Goal: Task Accomplishment & Management: Complete application form

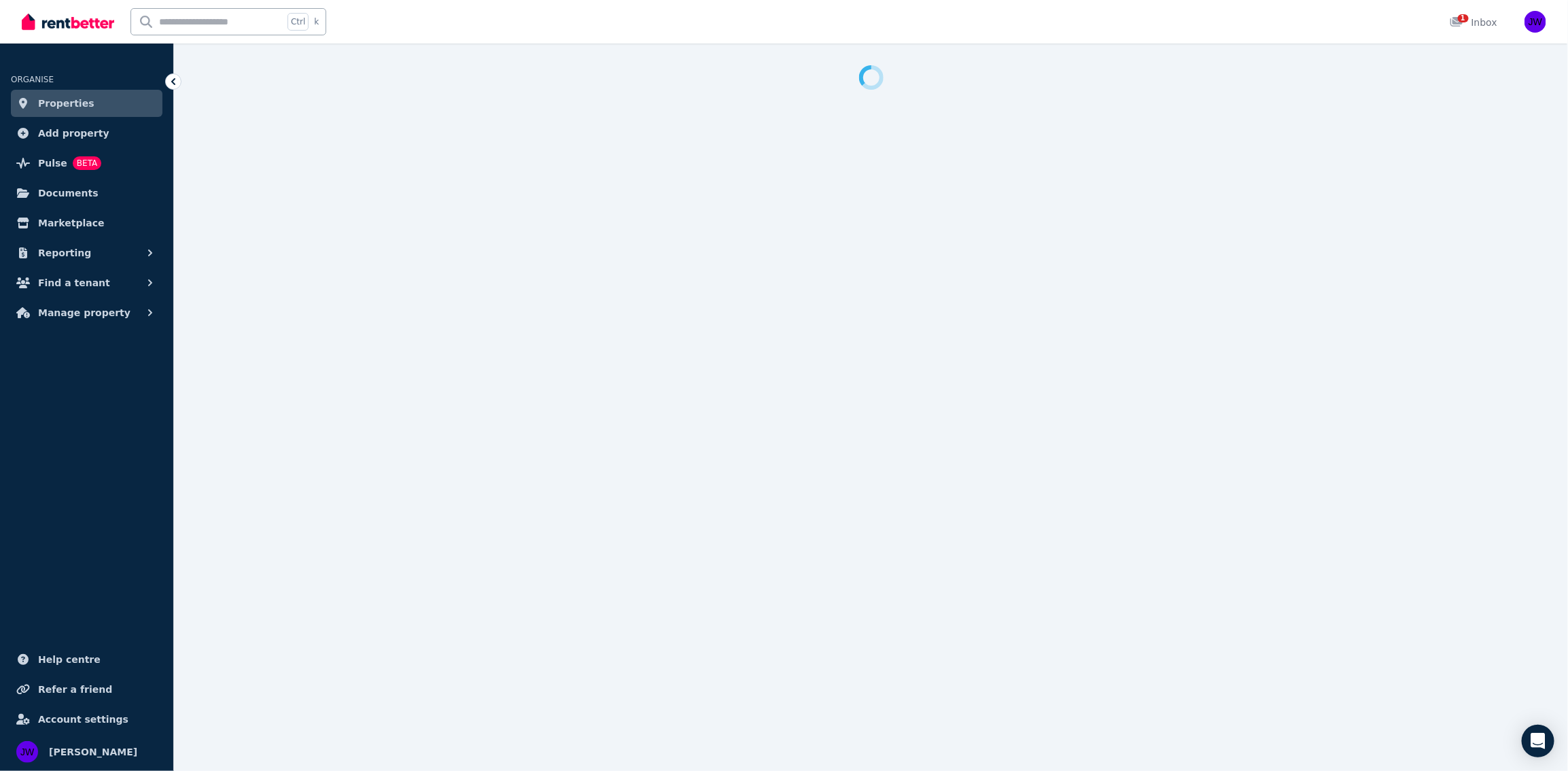
select select "**********"
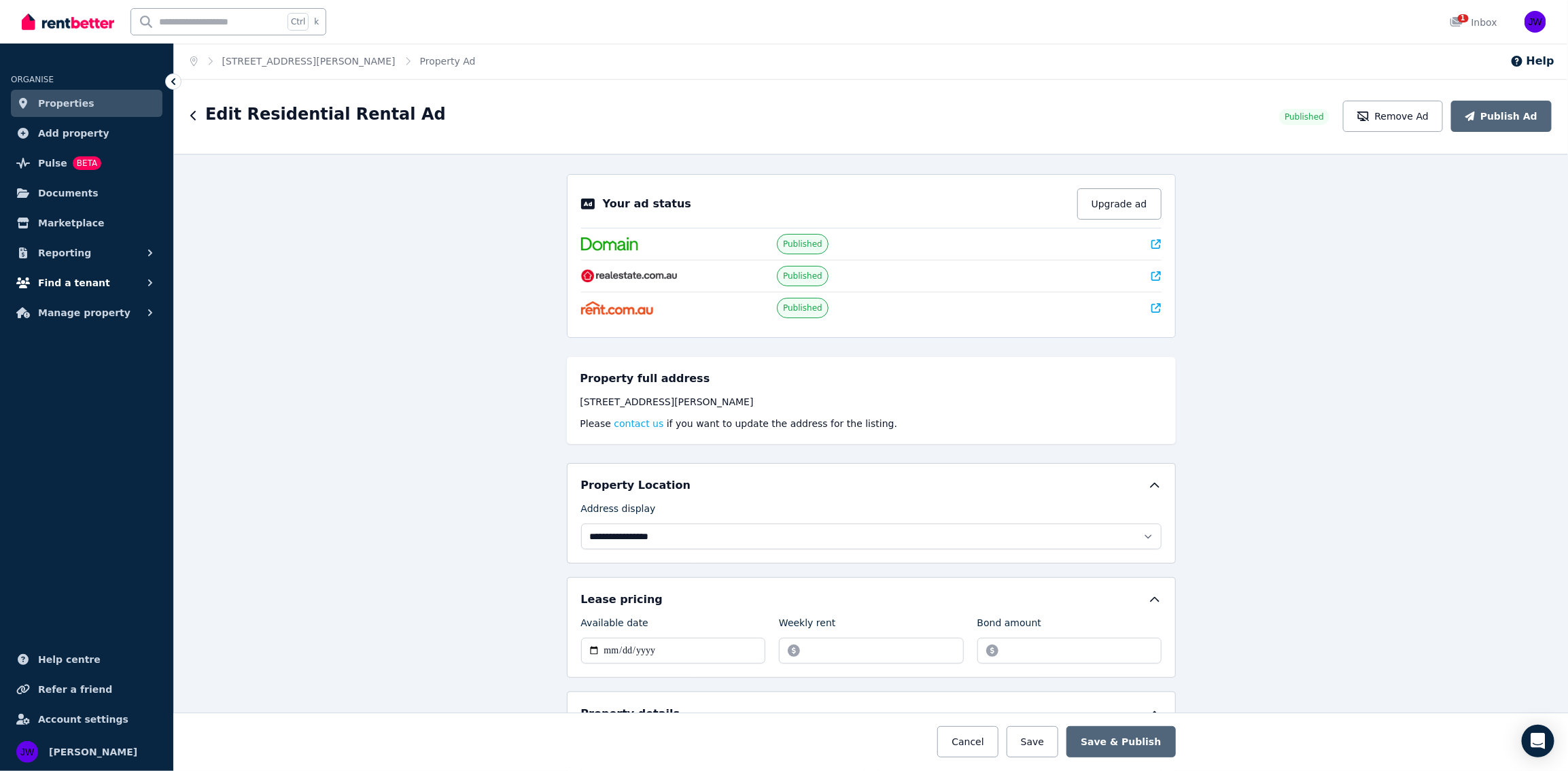
click at [73, 286] on span "Find a tenant" at bounding box center [74, 283] width 72 height 16
click at [127, 371] on span "Applications" at bounding box center [106, 367] width 92 height 16
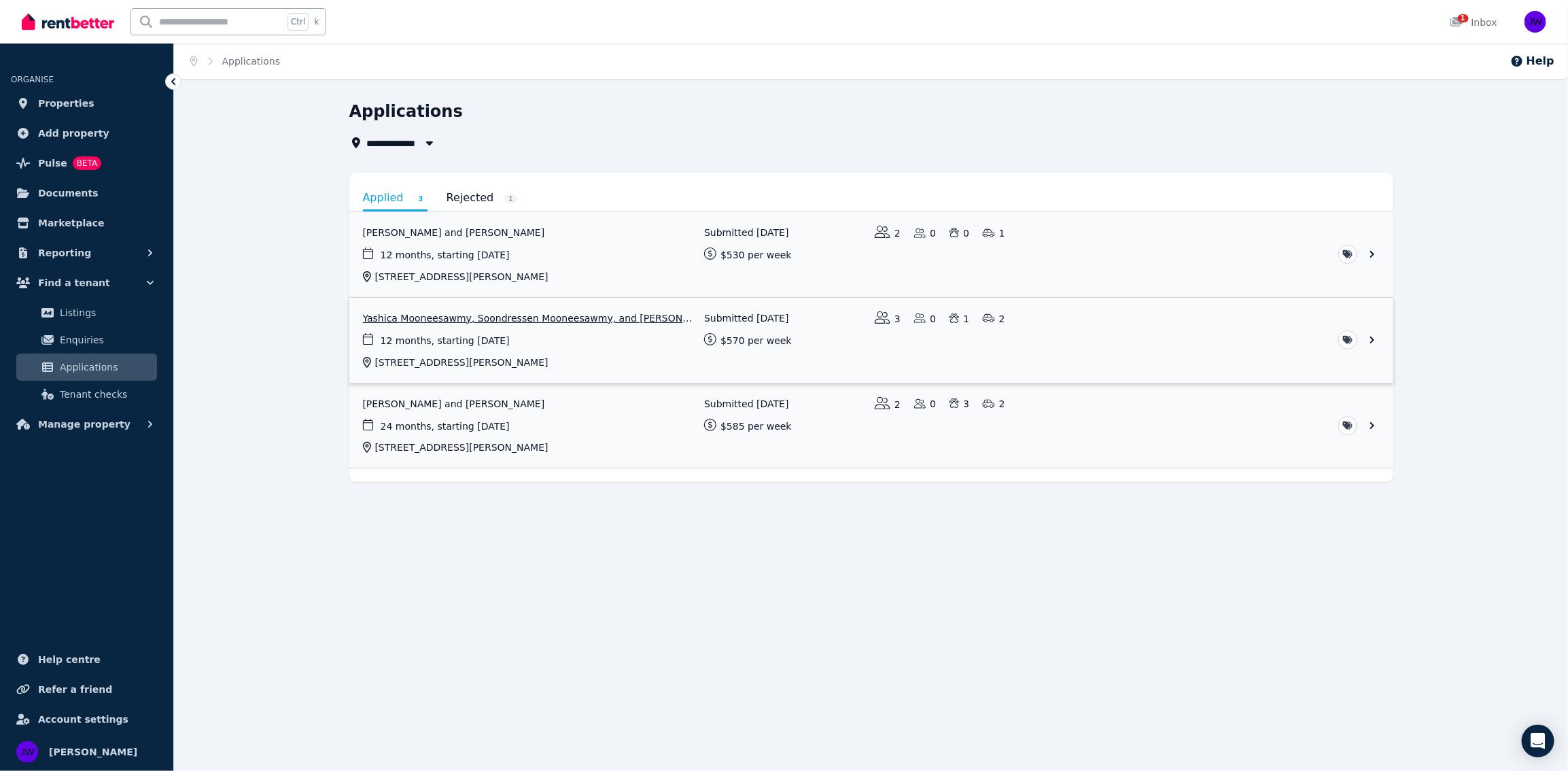
click at [432, 323] on link "View application: Yashica Mooneesawmy, Soondressen Mooneesawmy, and DAVINDER SI…" at bounding box center [871, 340] width 1044 height 85
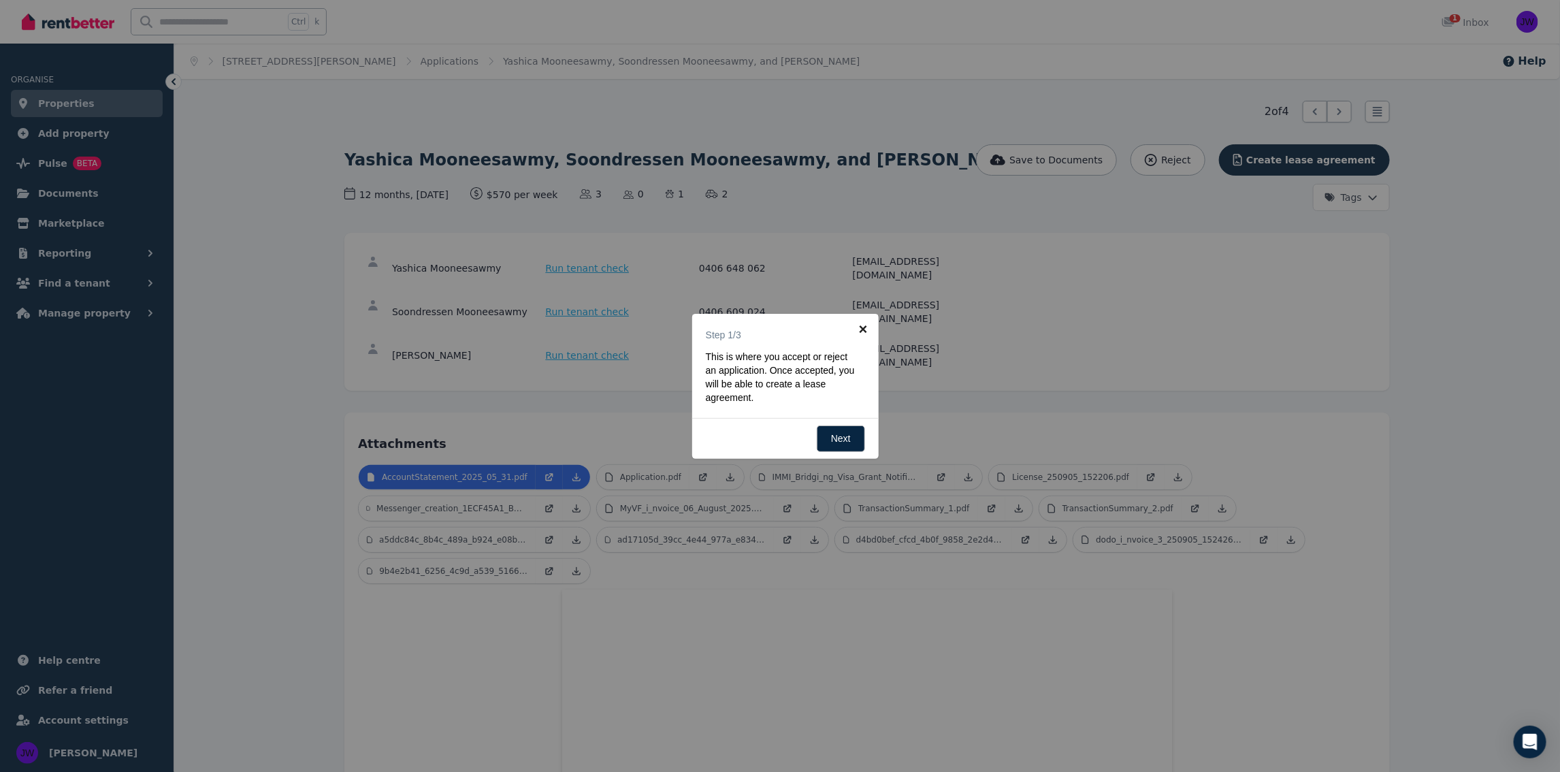
click at [874, 318] on link "×" at bounding box center [863, 329] width 31 height 31
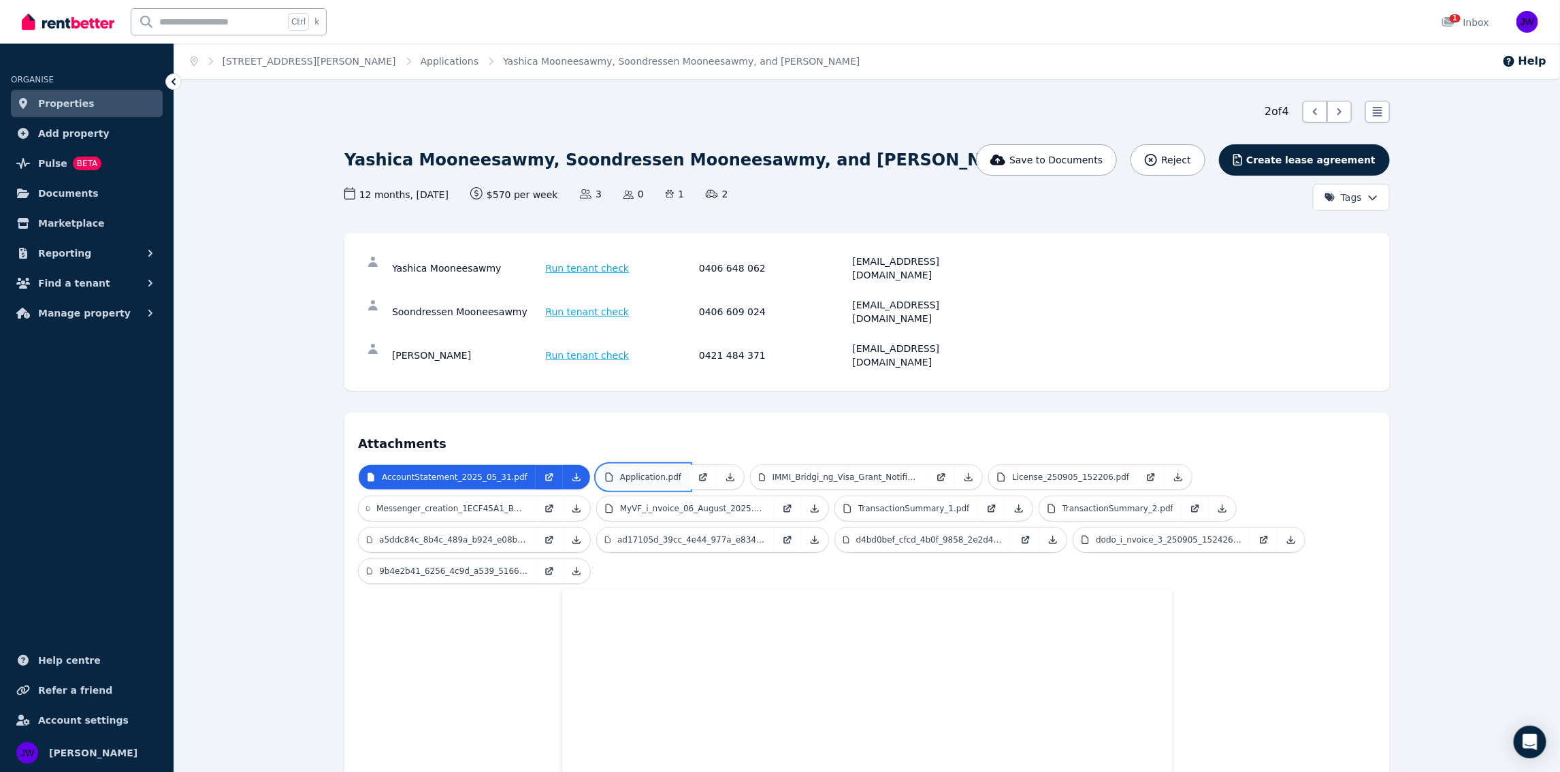
click at [620, 472] on p "Application.pdf" at bounding box center [650, 477] width 61 height 11
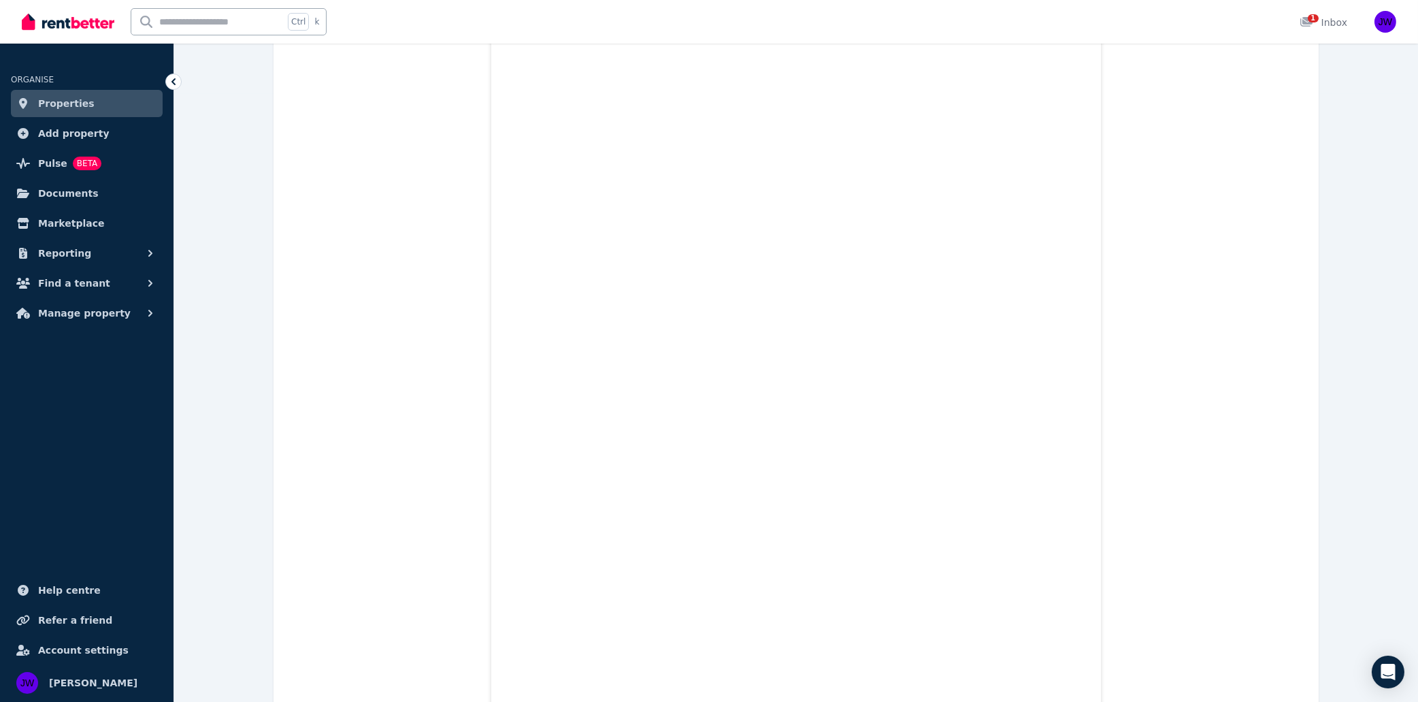
scroll to position [289, 0]
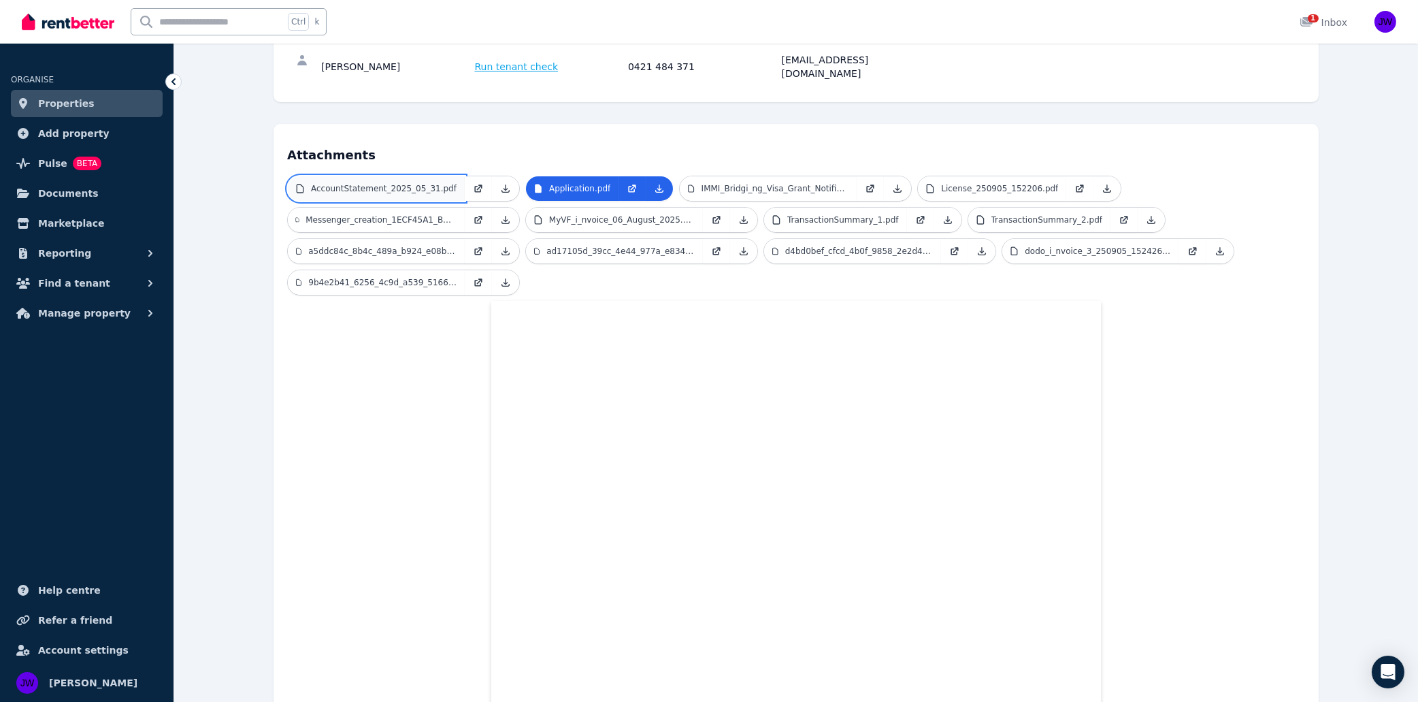
click at [392, 183] on p "AccountStatement_2025_05_31.pdf" at bounding box center [384, 188] width 146 height 11
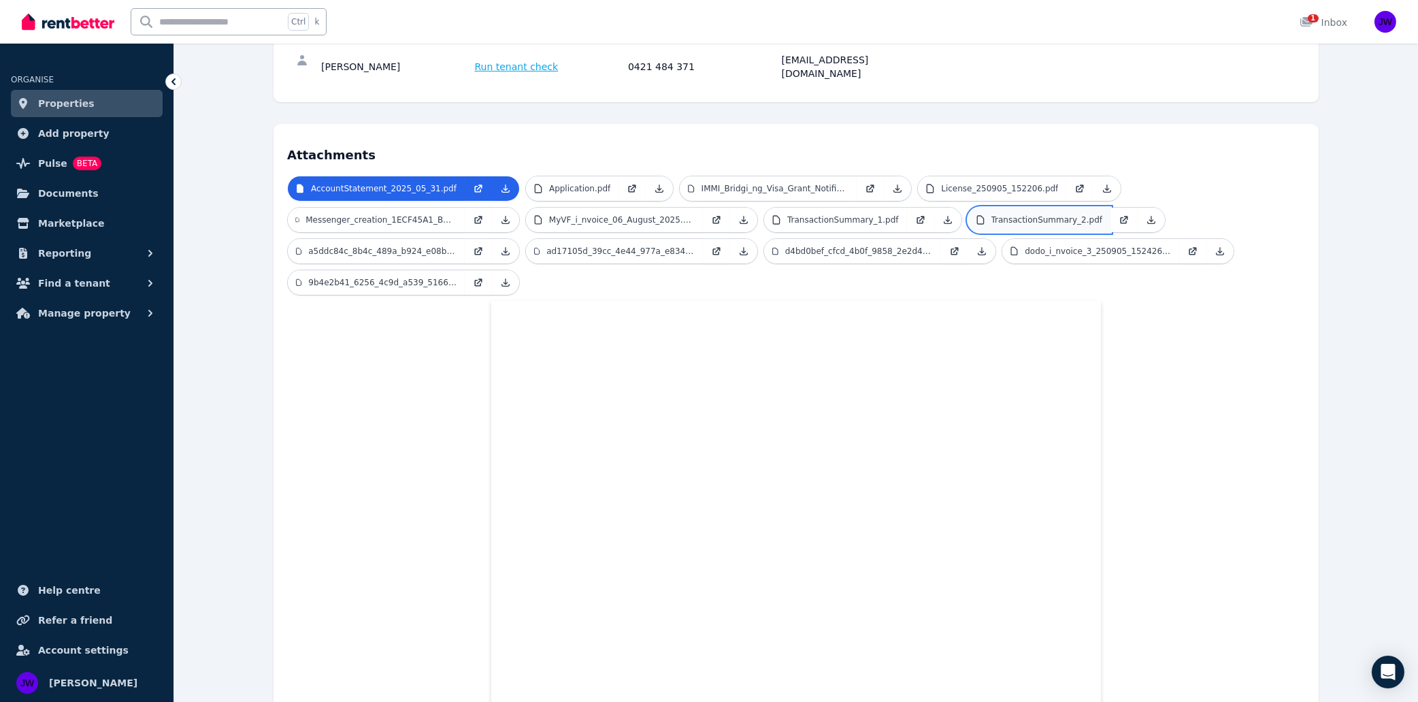
click at [1063, 208] on link "TransactionSummary_2.pdf" at bounding box center [1039, 220] width 143 height 24
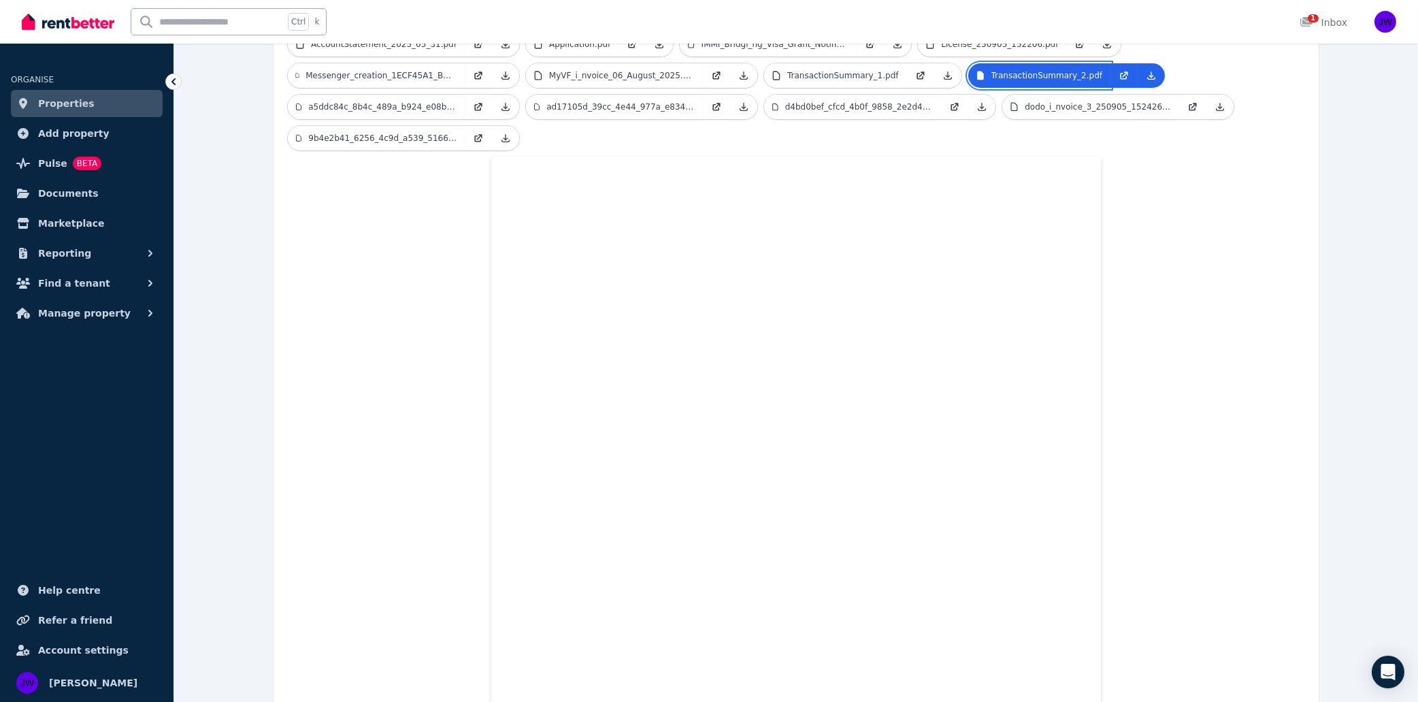
scroll to position [144, 0]
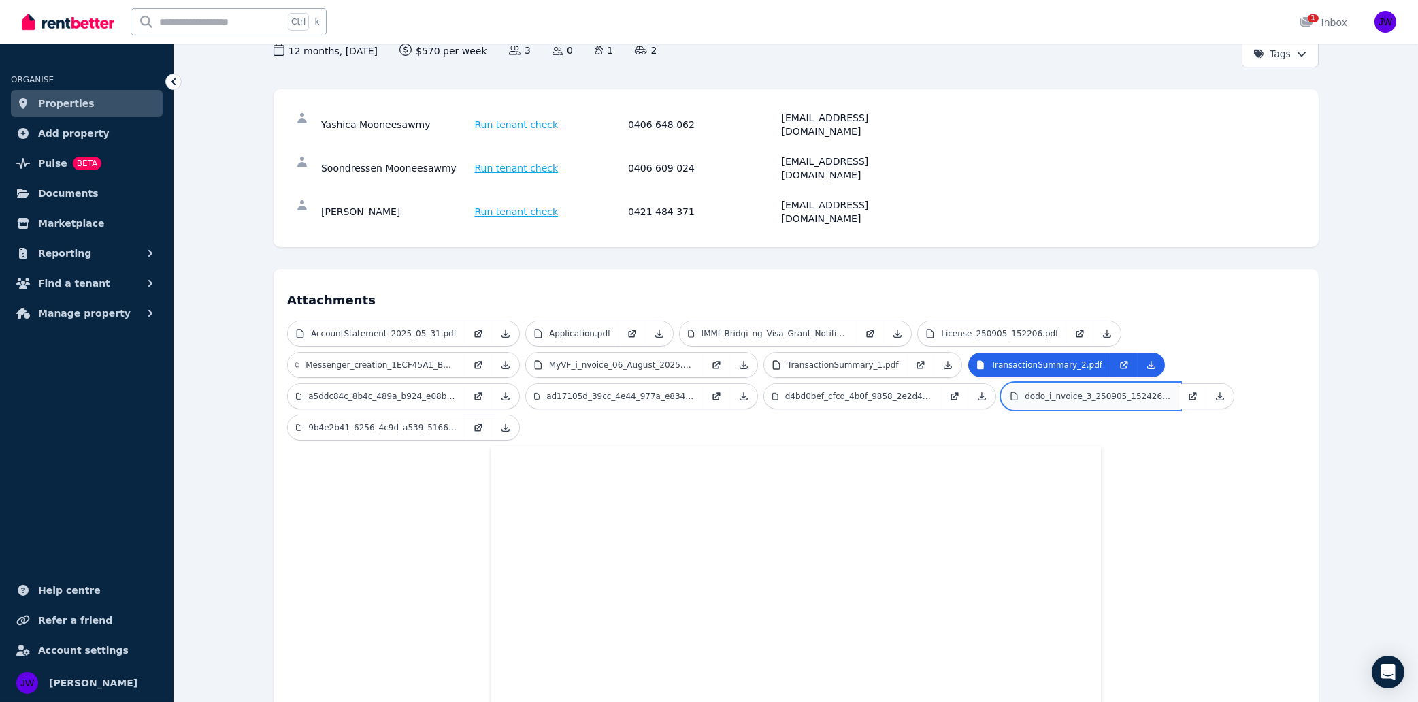
click at [1034, 391] on p "dodo_i_nvoice_3_250905_152426.pdf" at bounding box center [1098, 396] width 146 height 11
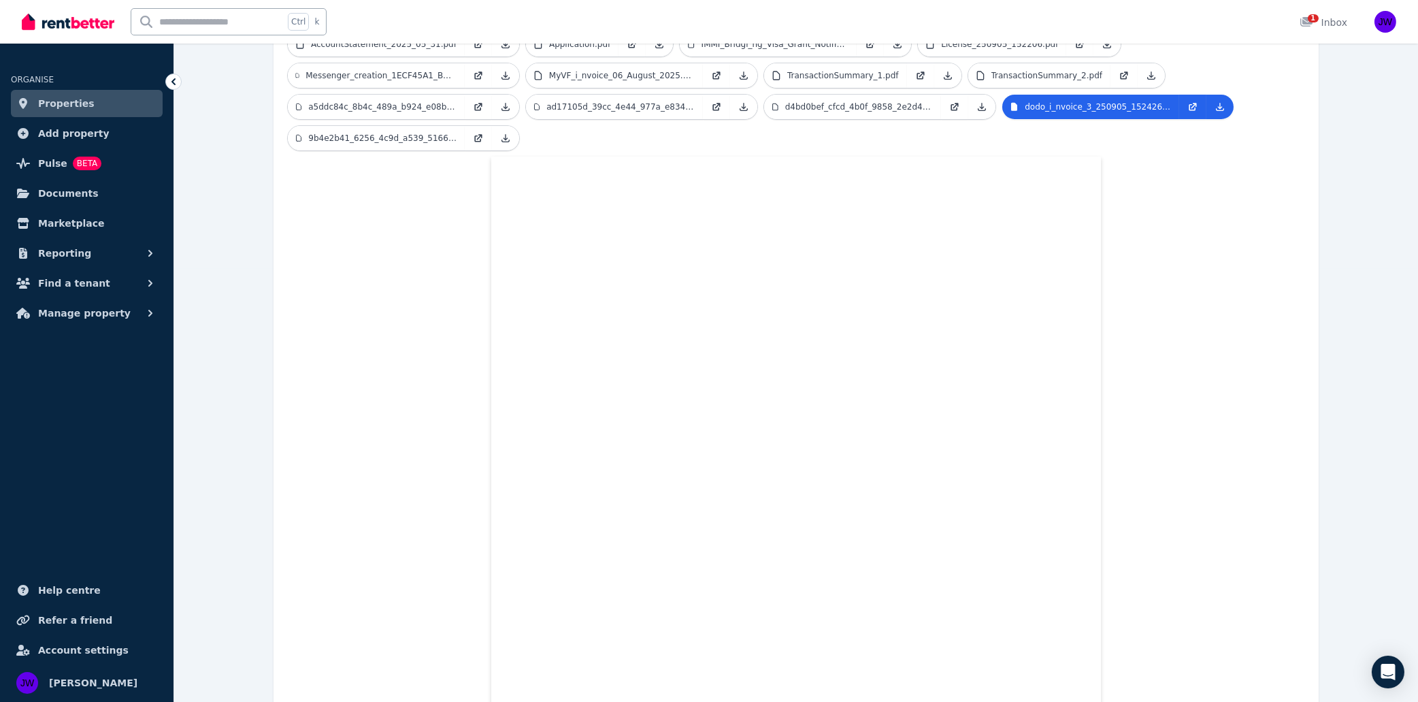
scroll to position [289, 0]
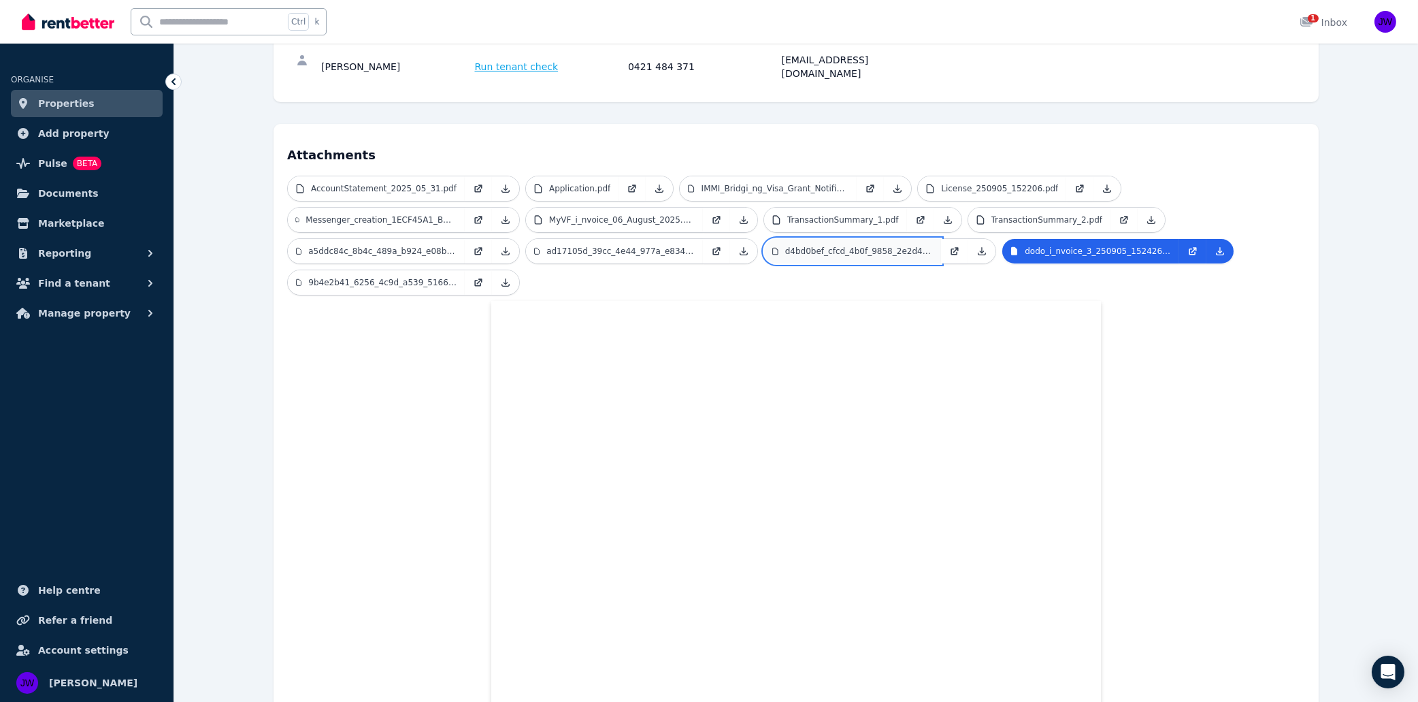
click at [846, 246] on p "d4bd0bef_cfcd_4b0f_9858_2e2d4f64c4c8.jpg" at bounding box center [859, 251] width 148 height 11
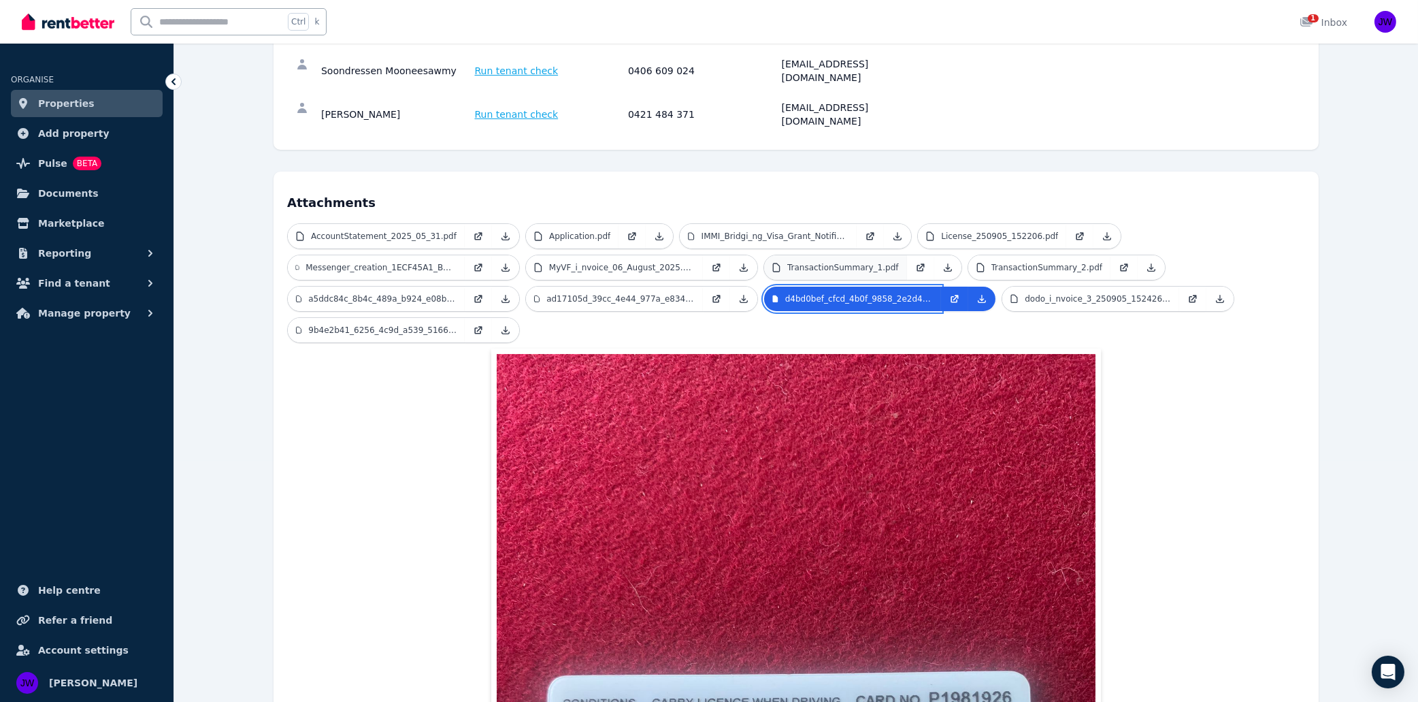
scroll to position [144, 0]
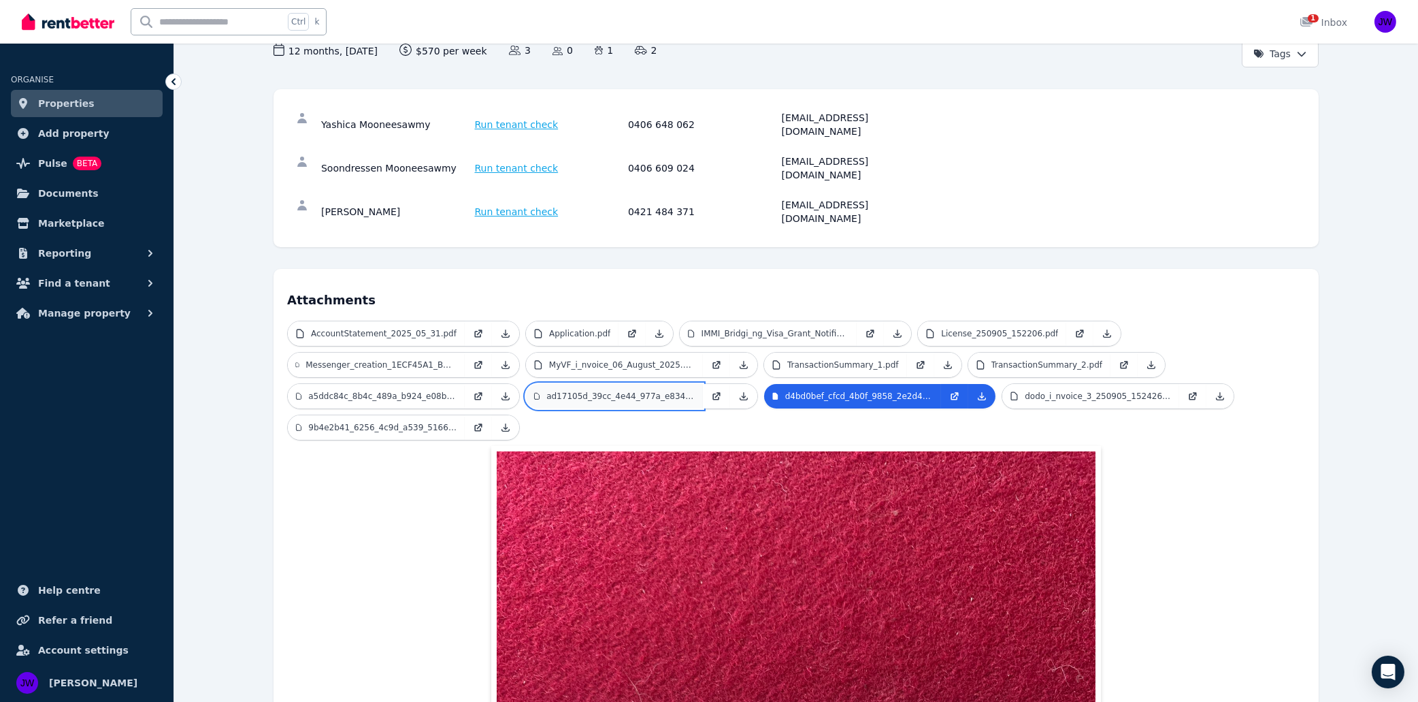
click at [619, 391] on p "ad17105d_39cc_4e44_977a_e834c452a916.jpg" at bounding box center [620, 396] width 148 height 11
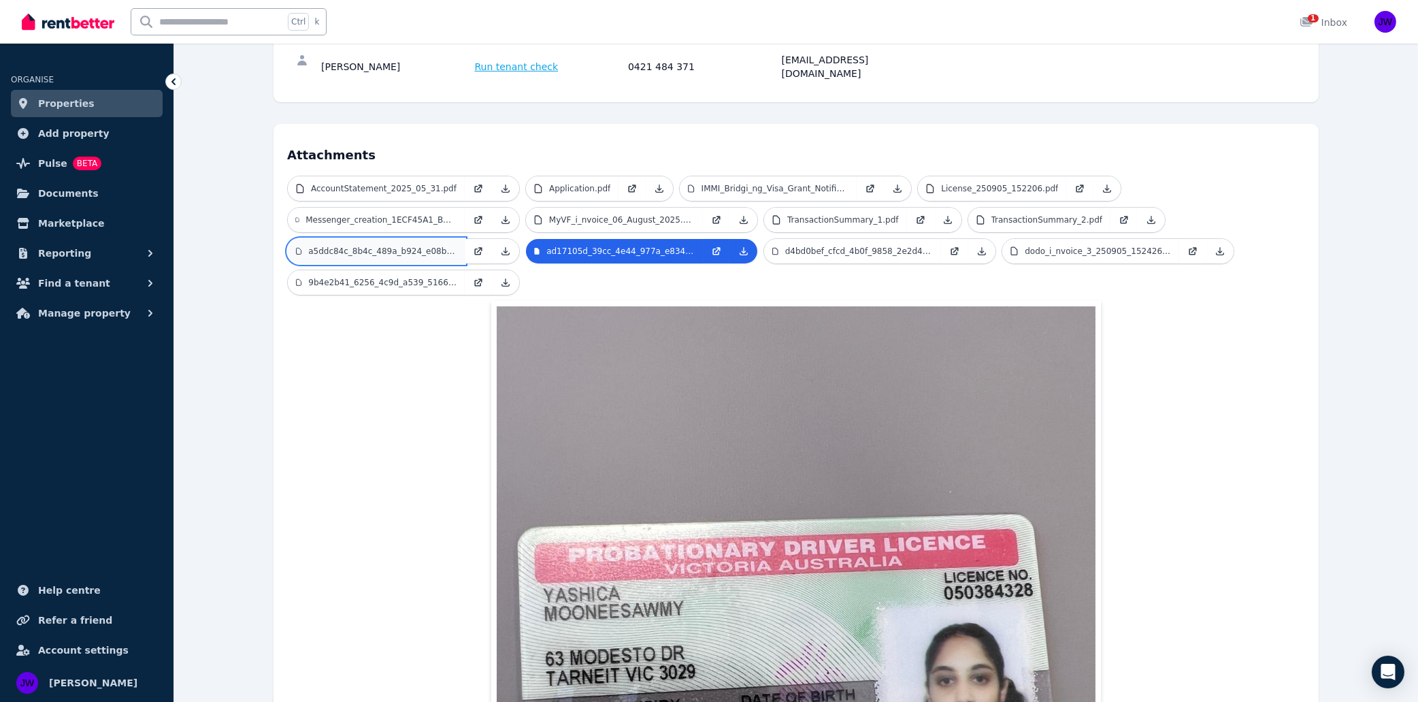
click at [337, 239] on link "a5ddc84c_8b4c_489a_b924_e08bbb66ee44.jpg" at bounding box center [376, 251] width 177 height 24
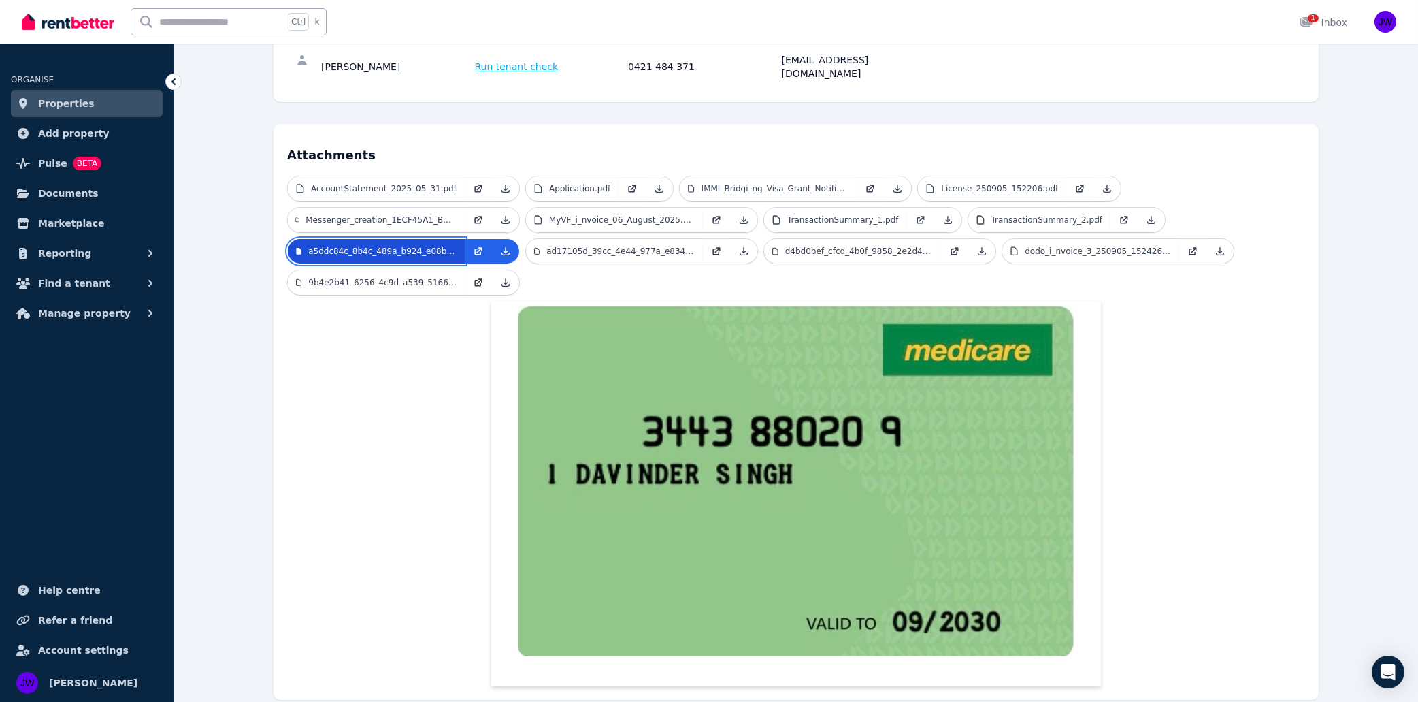
scroll to position [288, 0]
click at [365, 278] on p "9b4e2b41_6256_4c9d_a539_51660c38fcba.jpg" at bounding box center [382, 283] width 148 height 11
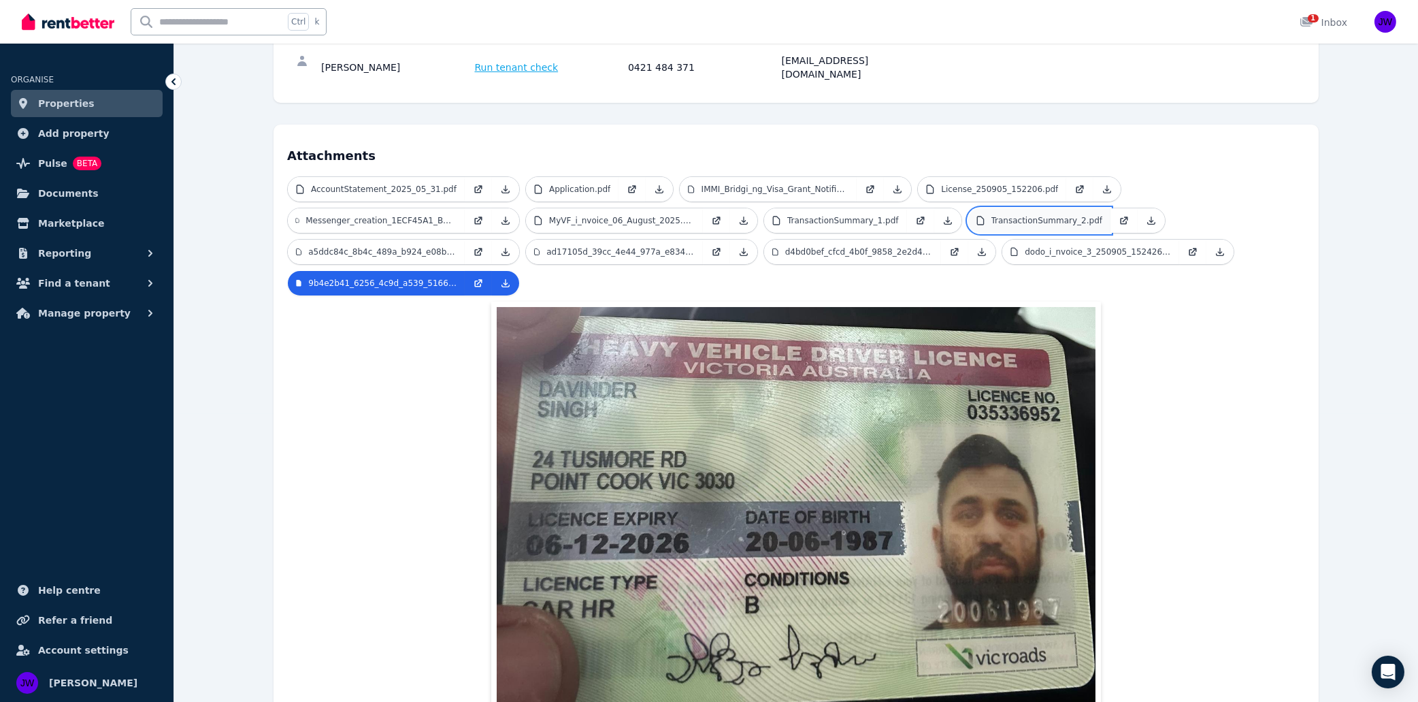
click at [991, 215] on p "TransactionSummary_2.pdf" at bounding box center [1047, 220] width 112 height 11
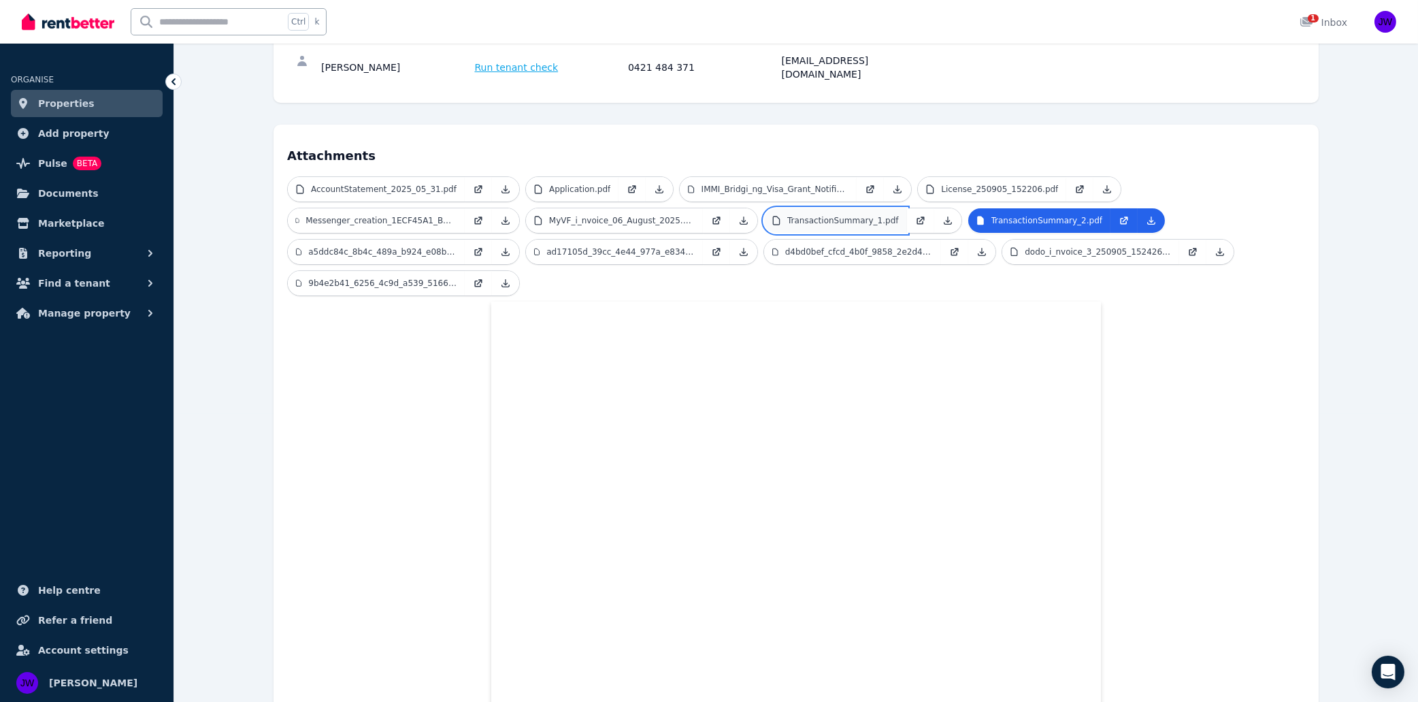
click at [791, 215] on p "TransactionSummary_1.pdf" at bounding box center [843, 220] width 112 height 11
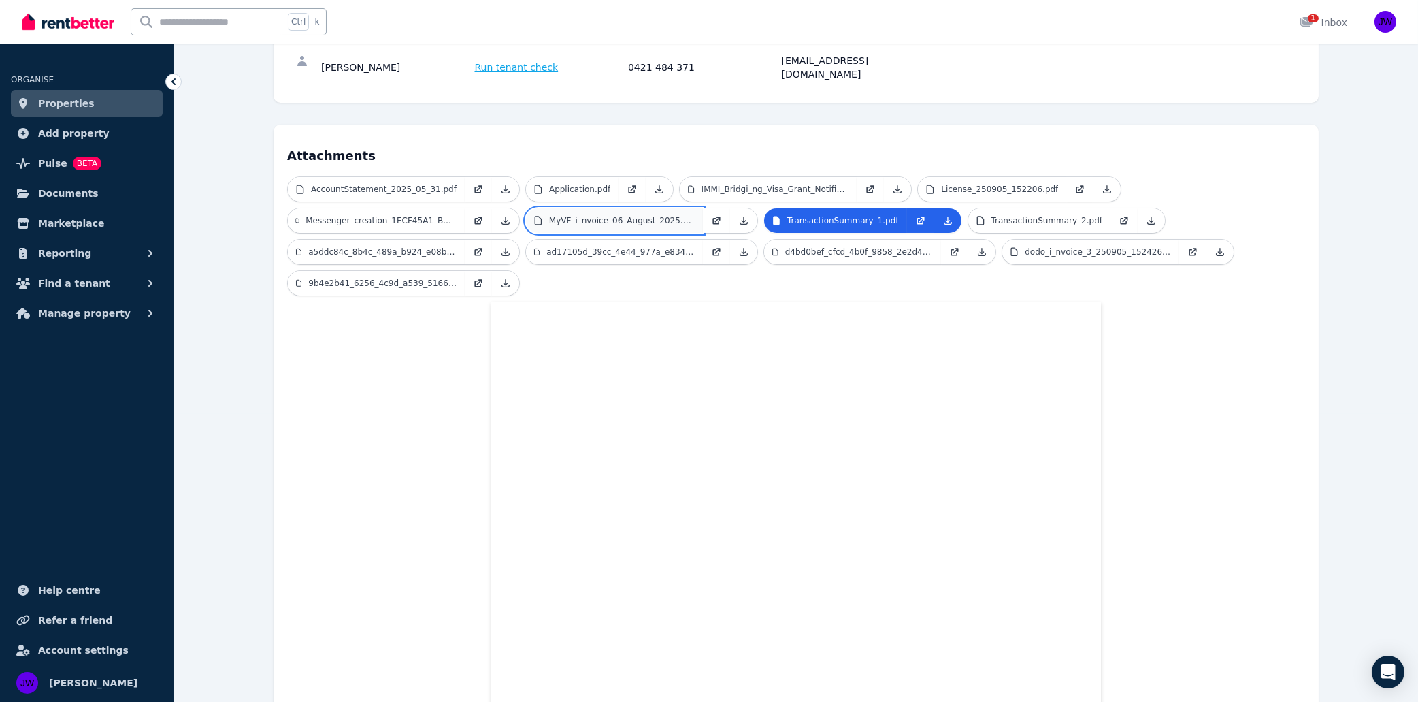
click at [596, 208] on link "MyVF_i_nvoice_06_August_2025.pdf" at bounding box center [614, 220] width 177 height 24
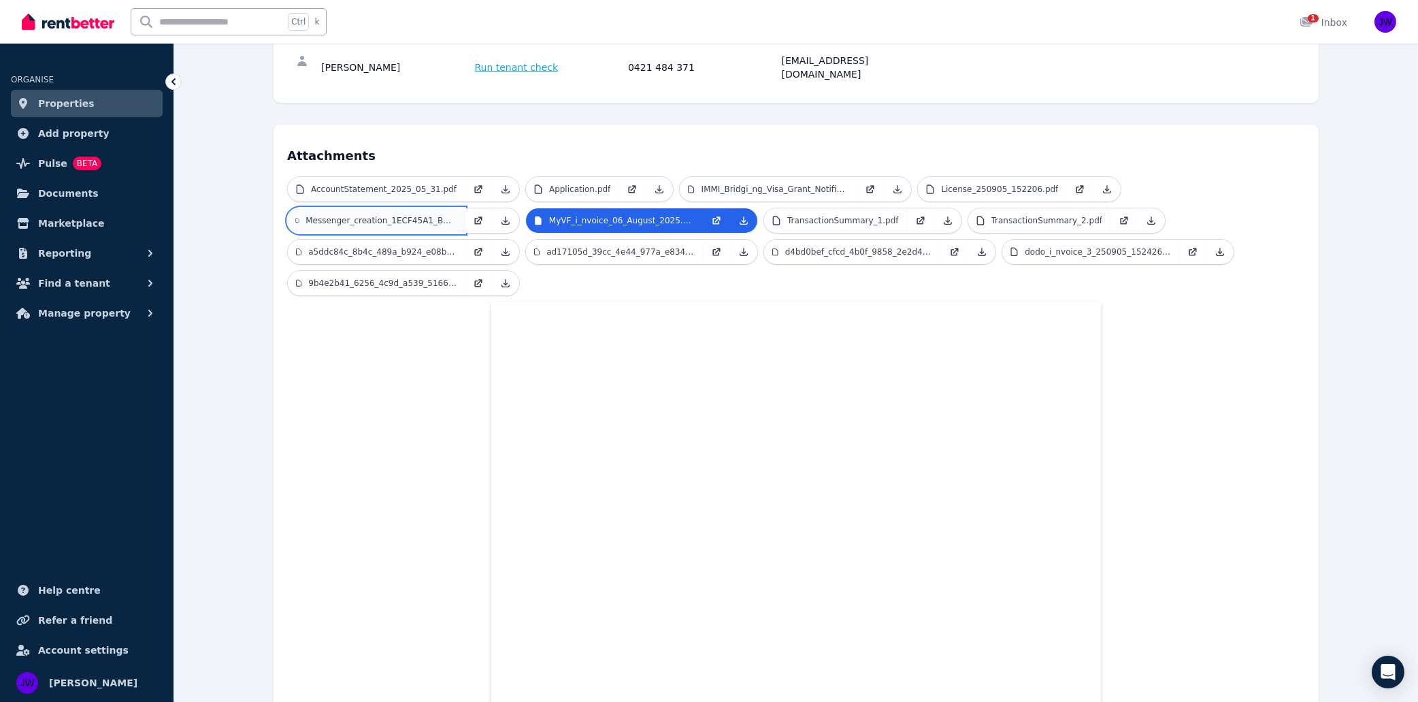
click at [331, 208] on link "Messenger_creation_1ECF45A1_BCDC_4367_96A7_B314777B6BC0.jpeg" at bounding box center [376, 220] width 177 height 24
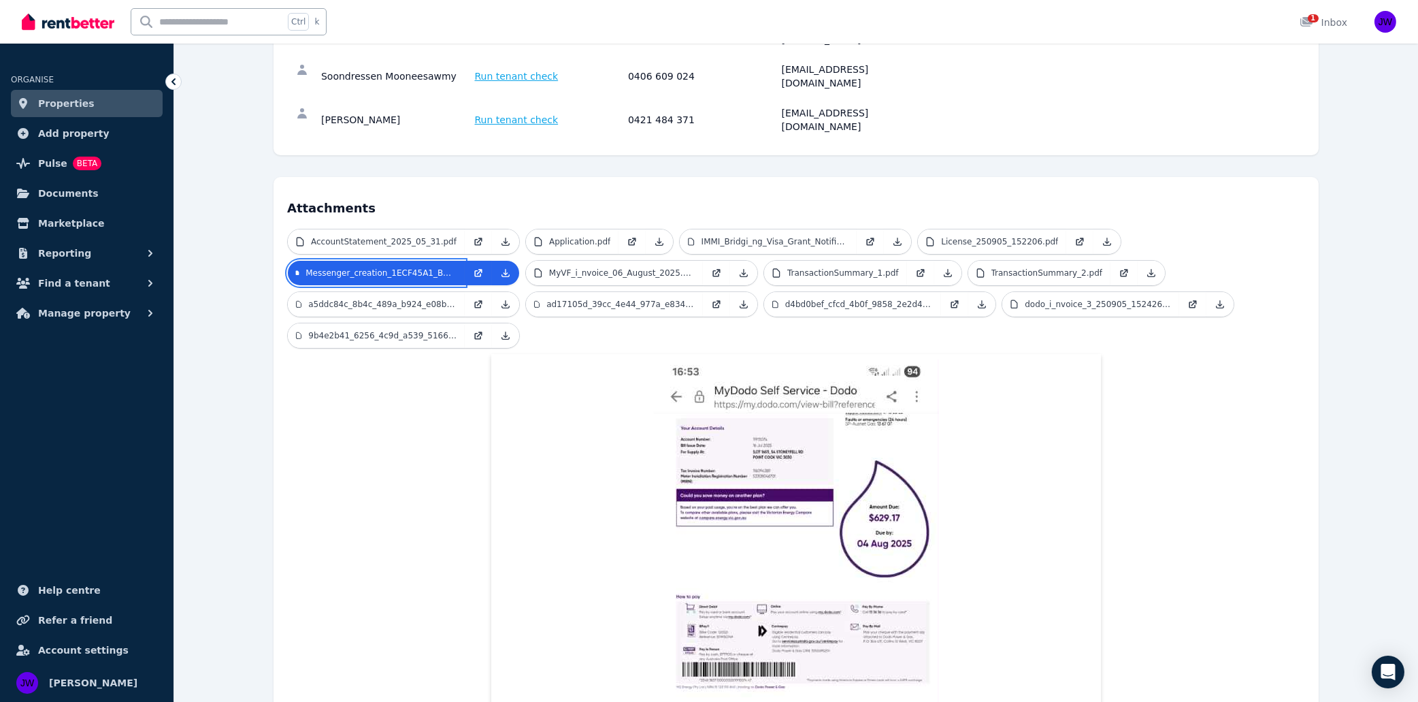
scroll to position [289, 0]
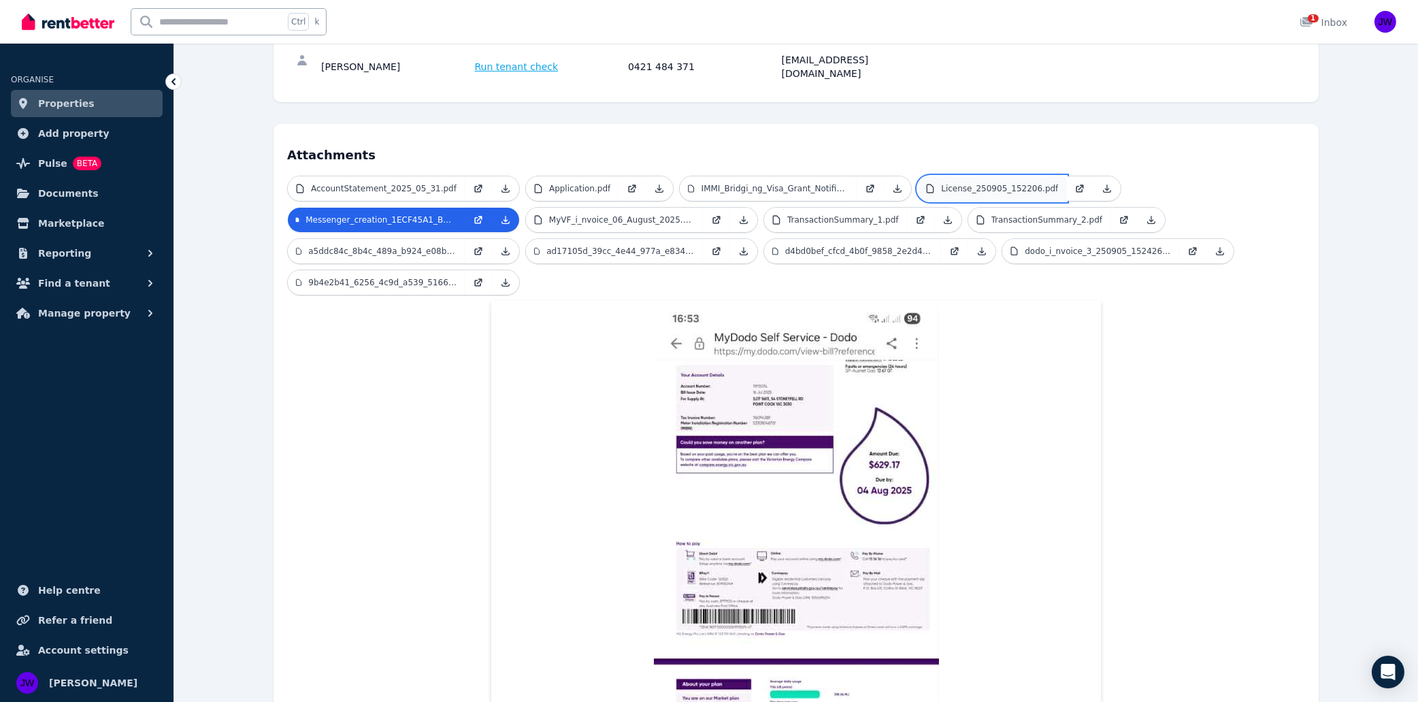
click at [951, 176] on link "License_250905_152206.pdf" at bounding box center [992, 188] width 148 height 24
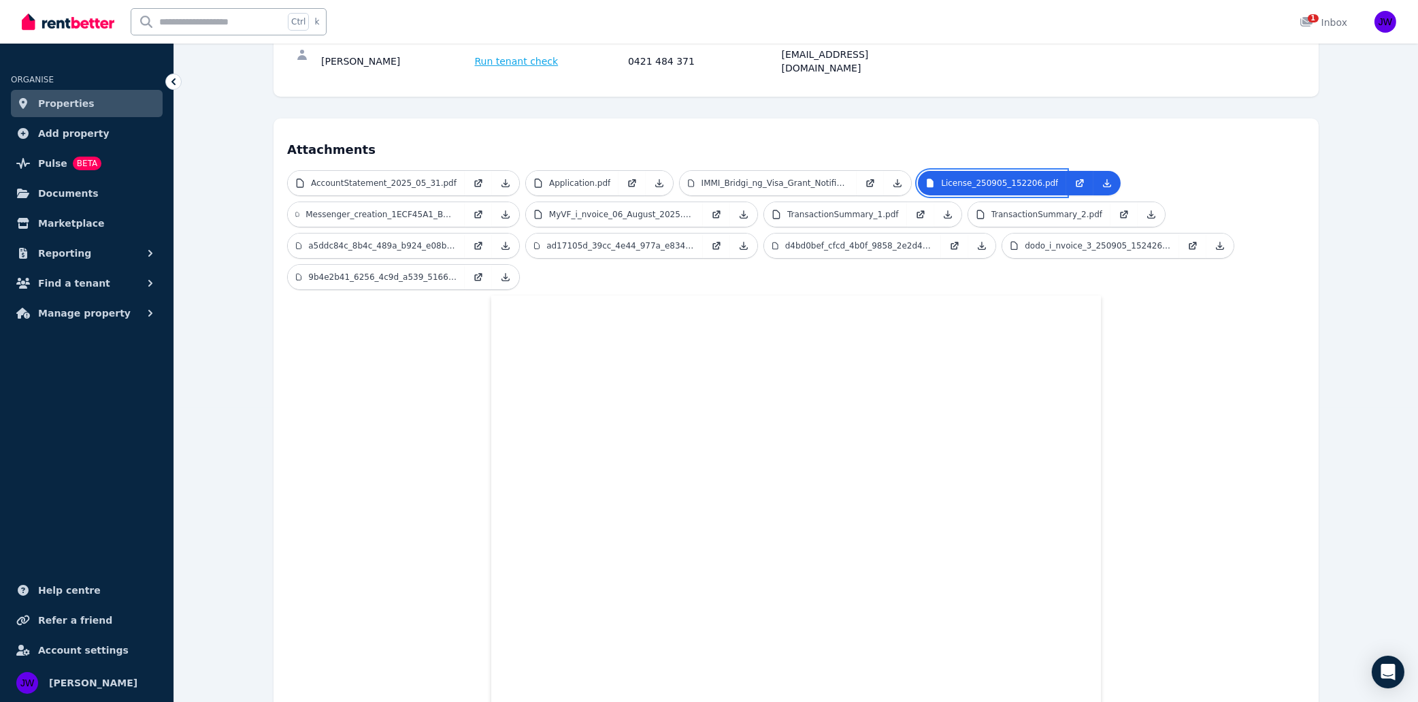
scroll to position [256, 0]
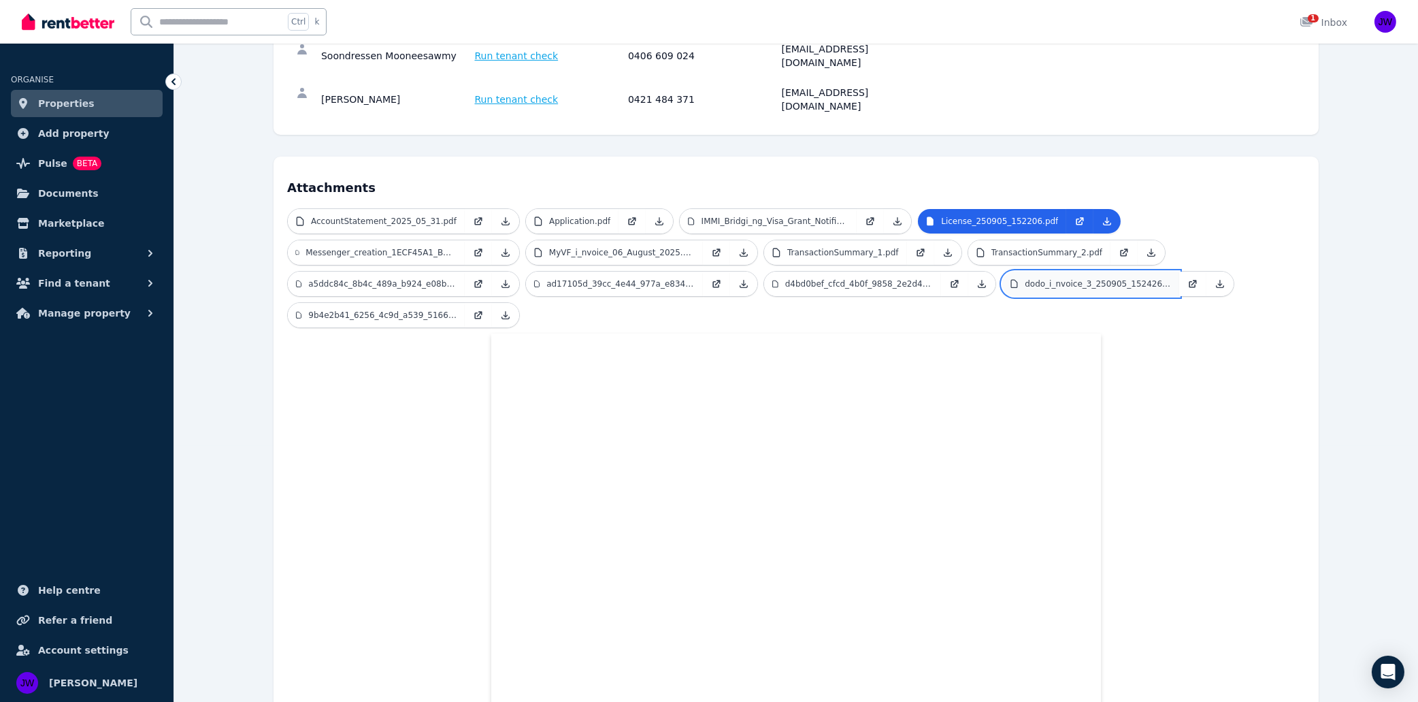
click at [1075, 278] on p "dodo_i_nvoice_3_250905_152426.pdf" at bounding box center [1098, 283] width 146 height 11
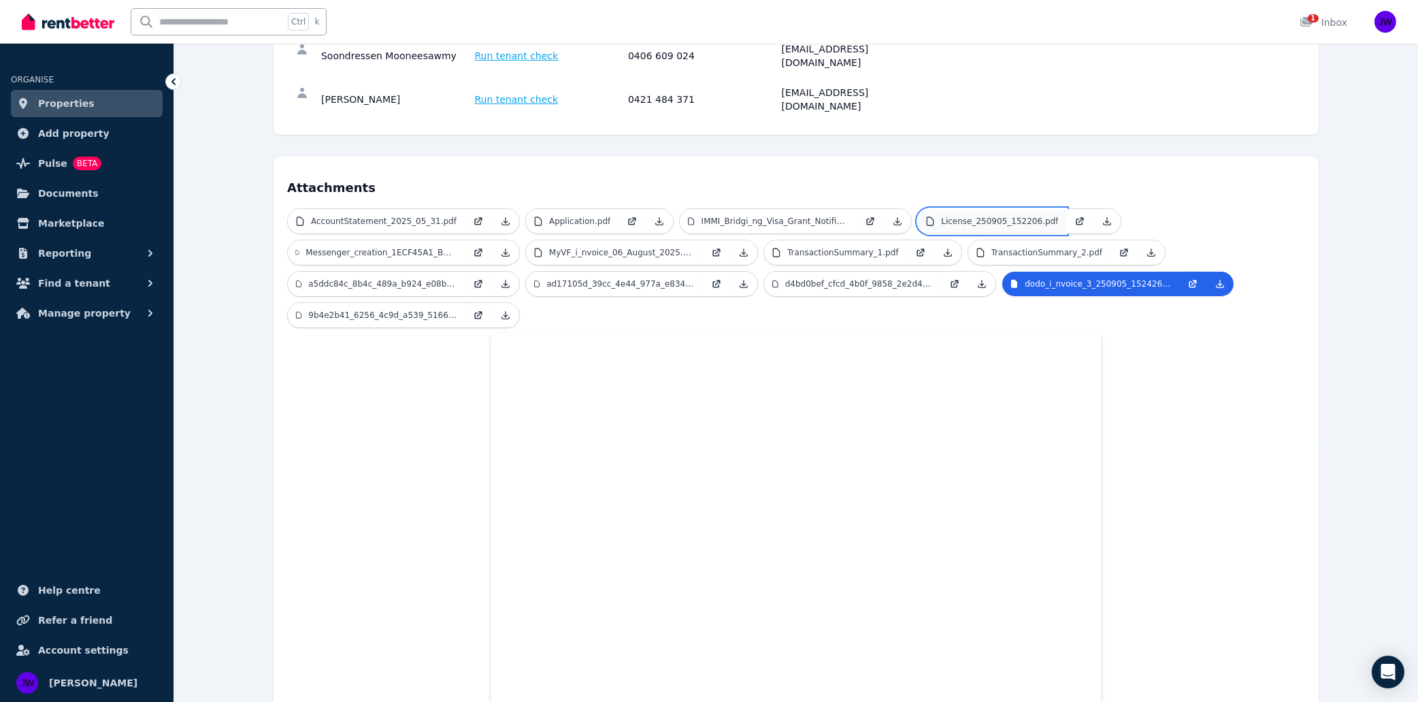
click at [993, 216] on p "License_250905_152206.pdf" at bounding box center [999, 221] width 117 height 11
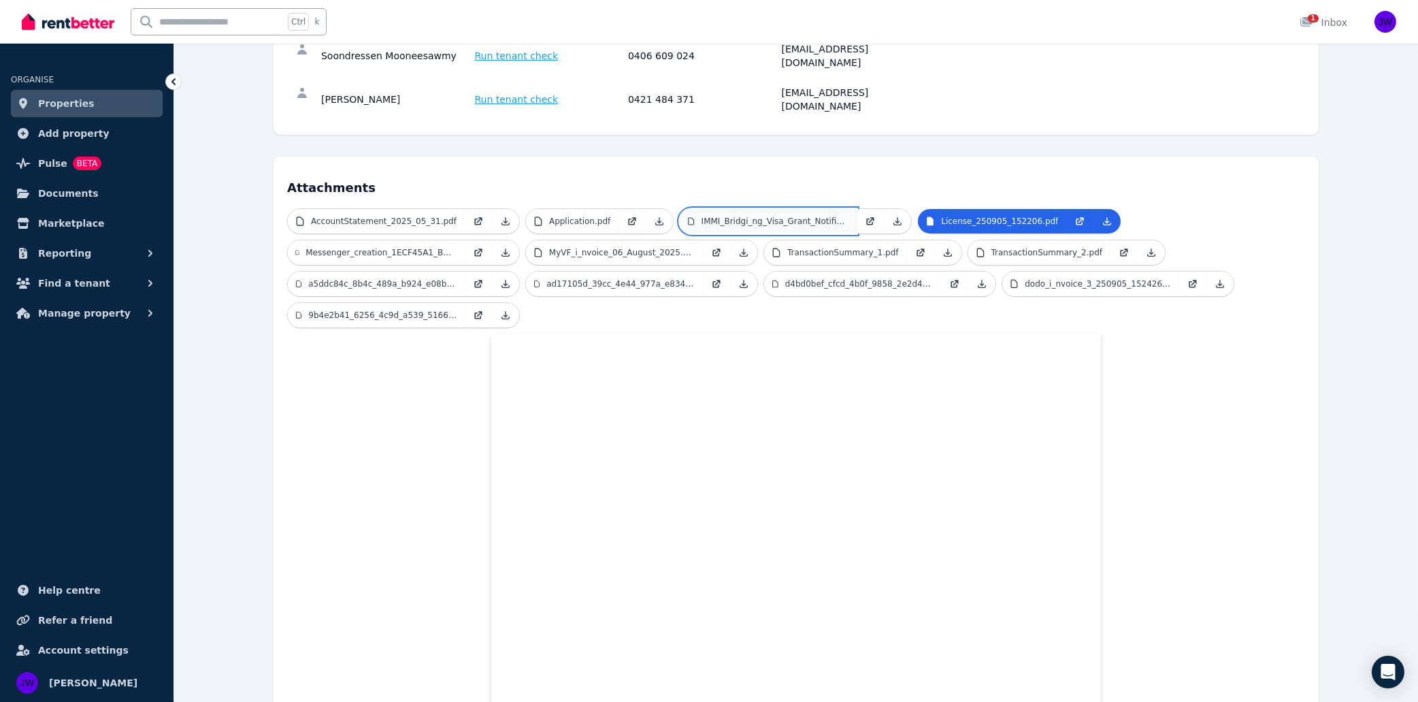
click at [797, 216] on p "IMMI_Bridgi_ng_Visa_Grant_Notification.pdf" at bounding box center [776, 221] width 148 height 11
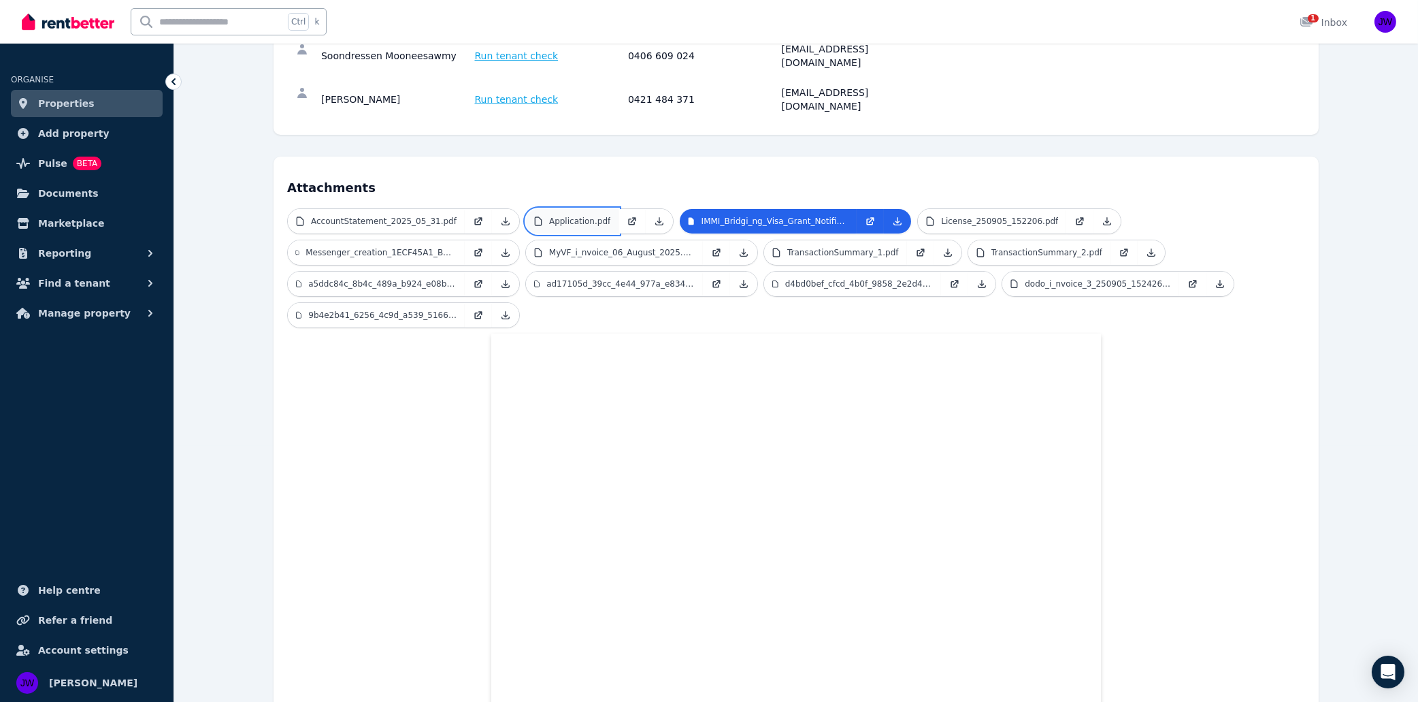
click at [550, 216] on p "Application.pdf" at bounding box center [579, 221] width 61 height 11
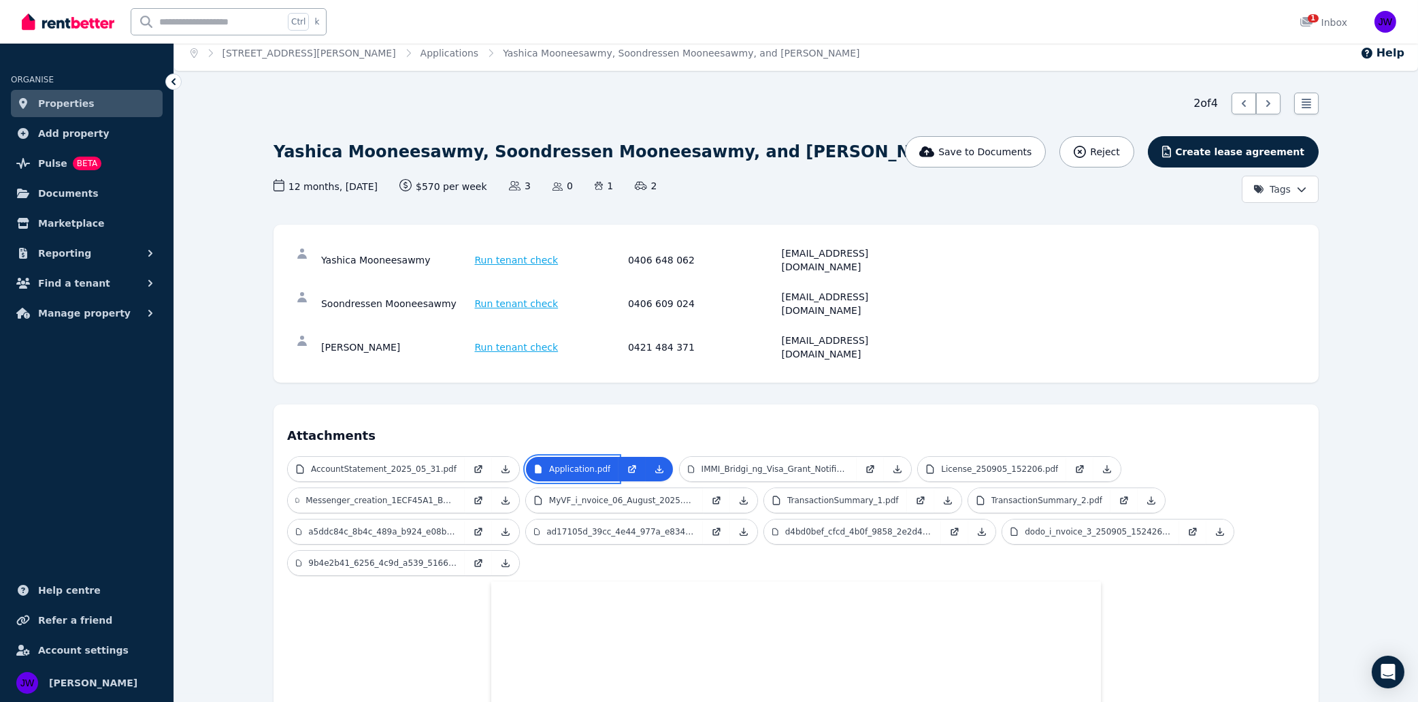
scroll to position [0, 0]
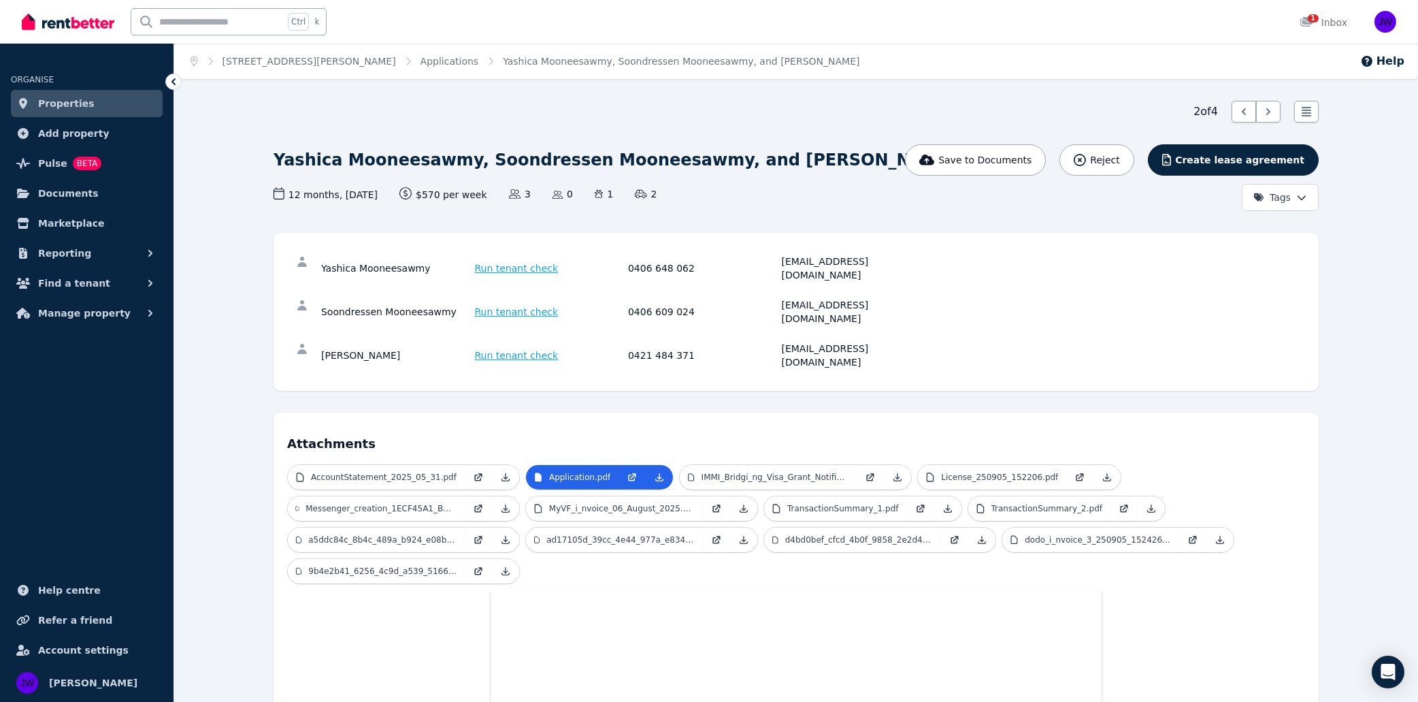
click at [499, 348] on span "Run tenant check" at bounding box center [517, 355] width 84 height 14
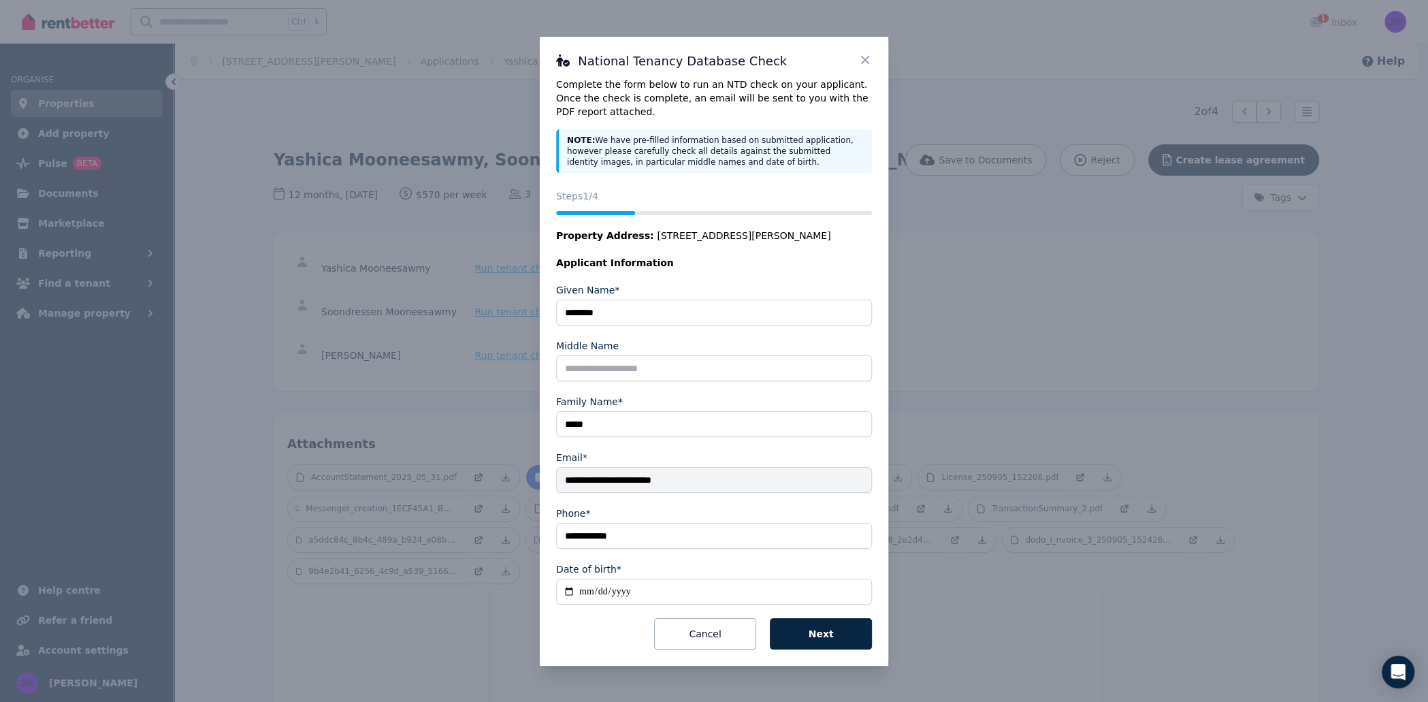
click at [842, 658] on div "**********" at bounding box center [714, 351] width 348 height 629
click at [842, 642] on button "Next" at bounding box center [821, 633] width 102 height 31
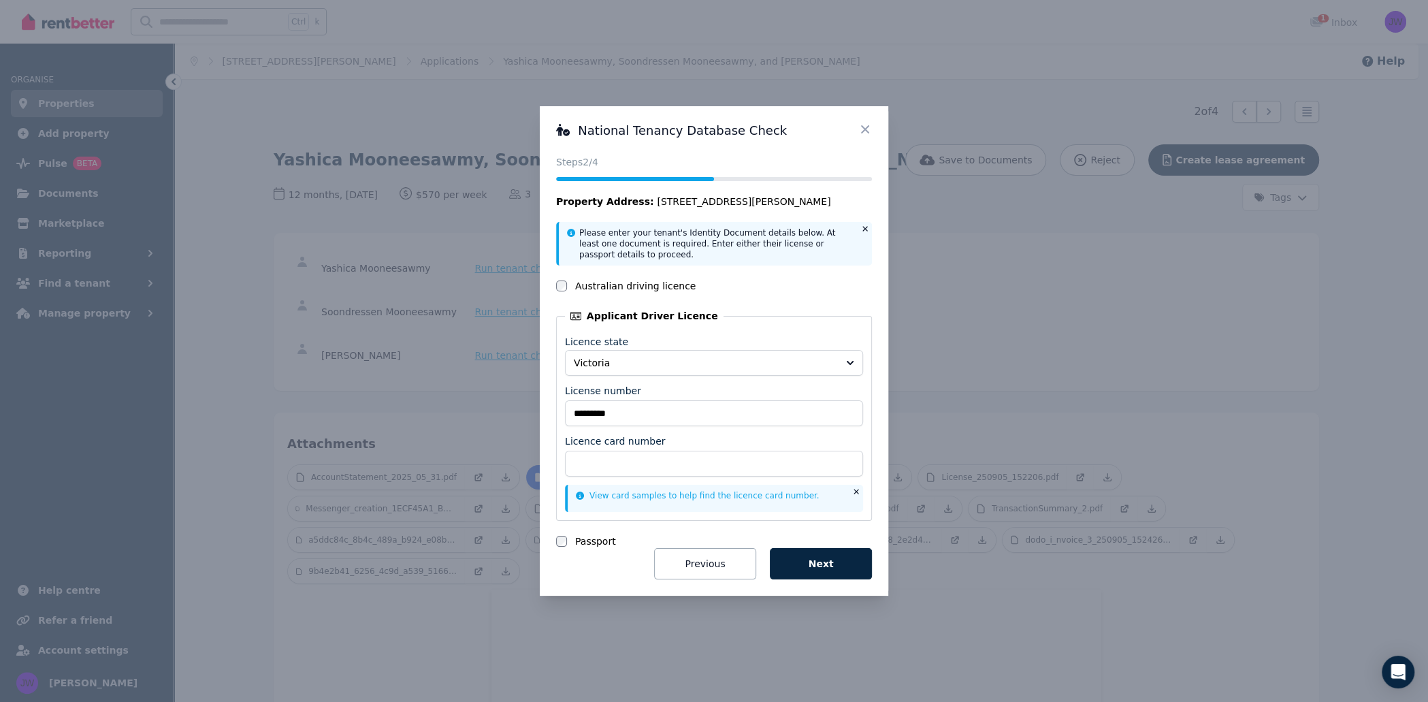
click at [866, 127] on icon at bounding box center [865, 129] width 14 height 14
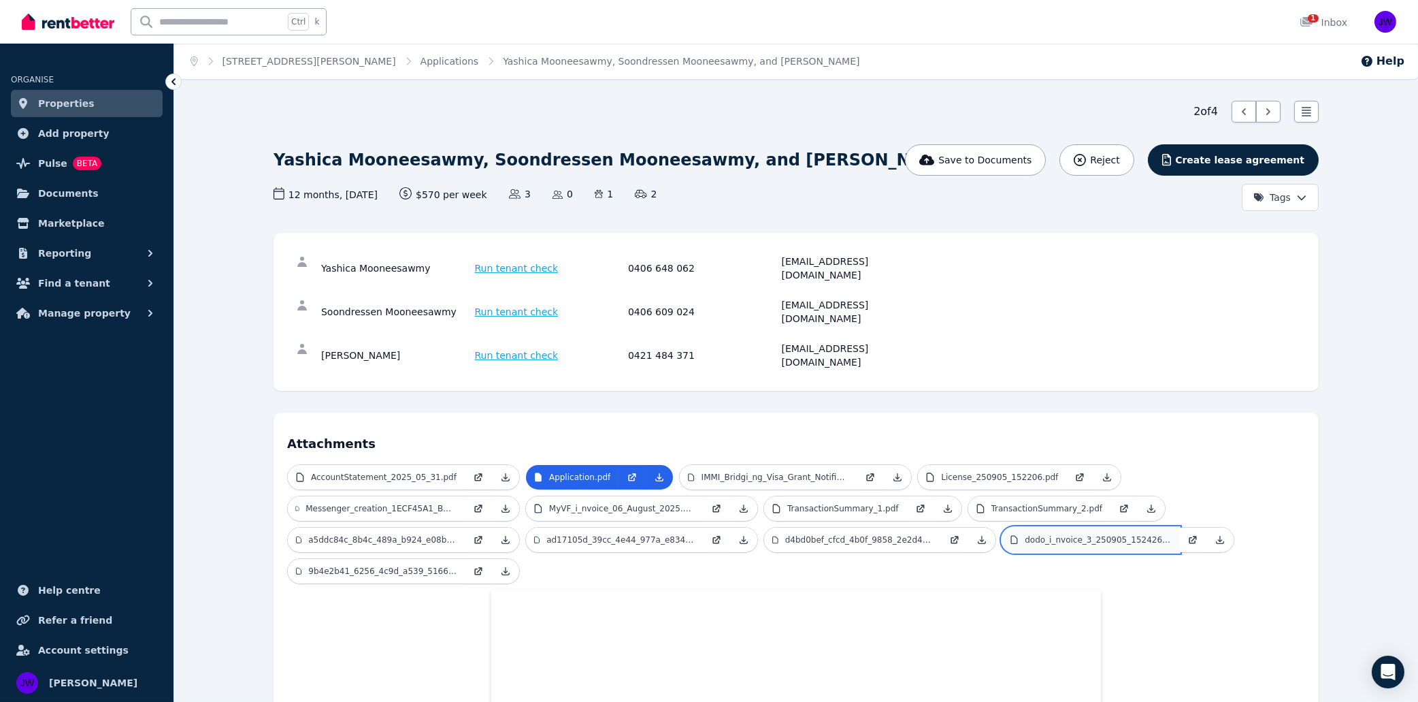
click at [1016, 534] on icon at bounding box center [1014, 539] width 10 height 11
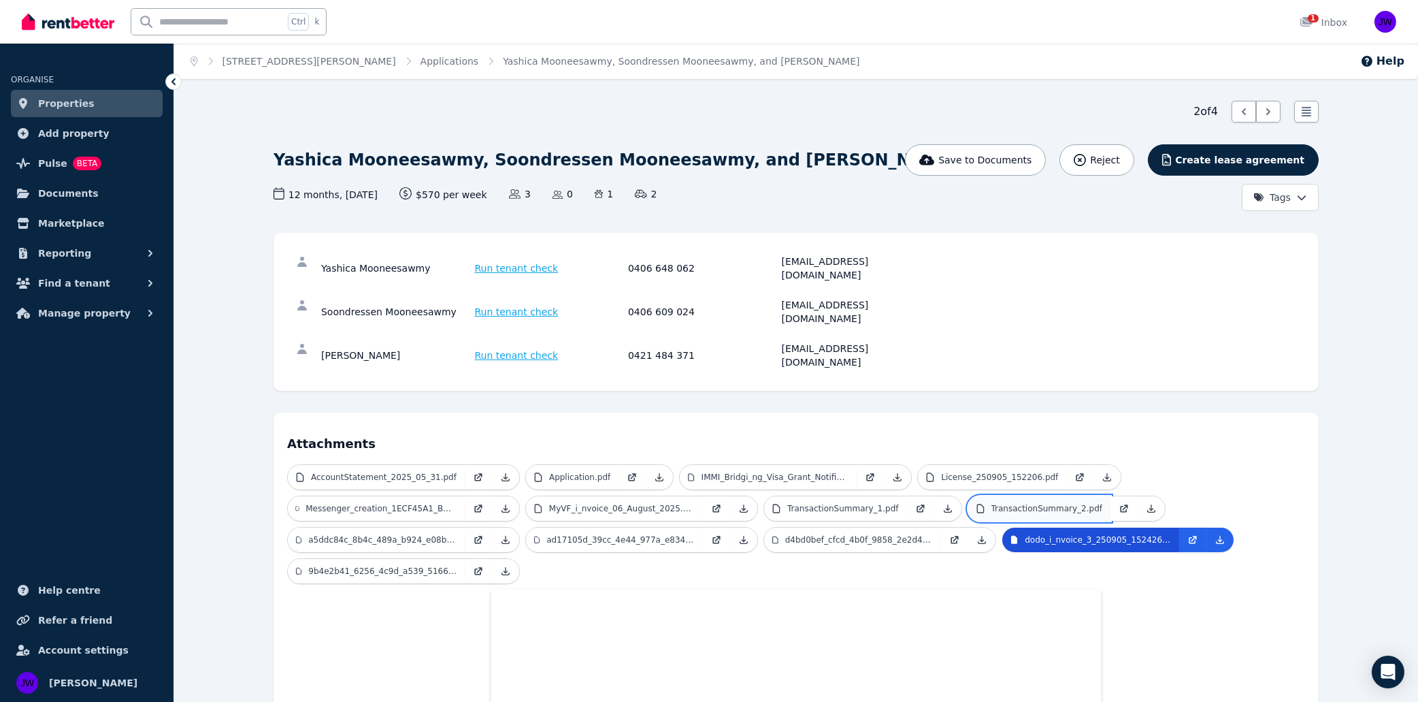
click at [991, 496] on link "TransactionSummary_2.pdf" at bounding box center [1039, 508] width 143 height 24
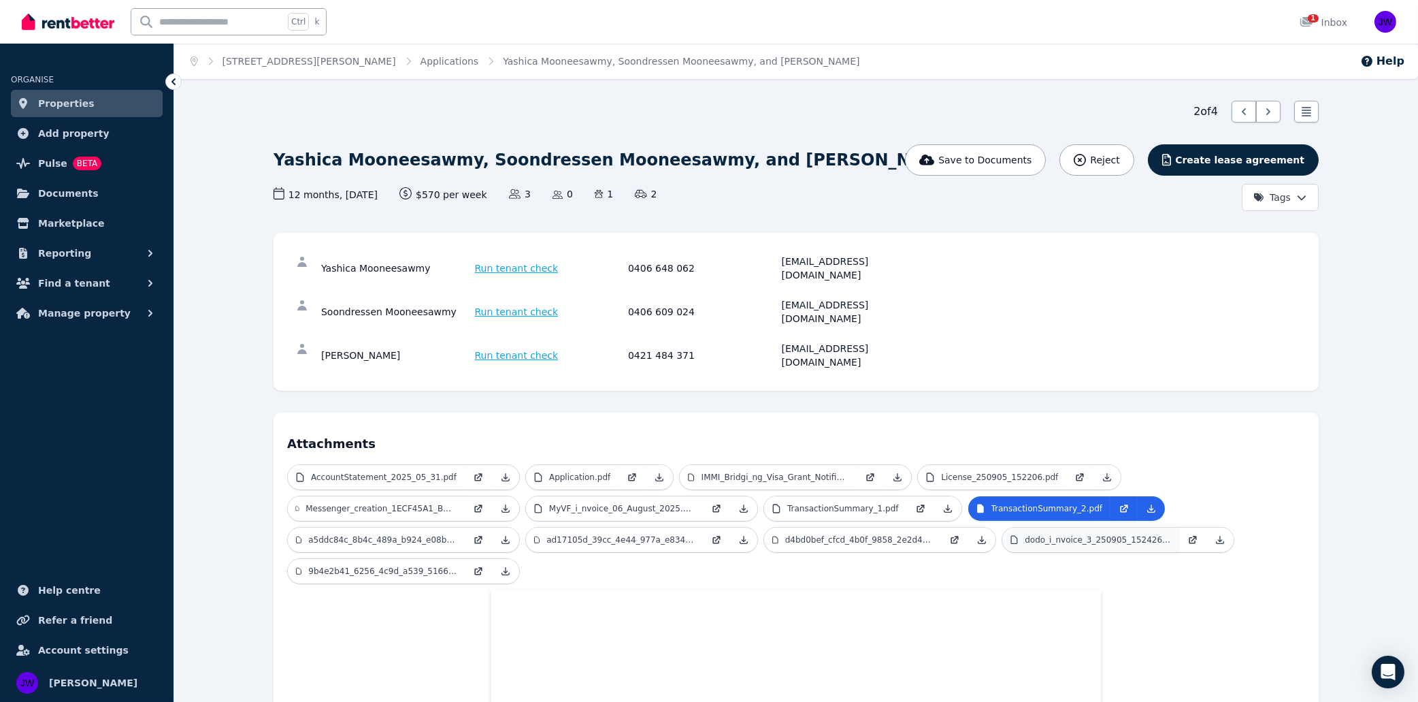
click at [953, 472] on p "License_250905_152206.pdf" at bounding box center [999, 477] width 117 height 11
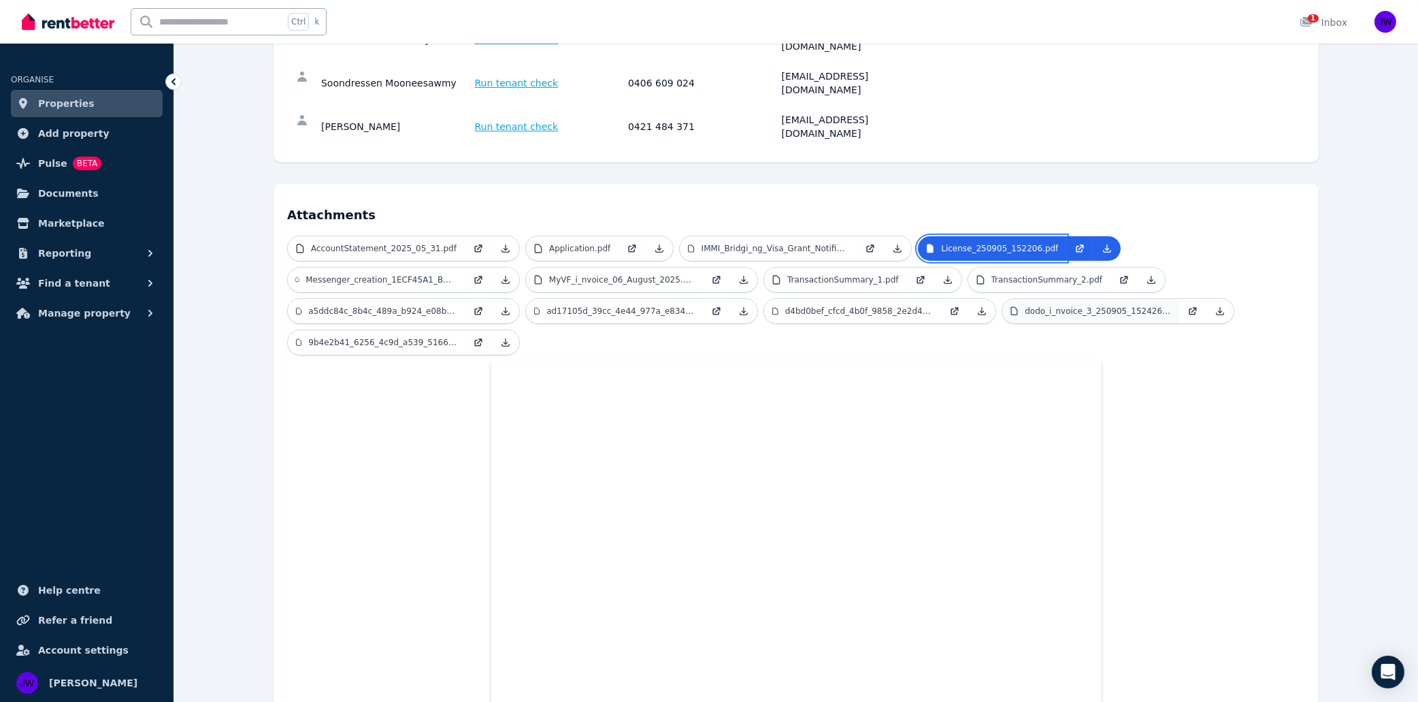
scroll to position [289, 0]
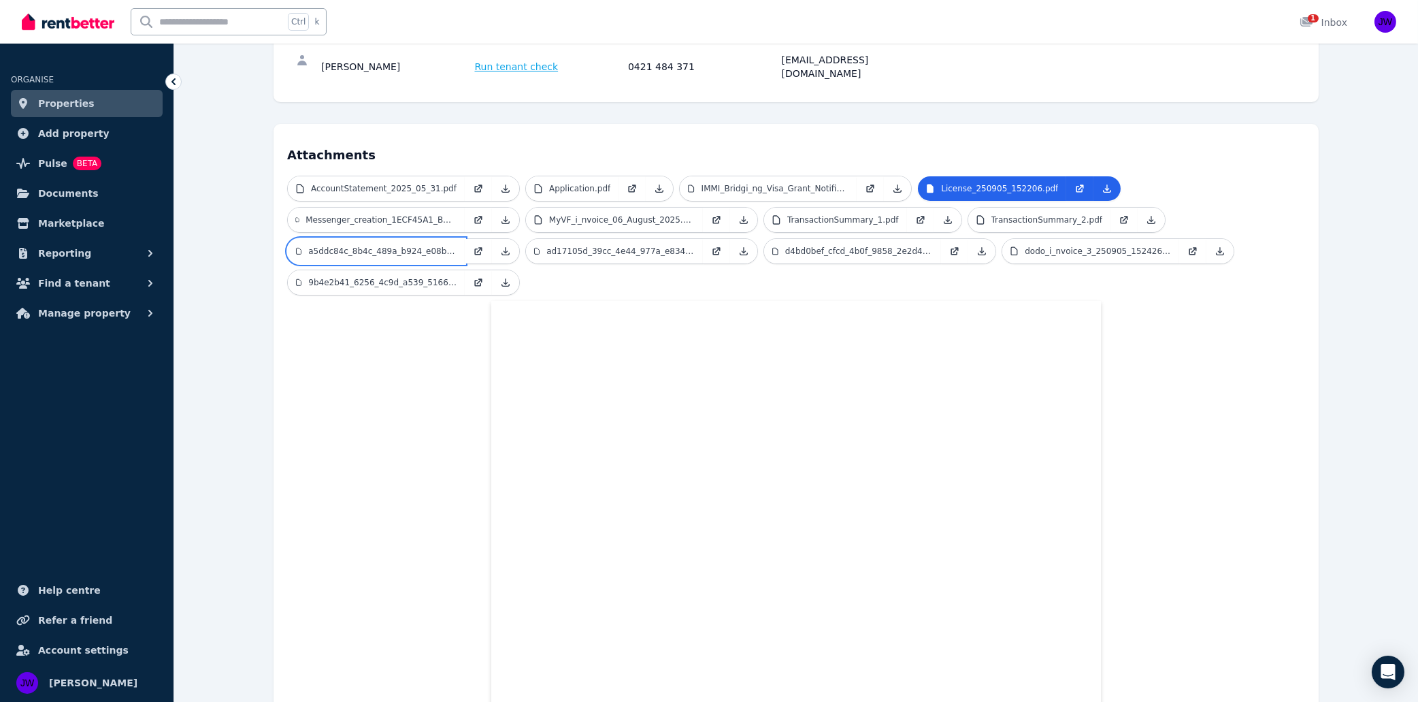
click at [416, 239] on link "a5ddc84c_8b4c_489a_b924_e08bbb66ee44.jpg" at bounding box center [376, 251] width 177 height 24
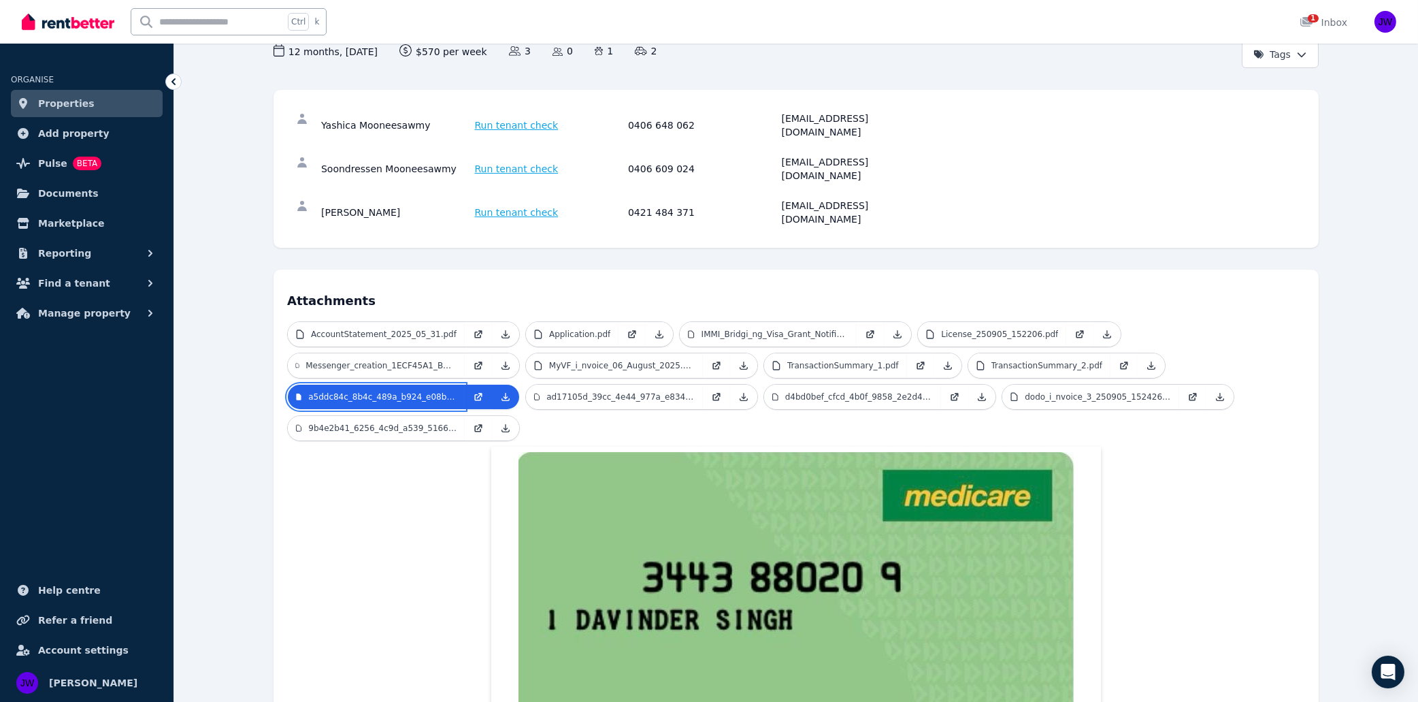
scroll to position [144, 0]
click at [455, 422] on p "9b4e2b41_6256_4c9d_a539_51660c38fcba.jpg" at bounding box center [382, 427] width 148 height 11
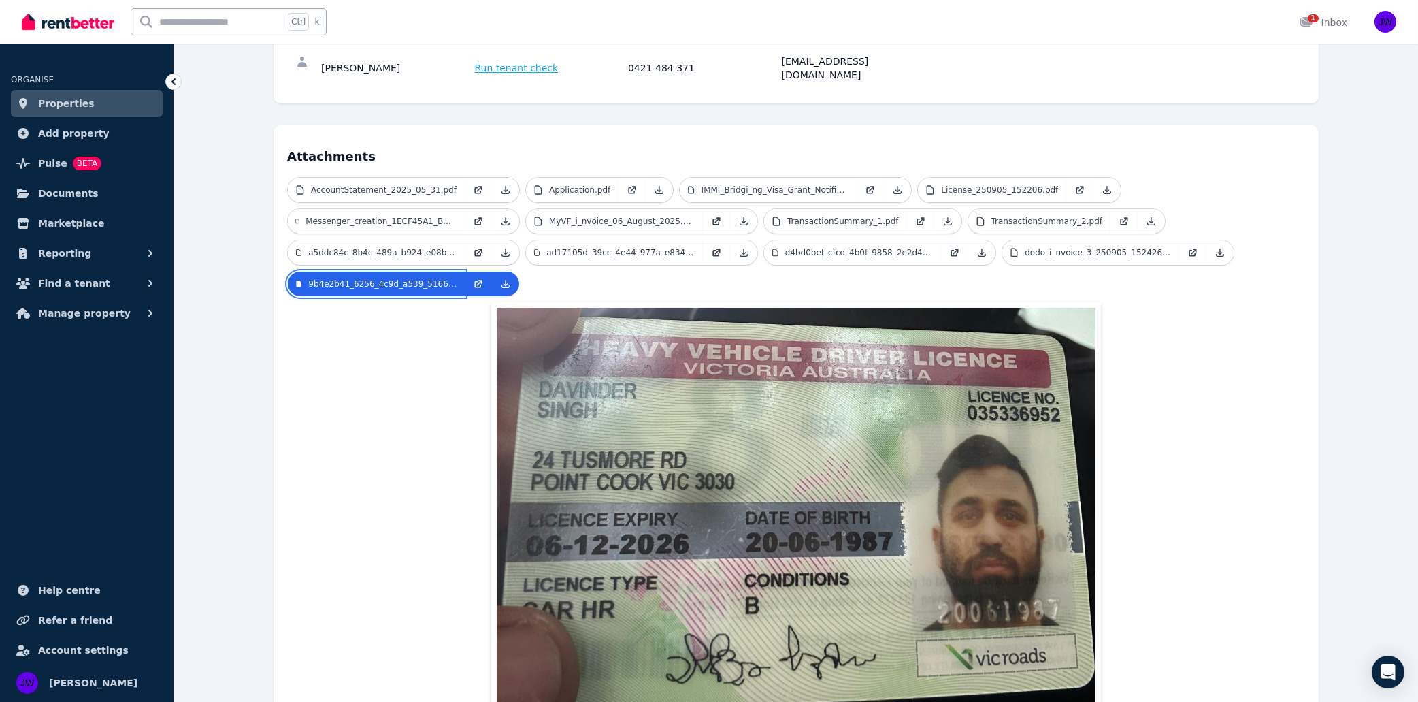
scroll to position [289, 0]
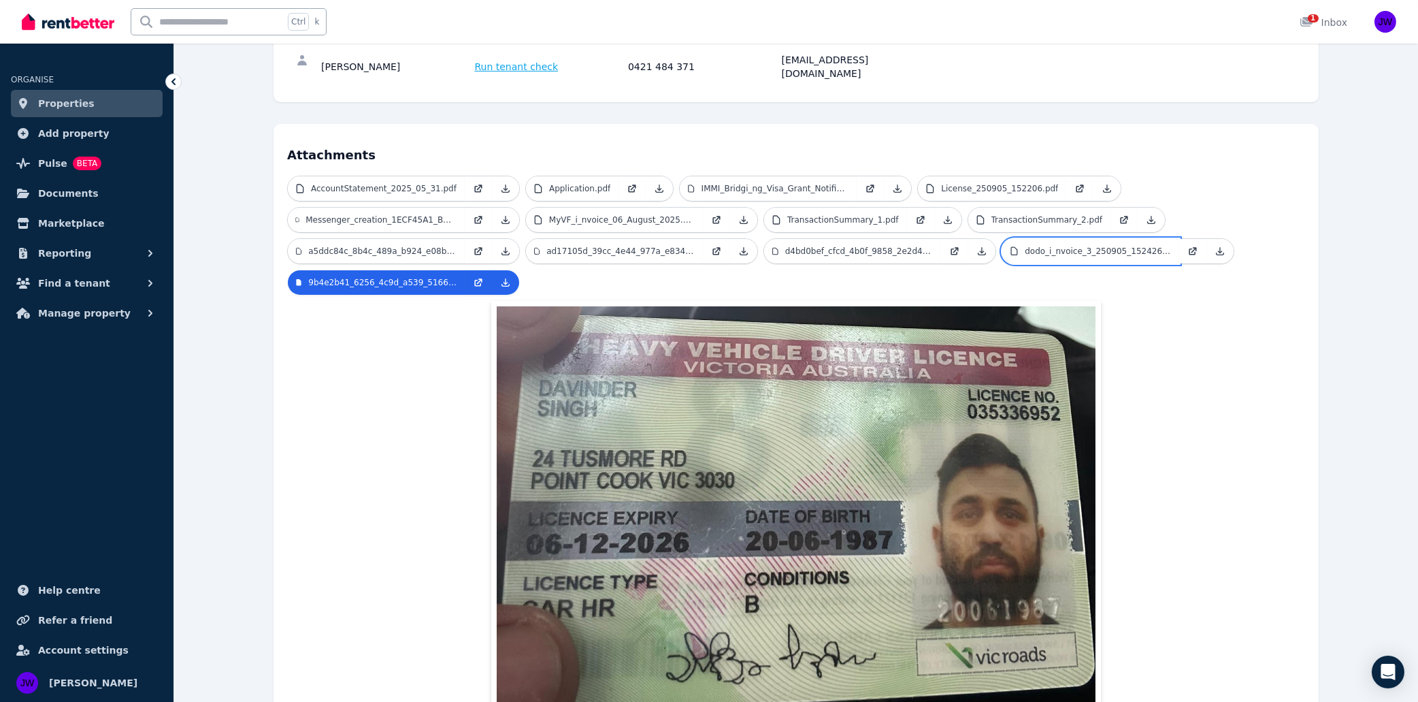
click at [1059, 239] on link "dodo_i_nvoice_3_250905_152426.pdf" at bounding box center [1090, 251] width 177 height 24
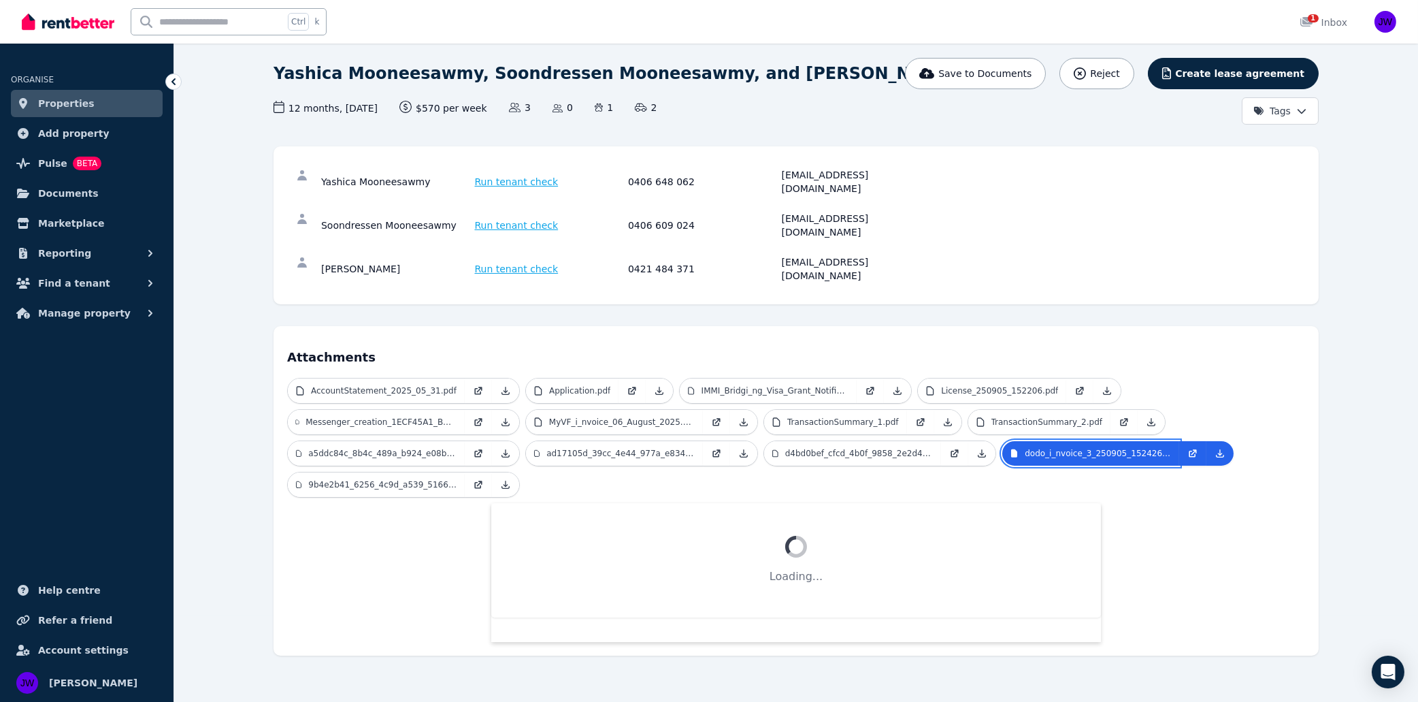
scroll to position [42, 0]
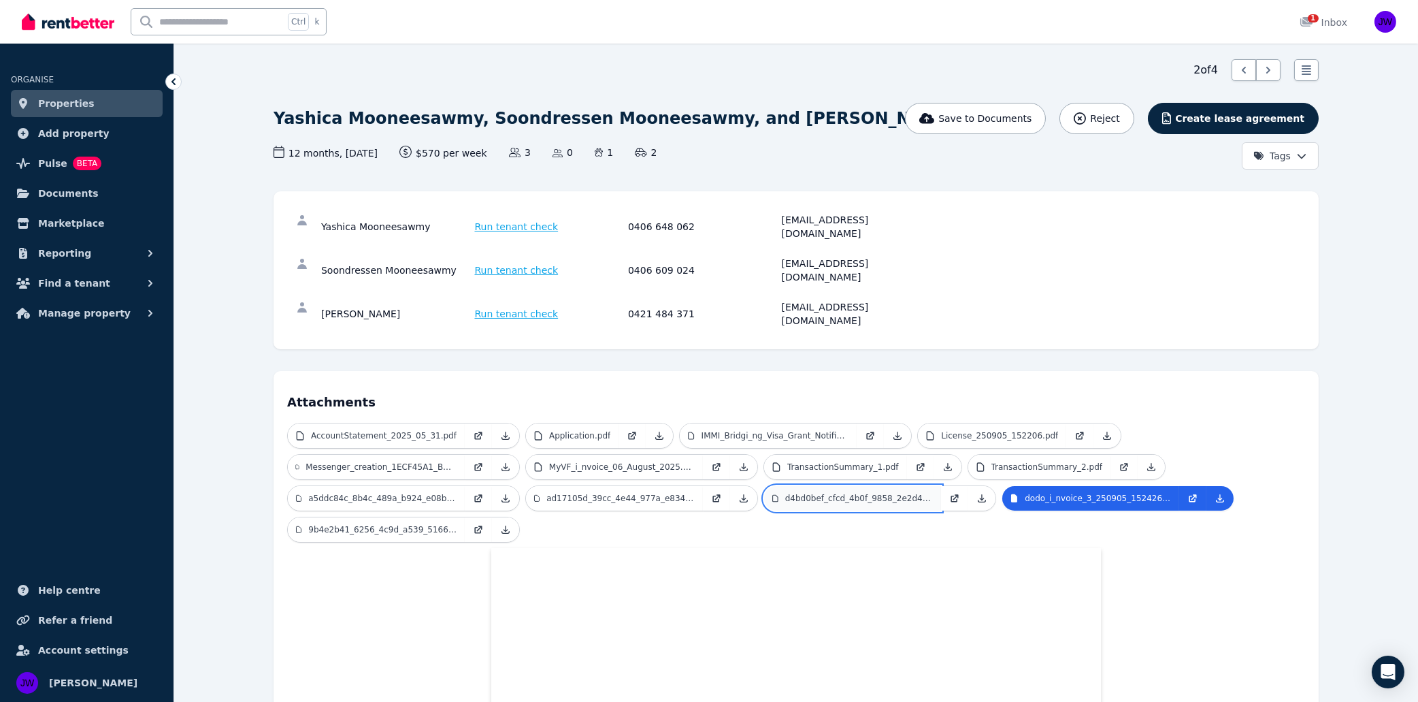
click at [893, 493] on p "d4bd0bef_cfcd_4b0f_9858_2e2d4f64c4c8.jpg" at bounding box center [859, 498] width 148 height 11
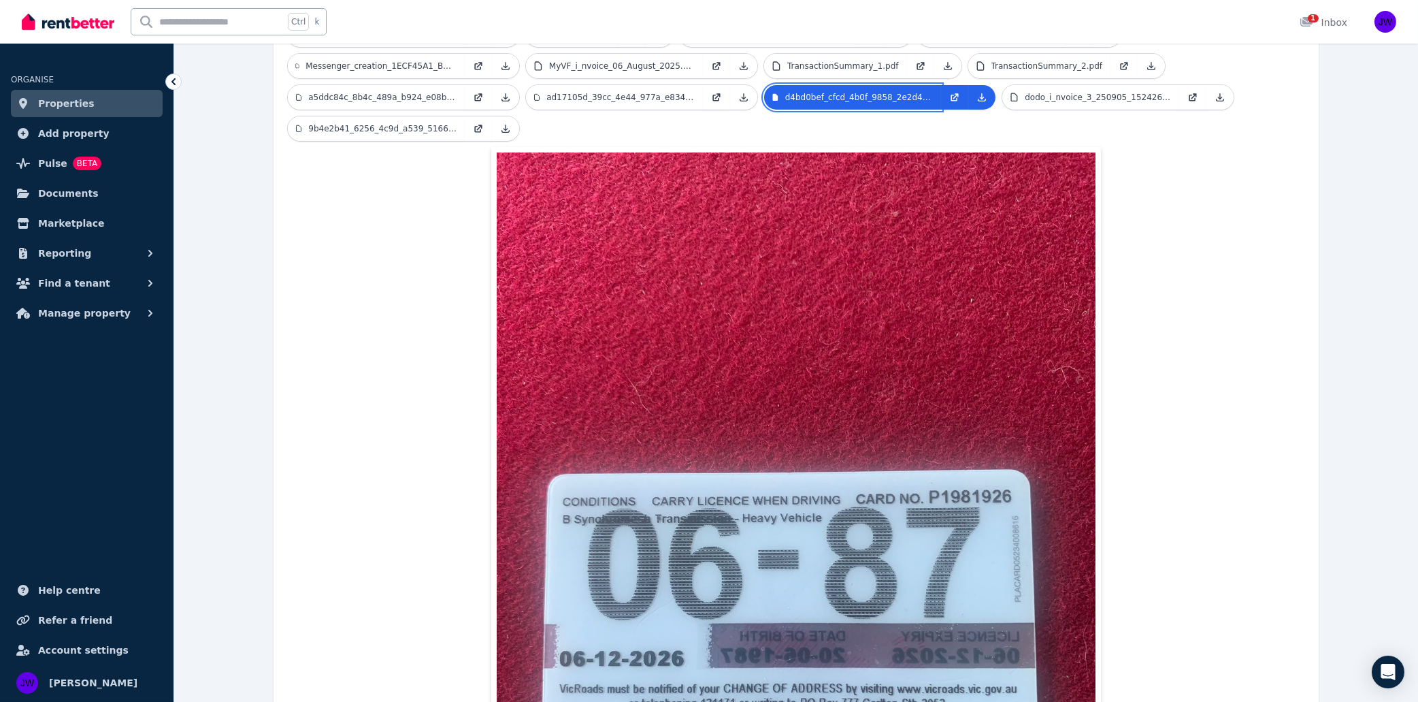
scroll to position [433, 0]
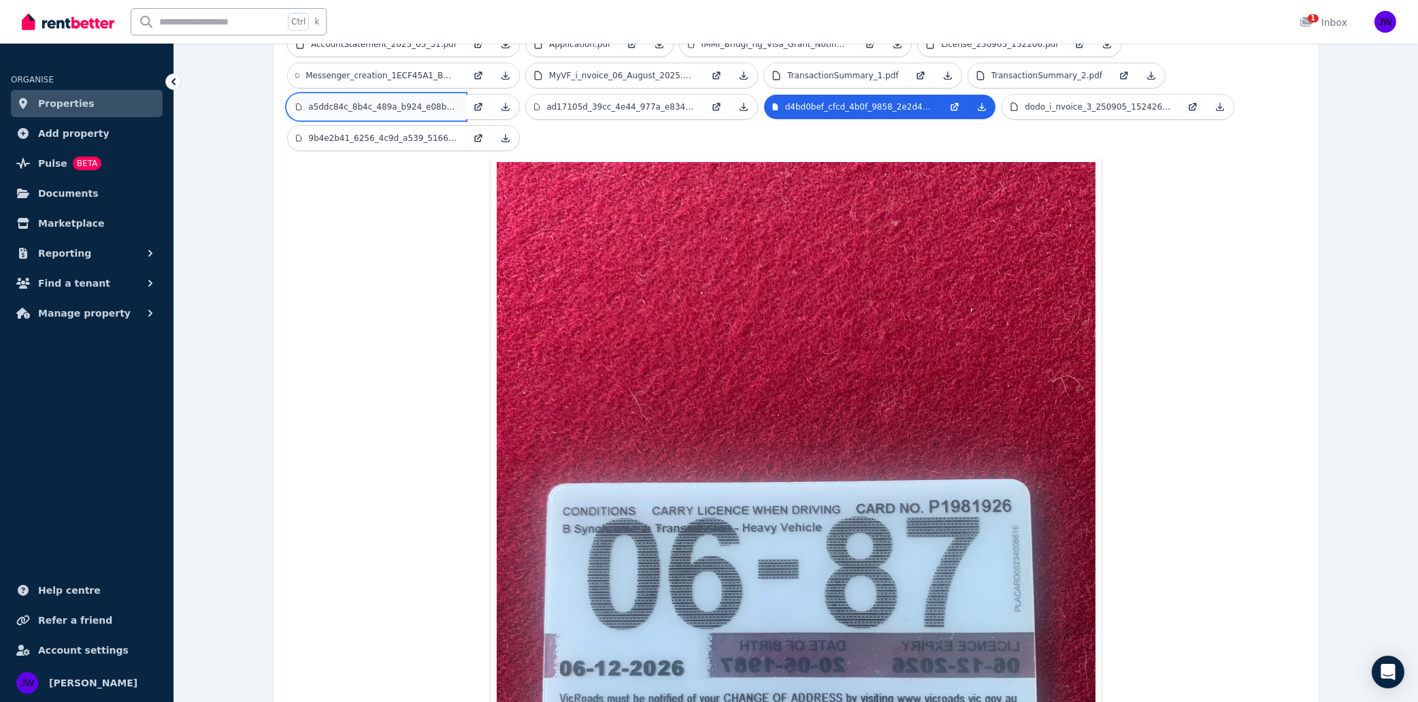
click at [316, 101] on p "a5ddc84c_8b4c_489a_b924_e08bbb66ee44.jpg" at bounding box center [382, 106] width 148 height 11
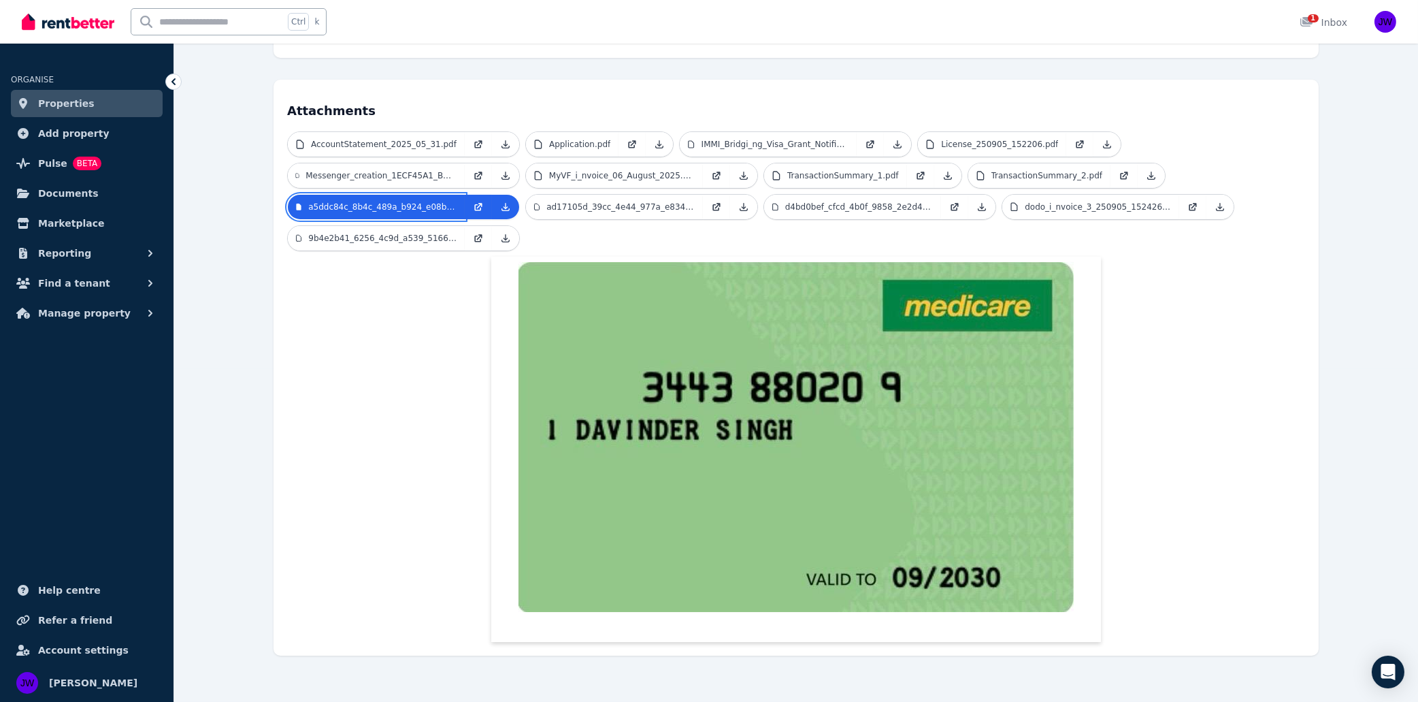
scroll to position [288, 0]
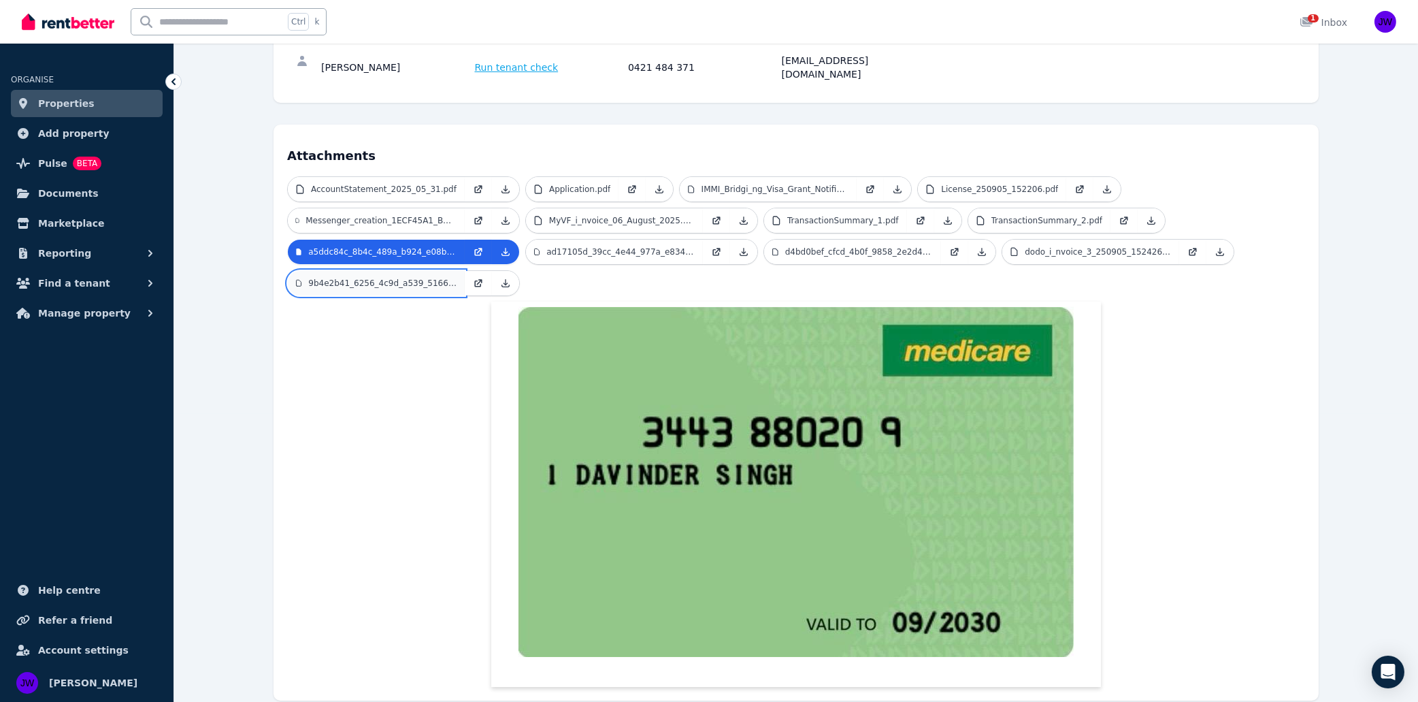
click at [372, 271] on link "9b4e2b41_6256_4c9d_a539_51660c38fcba.jpg" at bounding box center [376, 283] width 177 height 24
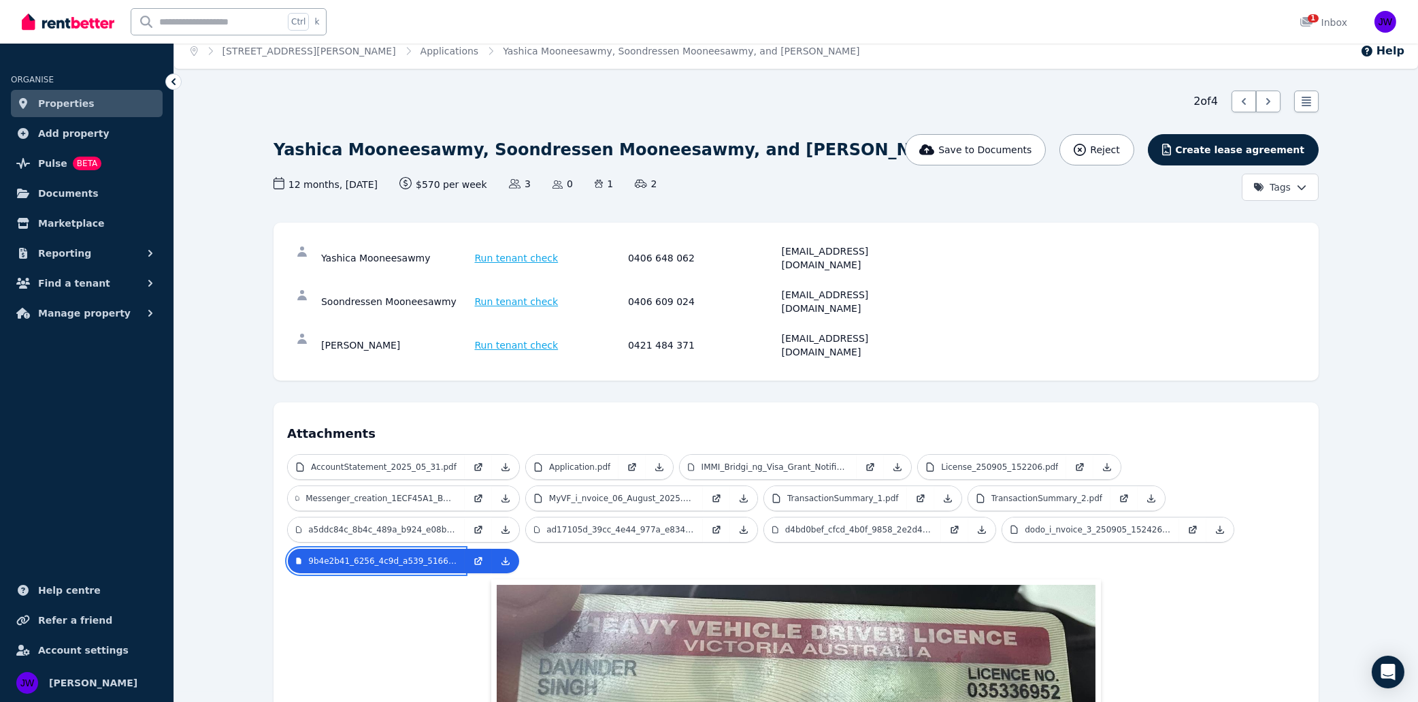
scroll to position [0, 0]
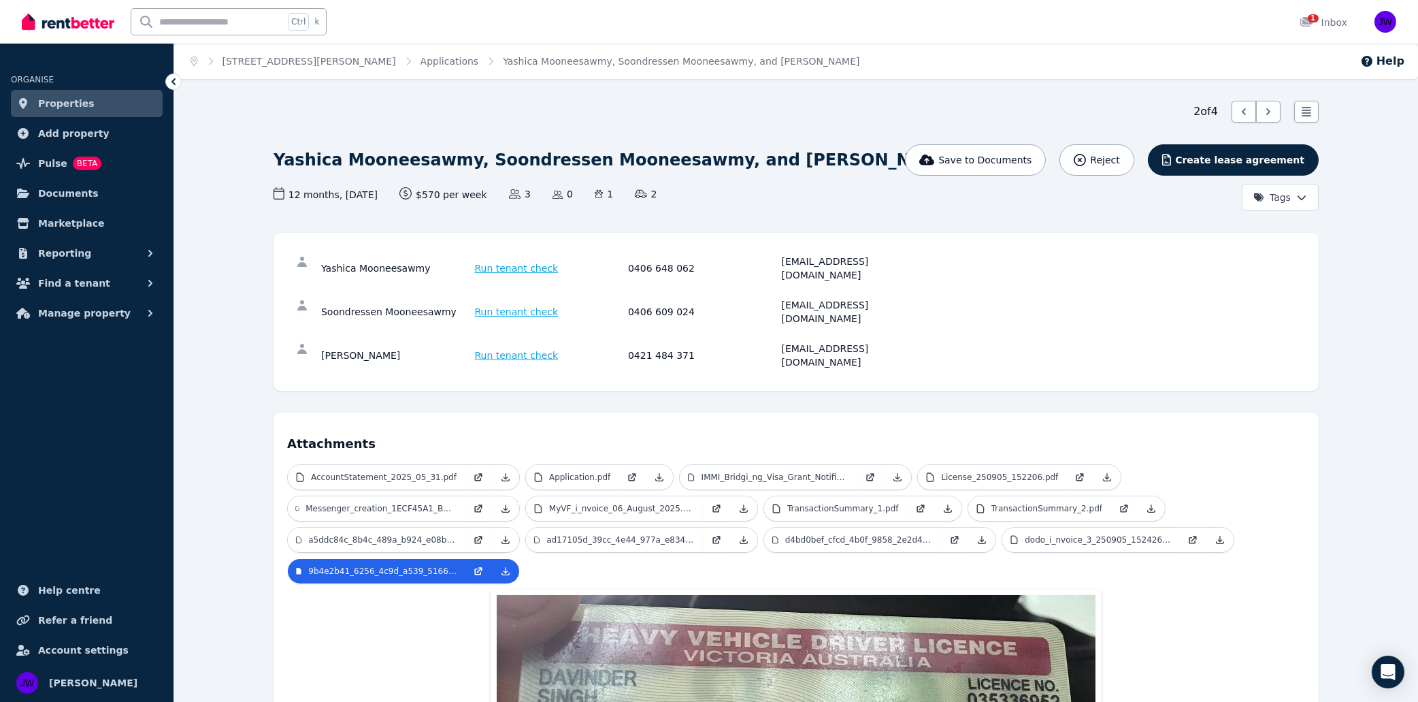
click at [514, 348] on span "Run tenant check" at bounding box center [517, 355] width 84 height 14
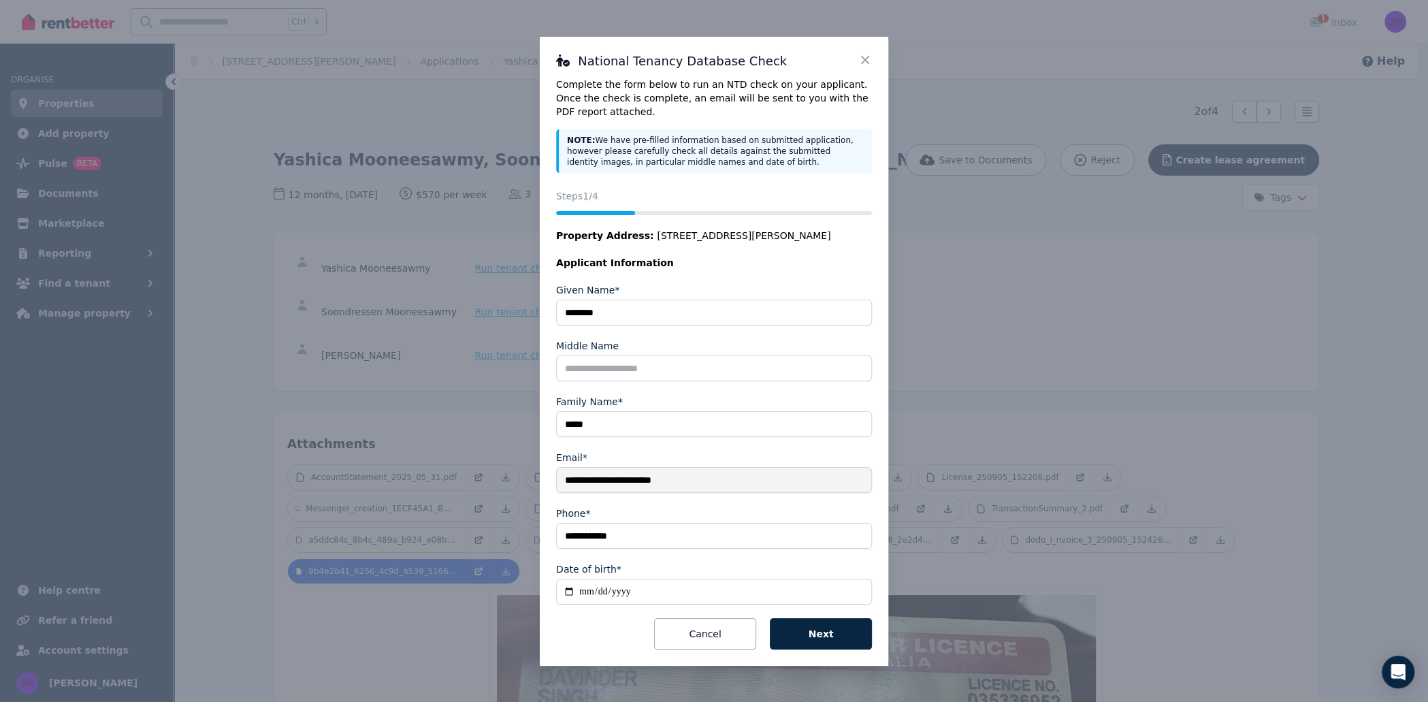
click at [825, 642] on button "Next" at bounding box center [821, 633] width 102 height 31
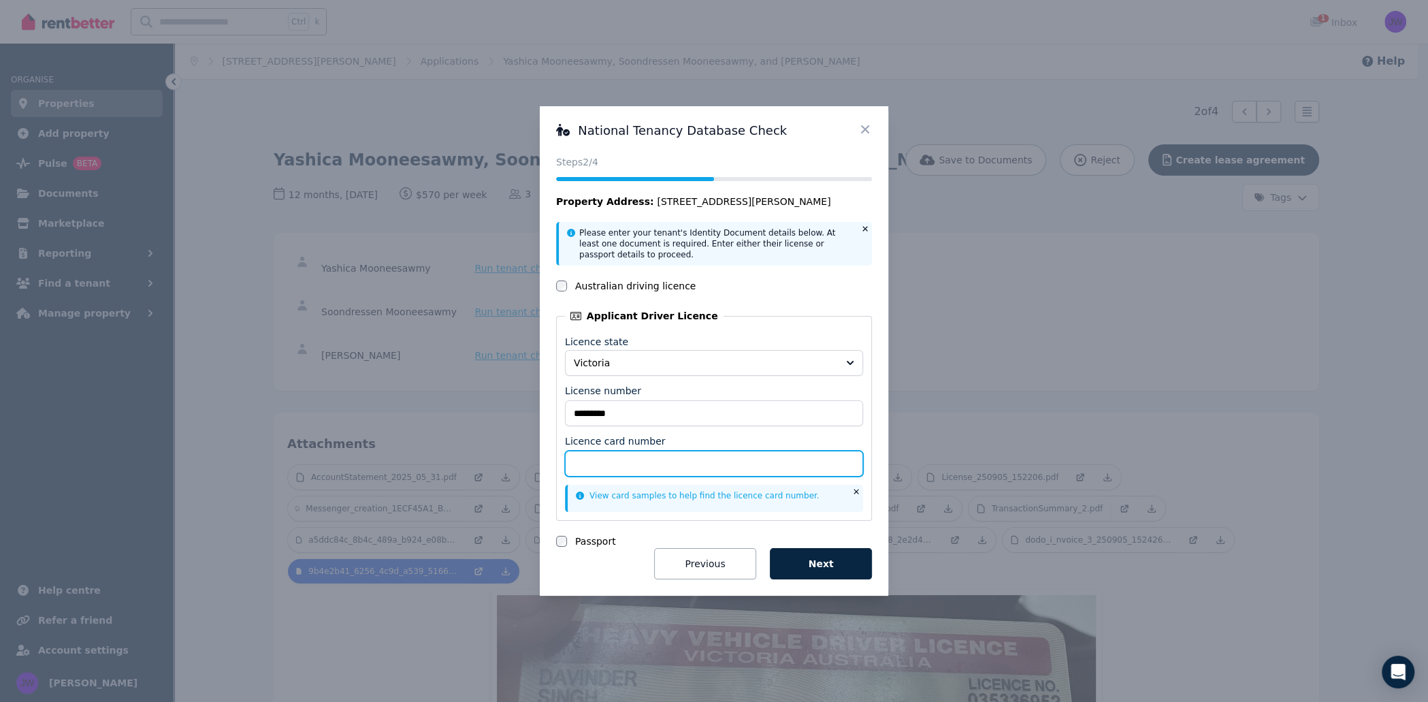
click at [712, 466] on input "Licence card number" at bounding box center [714, 463] width 298 height 26
type input "********"
click at [842, 572] on button "Next" at bounding box center [821, 563] width 102 height 31
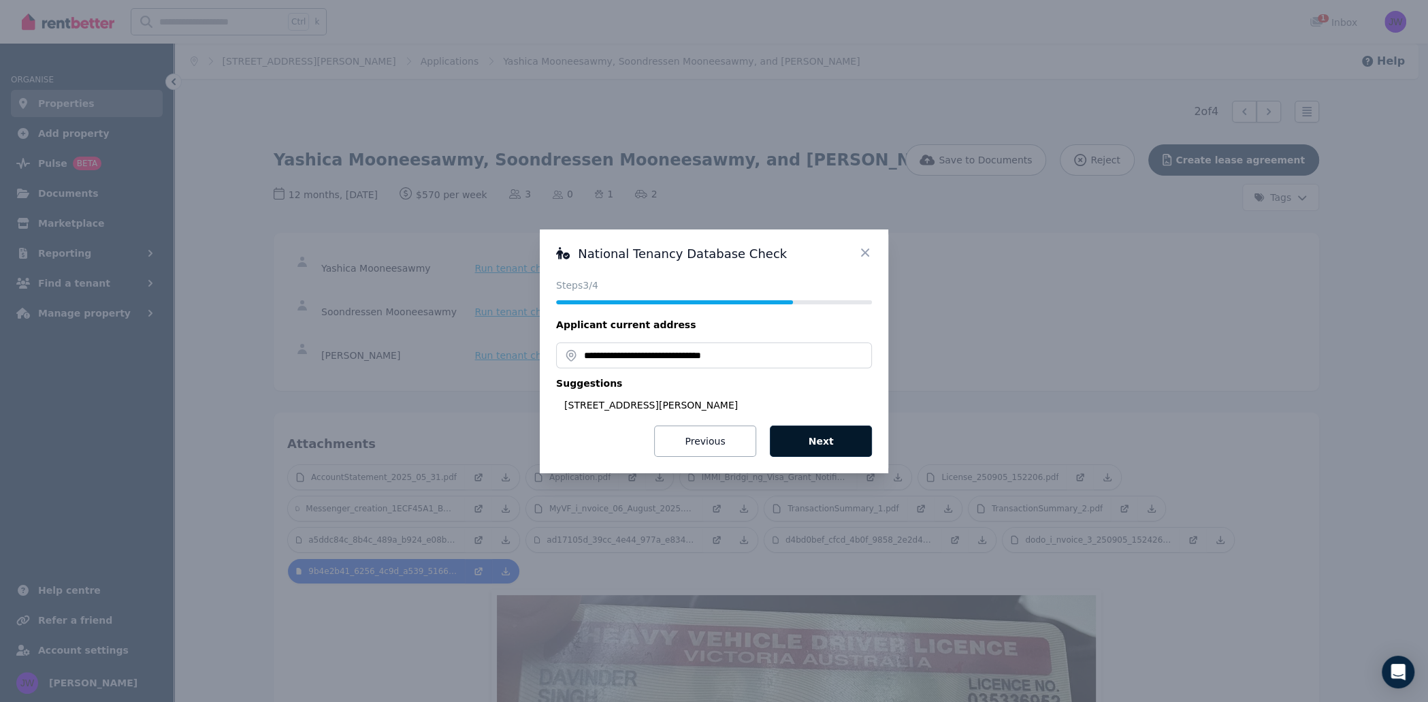
click at [838, 435] on button "Next" at bounding box center [821, 440] width 102 height 31
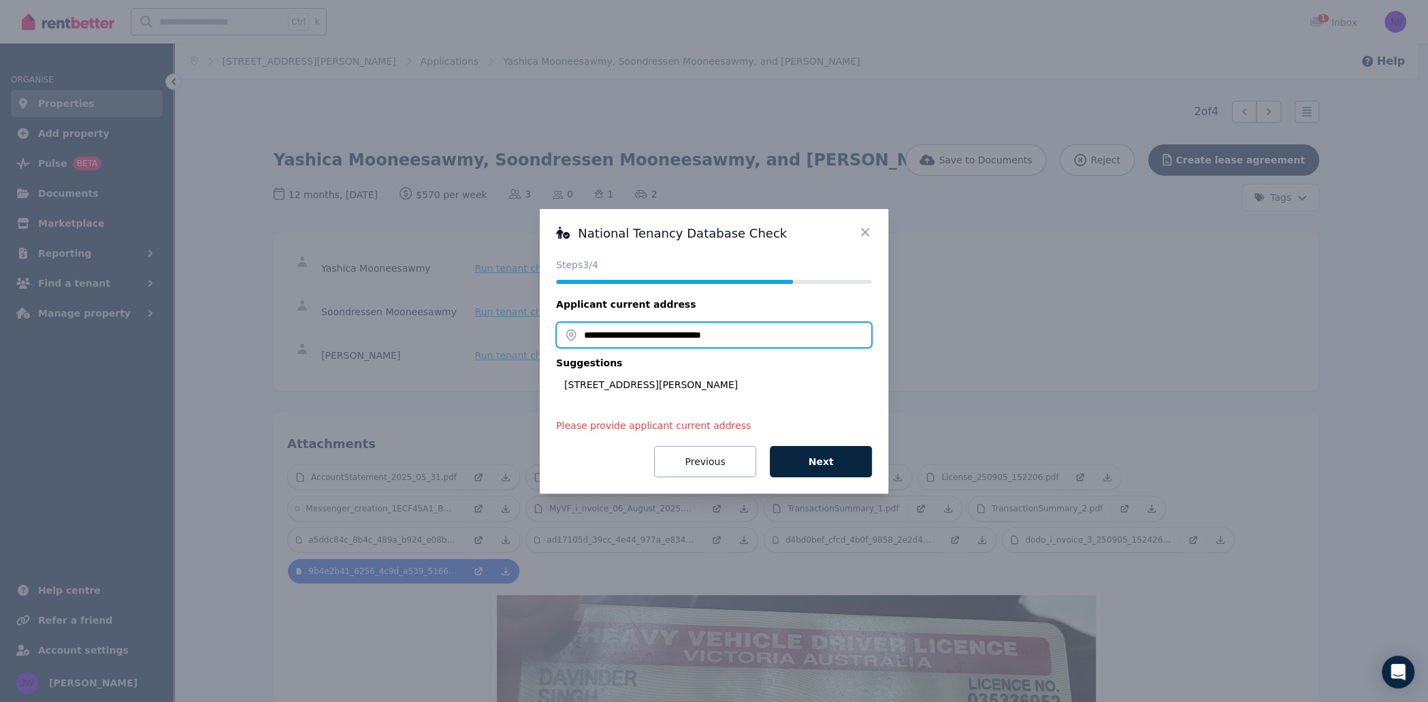
click at [753, 330] on input "**********" at bounding box center [714, 335] width 316 height 26
click at [818, 453] on button "Next" at bounding box center [821, 461] width 102 height 31
click at [869, 231] on icon at bounding box center [865, 232] width 14 height 14
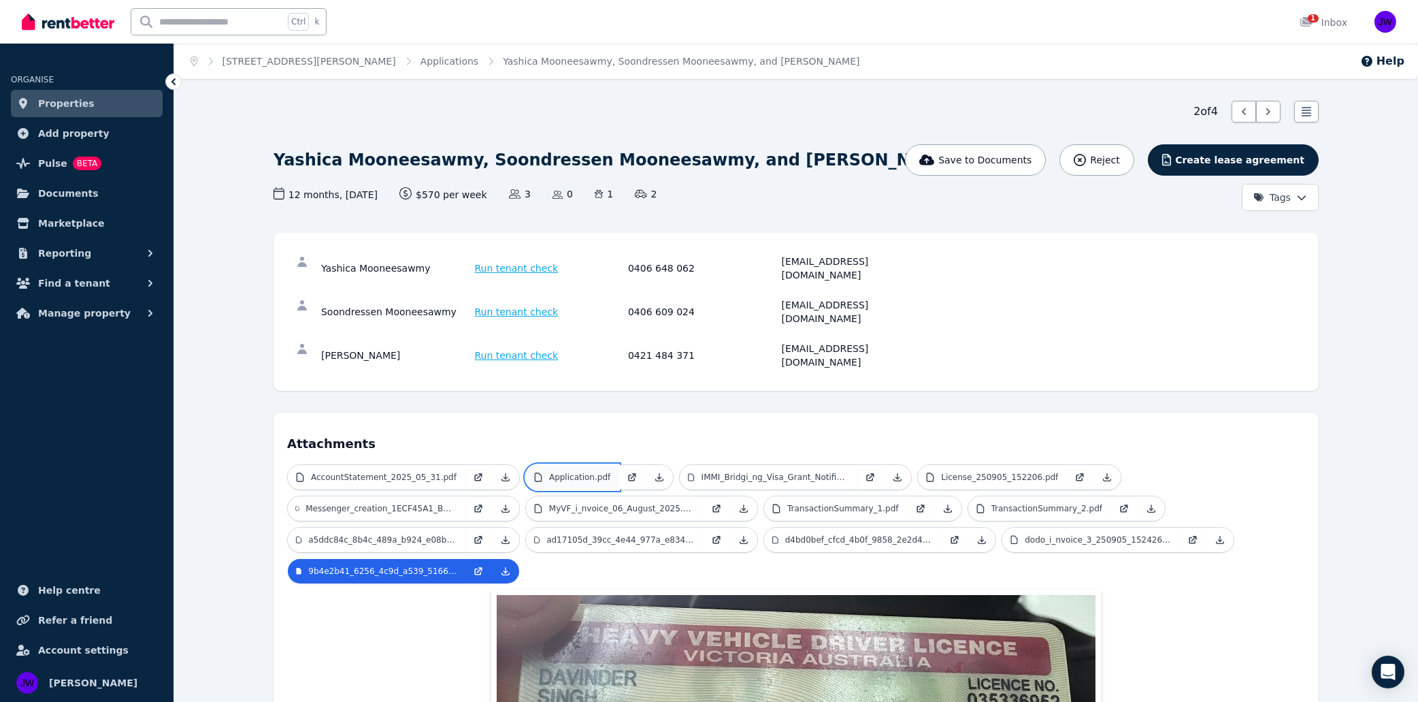
click at [563, 472] on p "Application.pdf" at bounding box center [579, 477] width 61 height 11
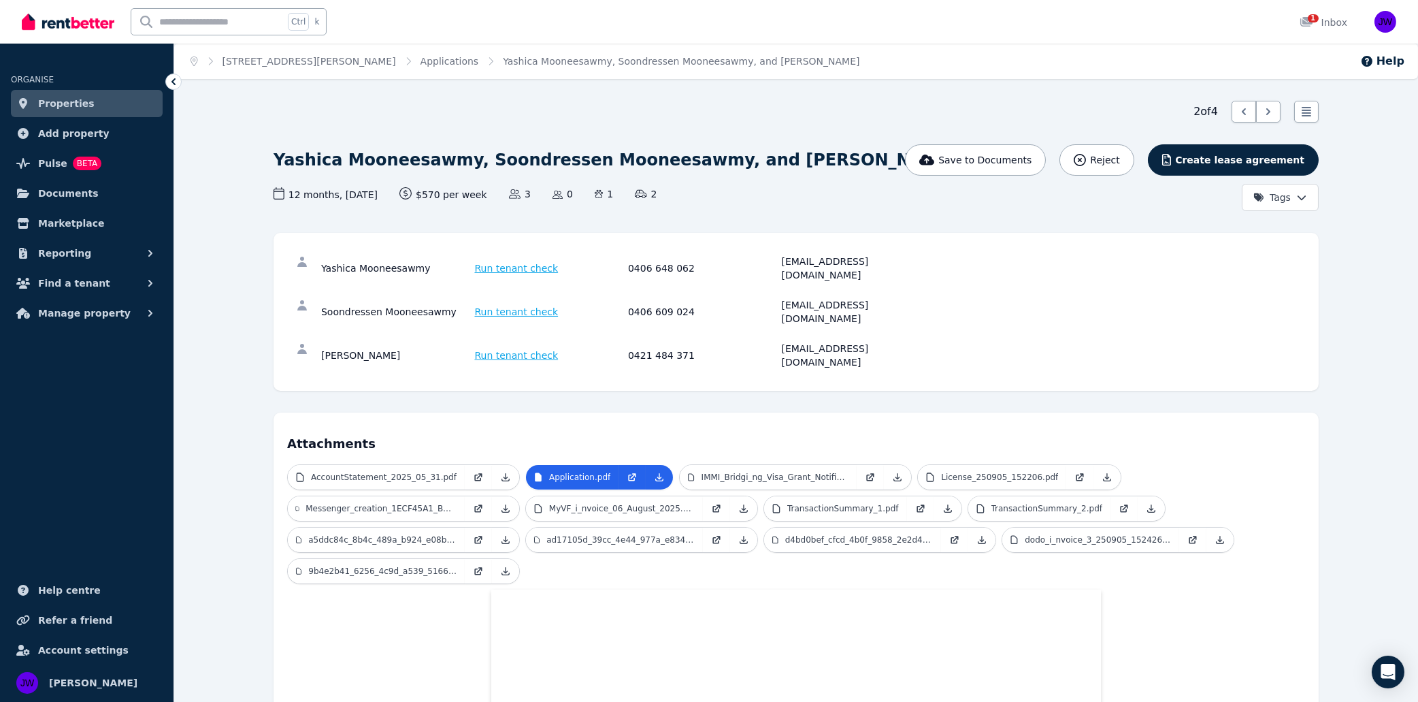
click at [518, 348] on span "Run tenant check" at bounding box center [517, 355] width 84 height 14
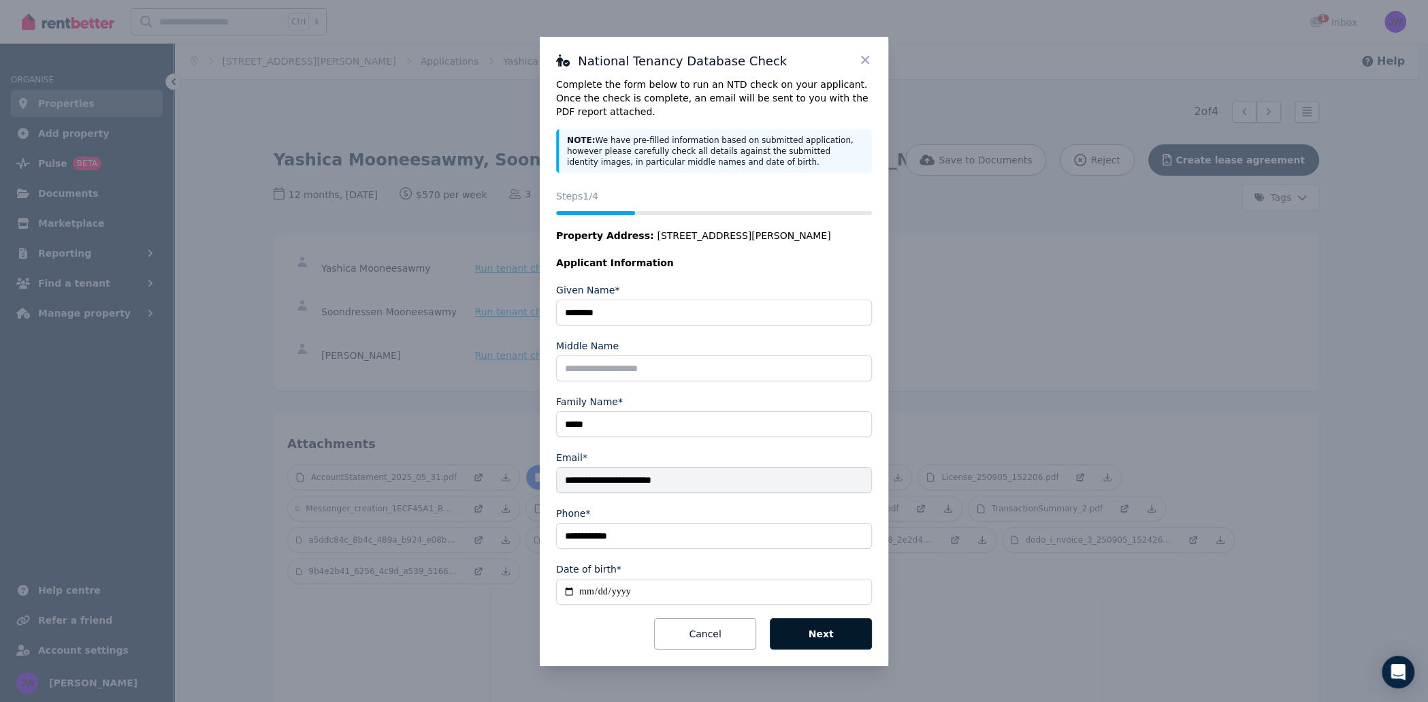
click at [801, 627] on button "Next" at bounding box center [821, 633] width 102 height 31
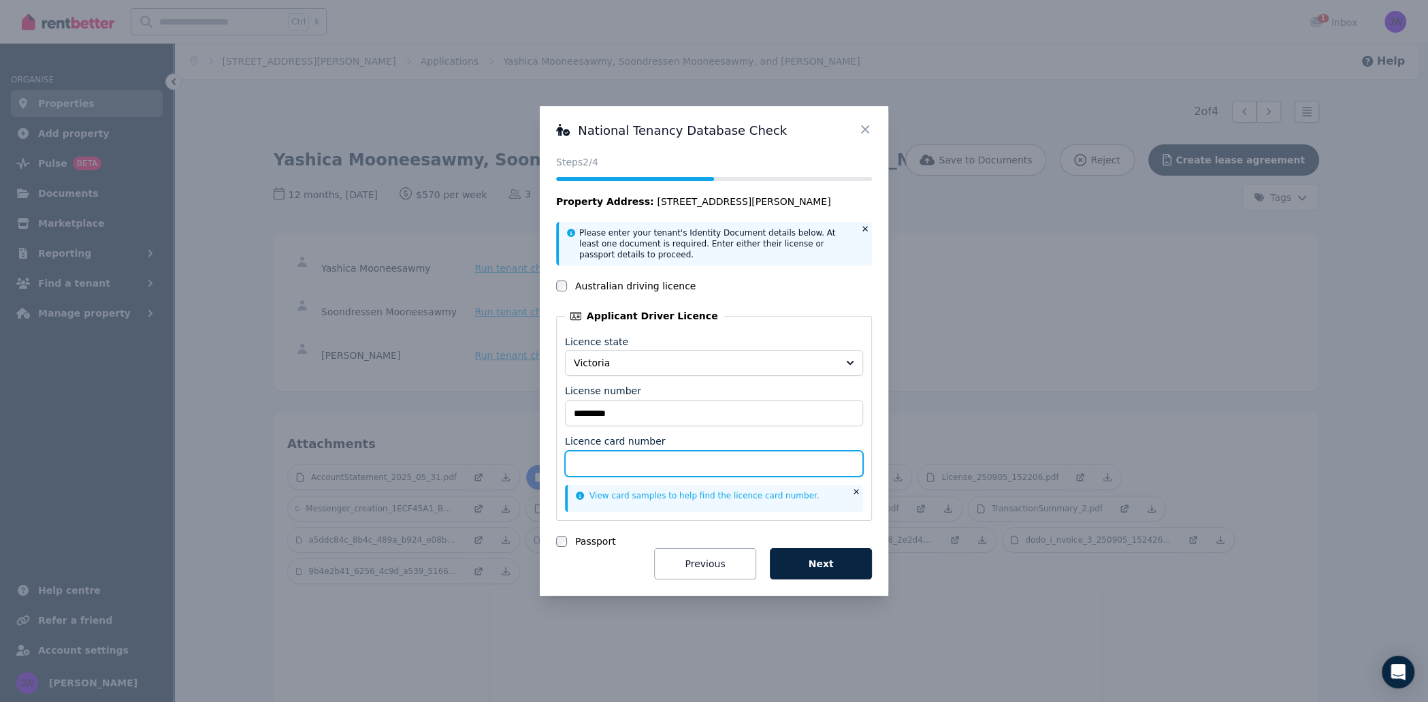
click at [735, 450] on input "Licence card number" at bounding box center [714, 463] width 298 height 26
click at [672, 464] on input "Licence card number" at bounding box center [714, 463] width 298 height 26
paste input "********"
type input "********"
click at [828, 570] on button "Next" at bounding box center [821, 563] width 102 height 31
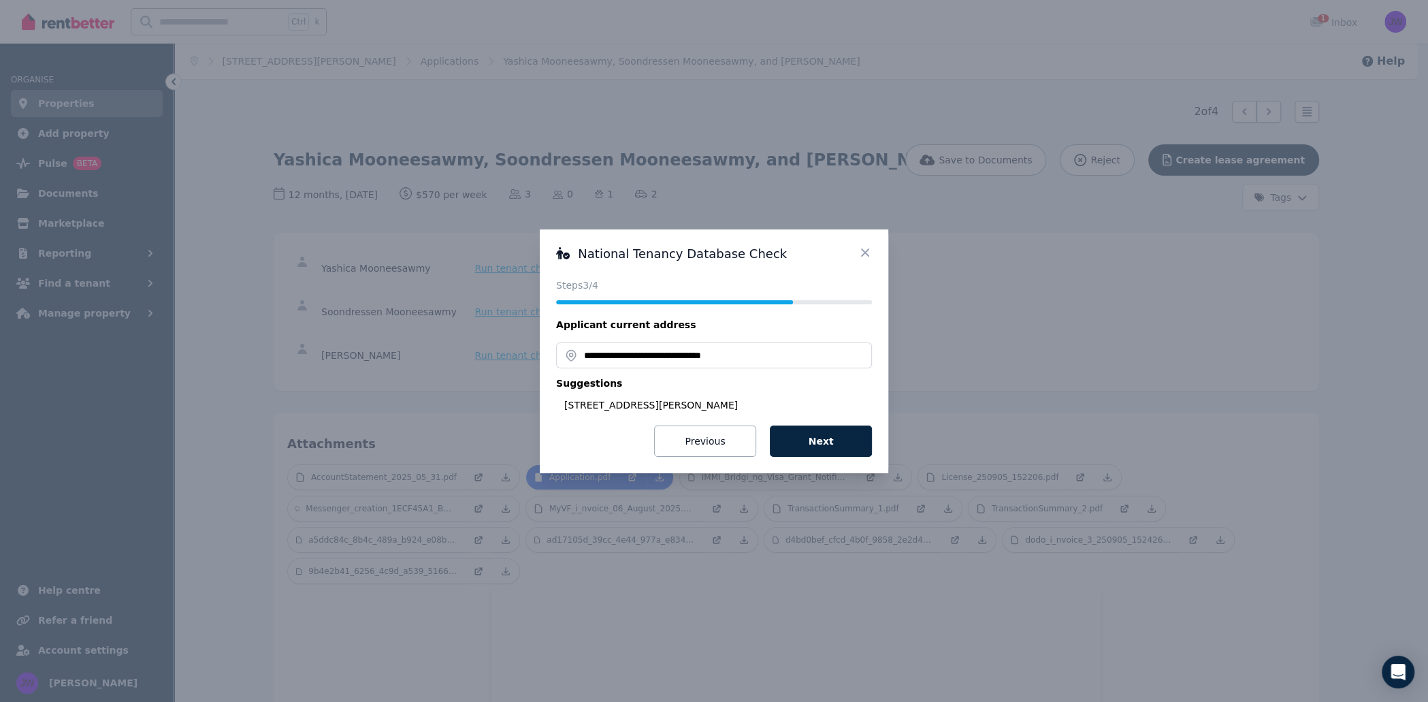
click at [767, 359] on input "**********" at bounding box center [714, 355] width 316 height 26
click at [668, 407] on div "24 Tusmore Rd, Point Cook VIC 3030, Australia" at bounding box center [718, 405] width 308 height 14
type input "**********"
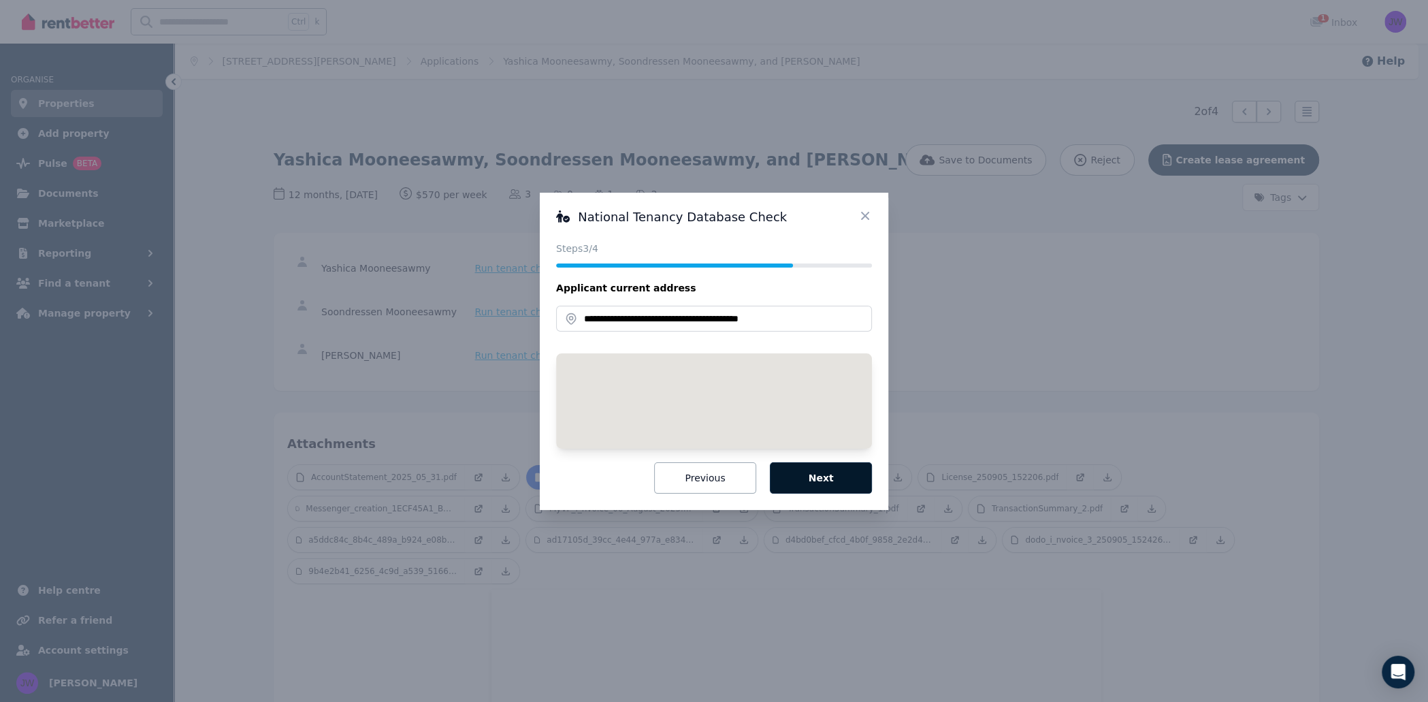
click at [837, 485] on button "Next" at bounding box center [821, 477] width 102 height 31
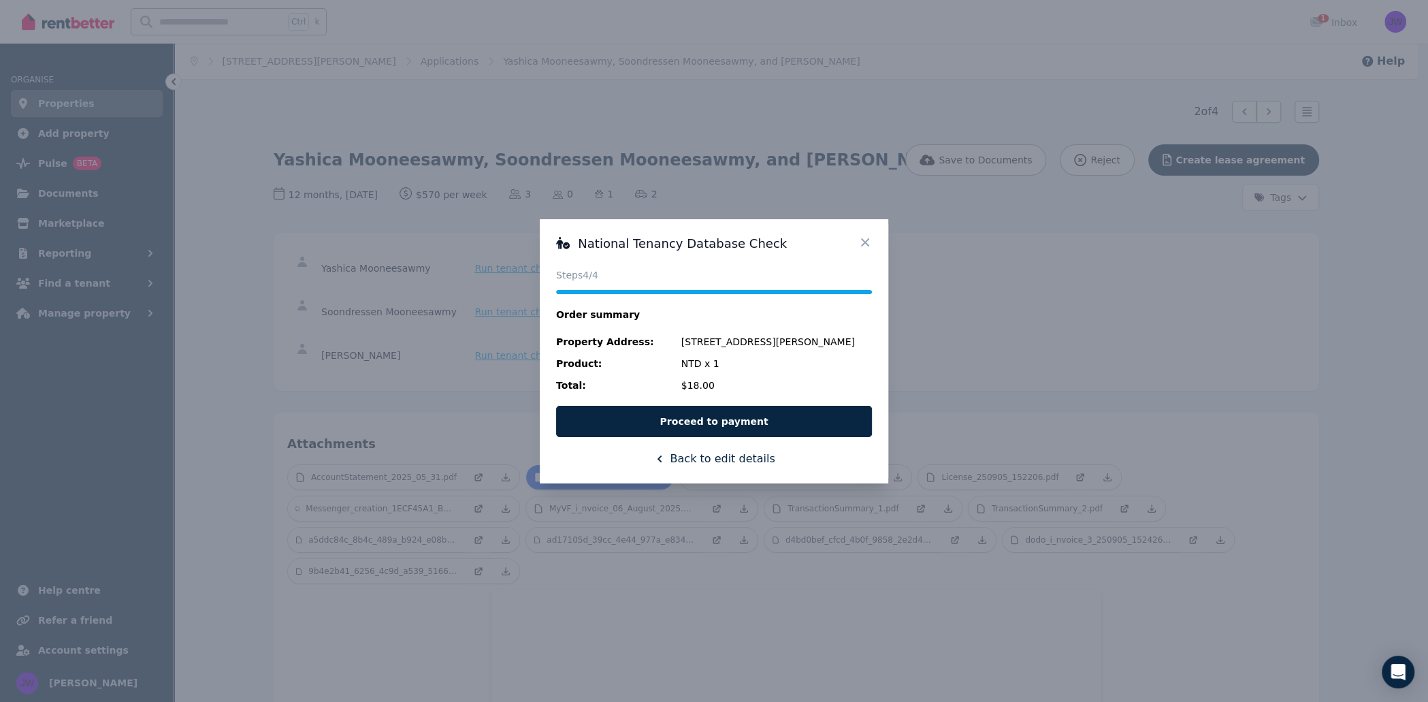
click at [861, 245] on icon at bounding box center [865, 241] width 8 height 8
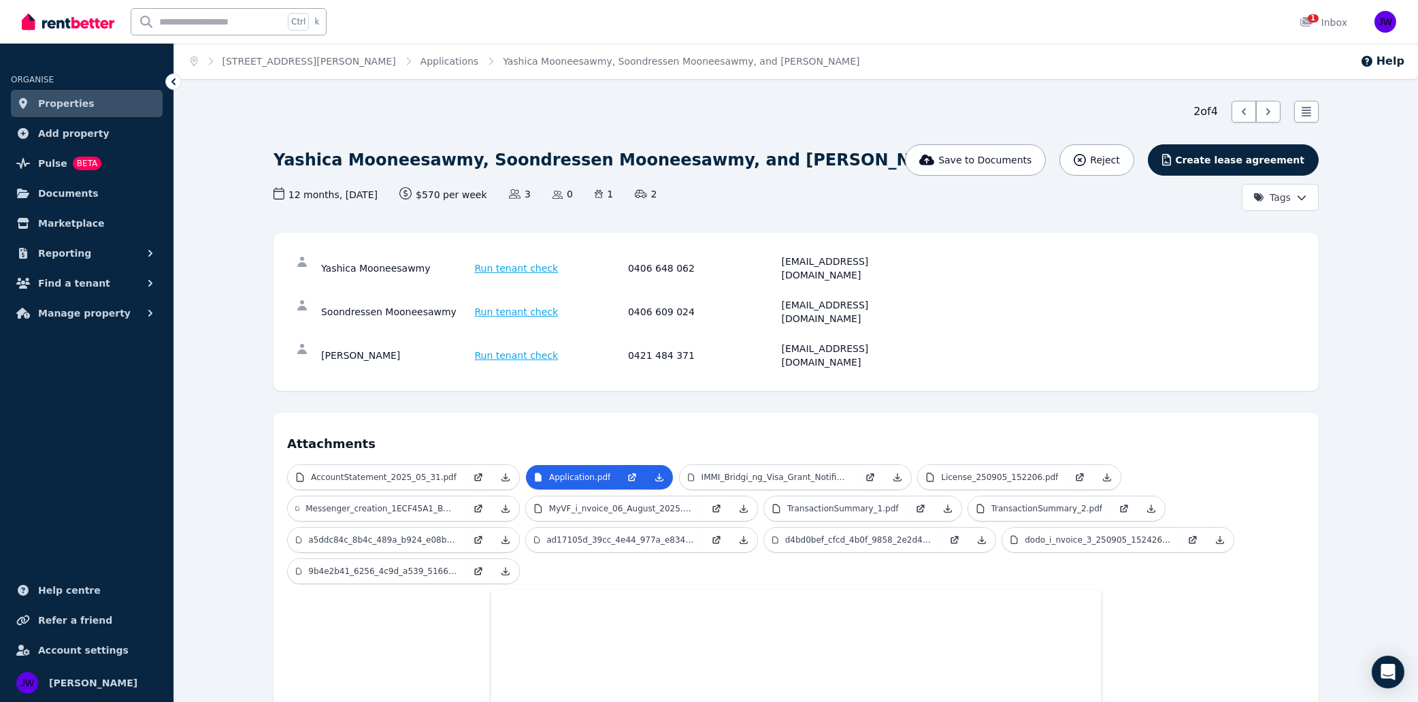
click at [528, 305] on span "Run tenant check" at bounding box center [517, 312] width 84 height 14
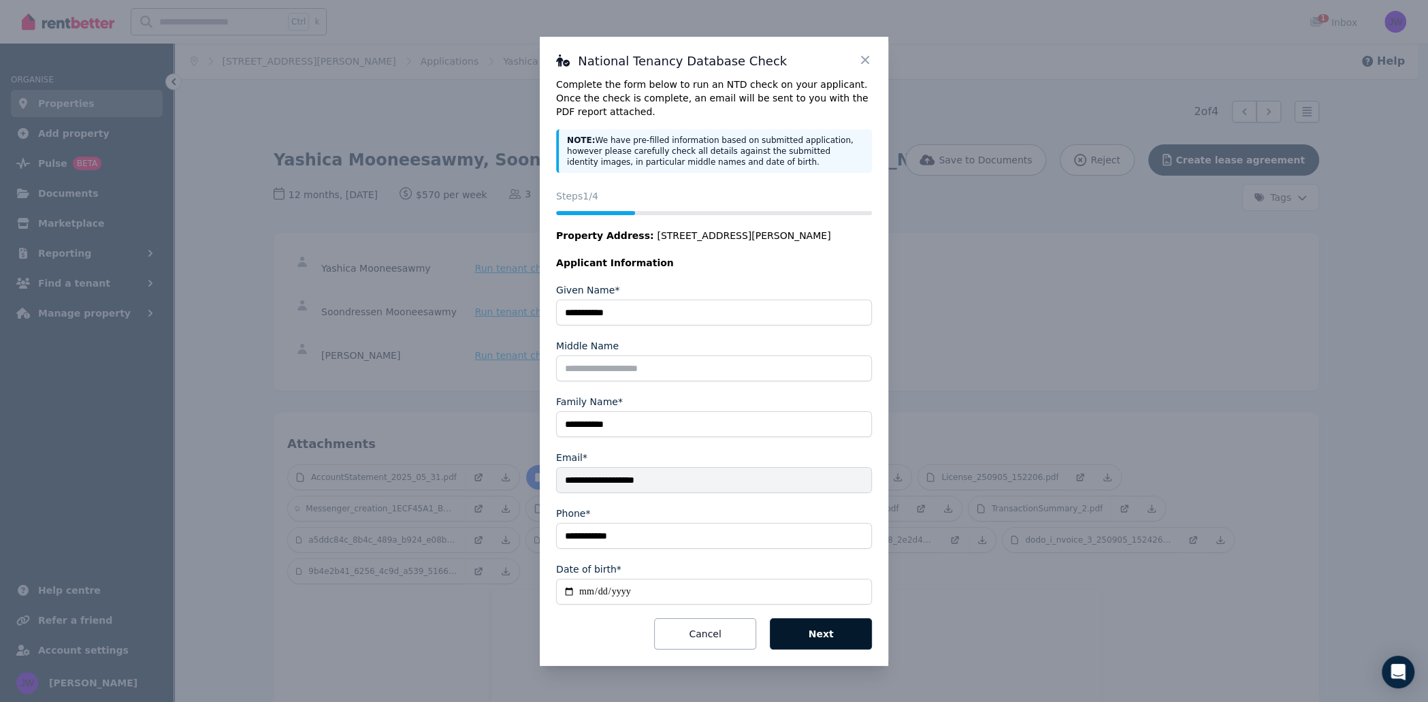
click at [817, 634] on button "Next" at bounding box center [821, 633] width 102 height 31
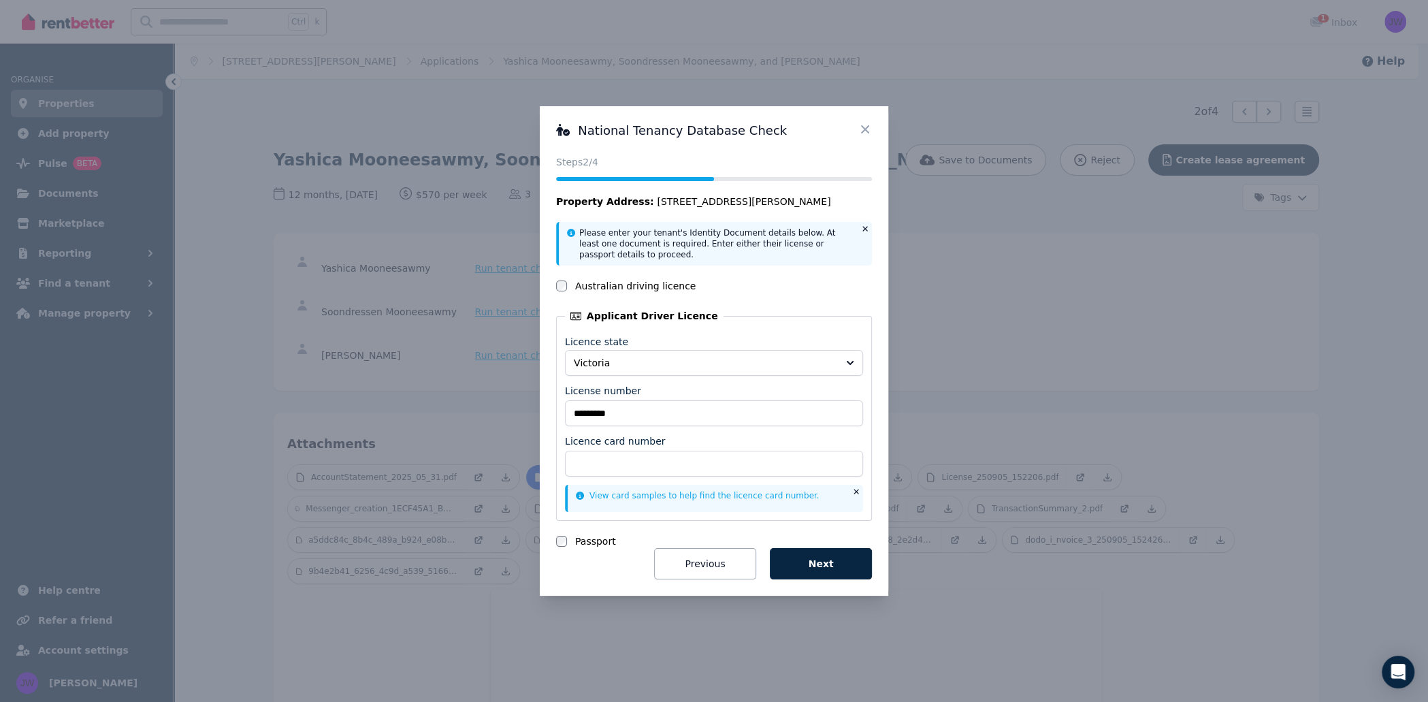
click at [859, 131] on icon at bounding box center [865, 129] width 14 height 14
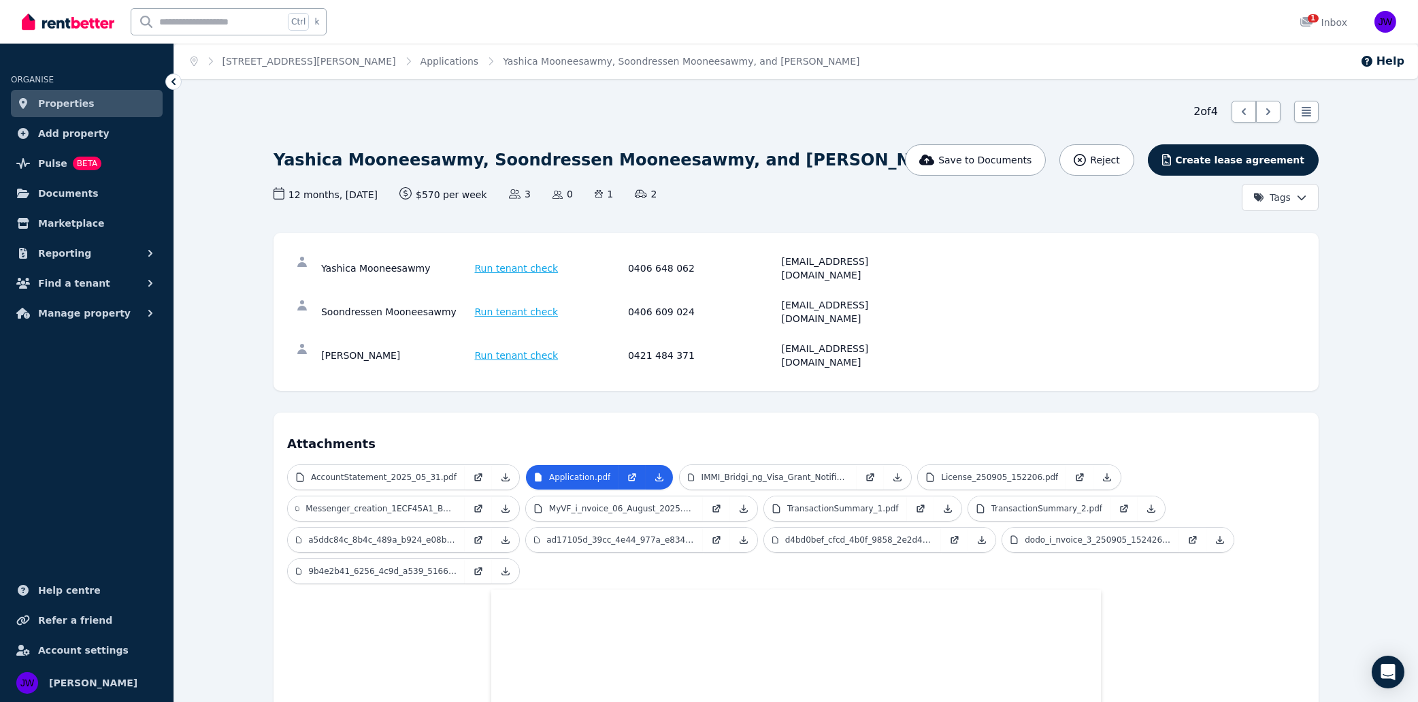
click at [508, 261] on span "Run tenant check" at bounding box center [517, 268] width 84 height 14
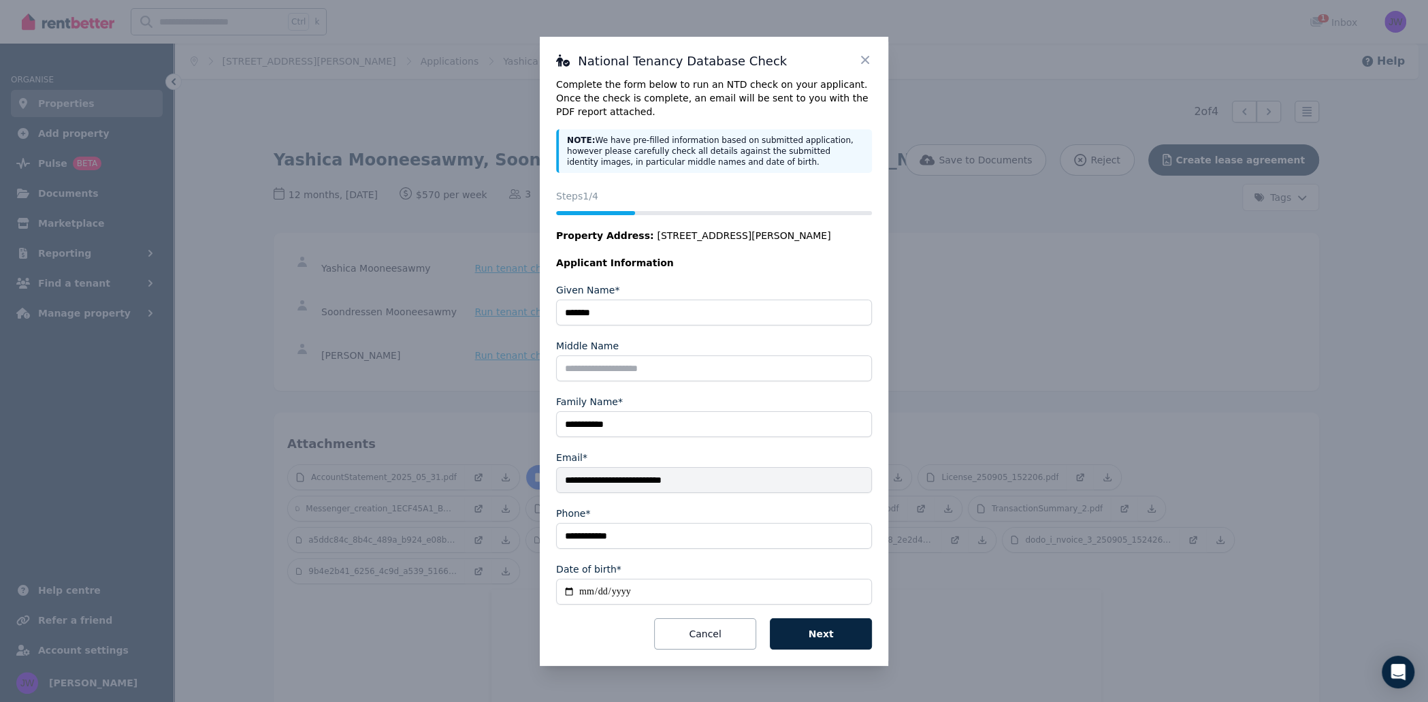
click at [870, 54] on div "**********" at bounding box center [714, 351] width 348 height 629
click at [869, 56] on icon at bounding box center [865, 60] width 14 height 14
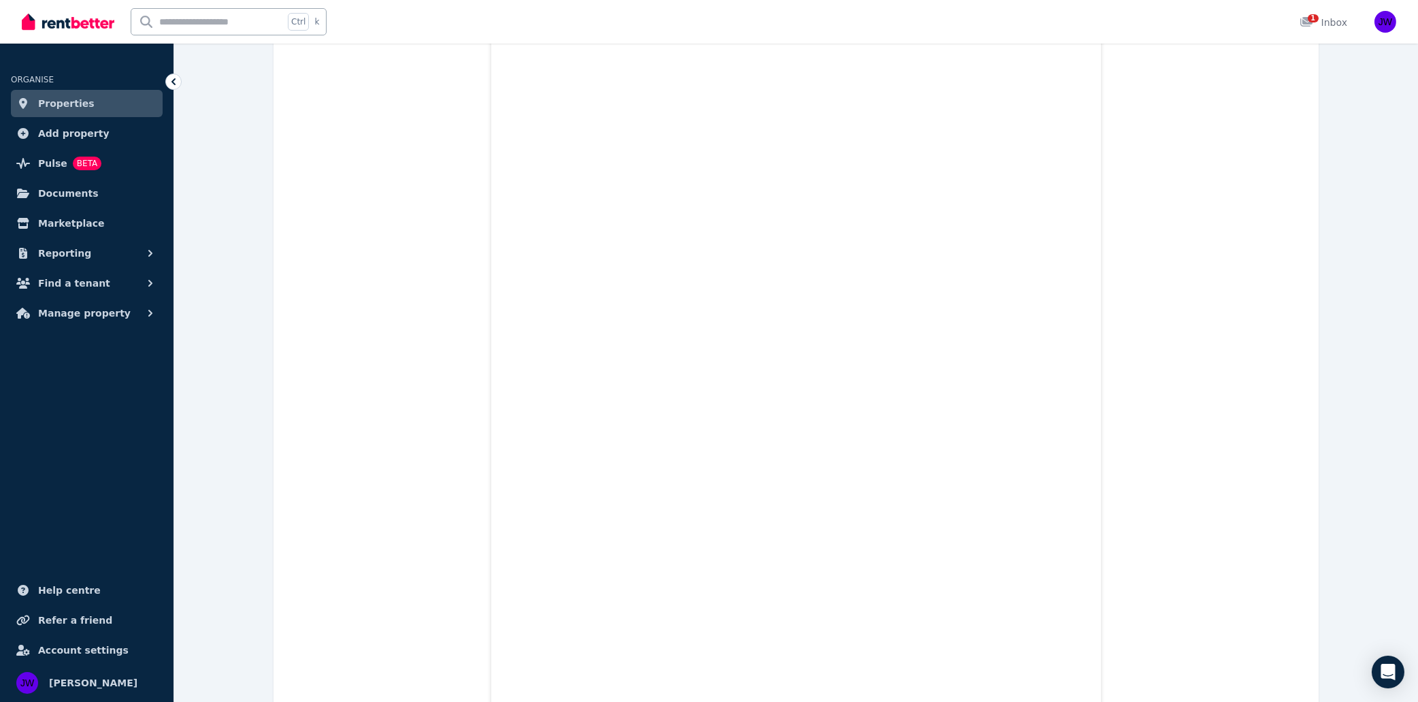
scroll to position [8227, 0]
click at [93, 291] on span "Find a tenant" at bounding box center [74, 283] width 72 height 16
click at [137, 370] on span "Applications" at bounding box center [106, 367] width 92 height 16
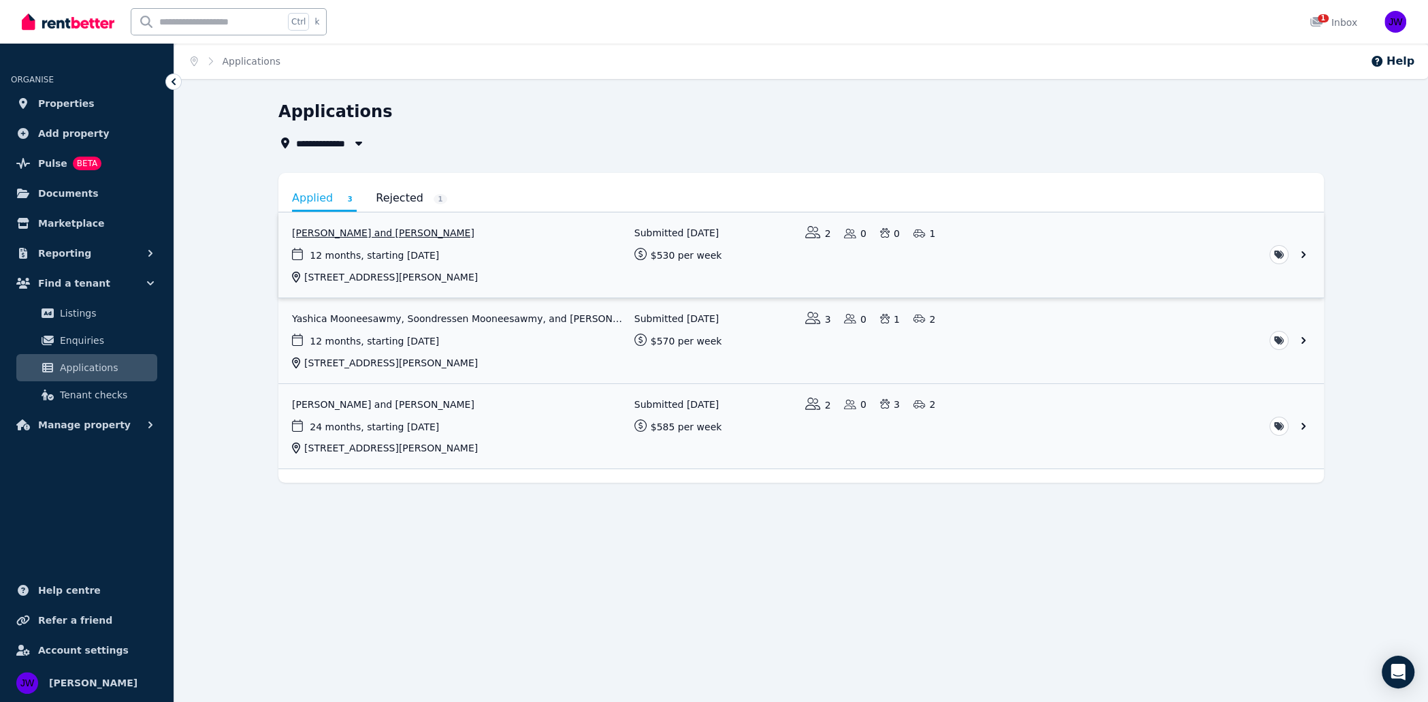
click at [435, 240] on link "View application: Afsa Sidhik and Hadiq Ali" at bounding box center [800, 254] width 1045 height 85
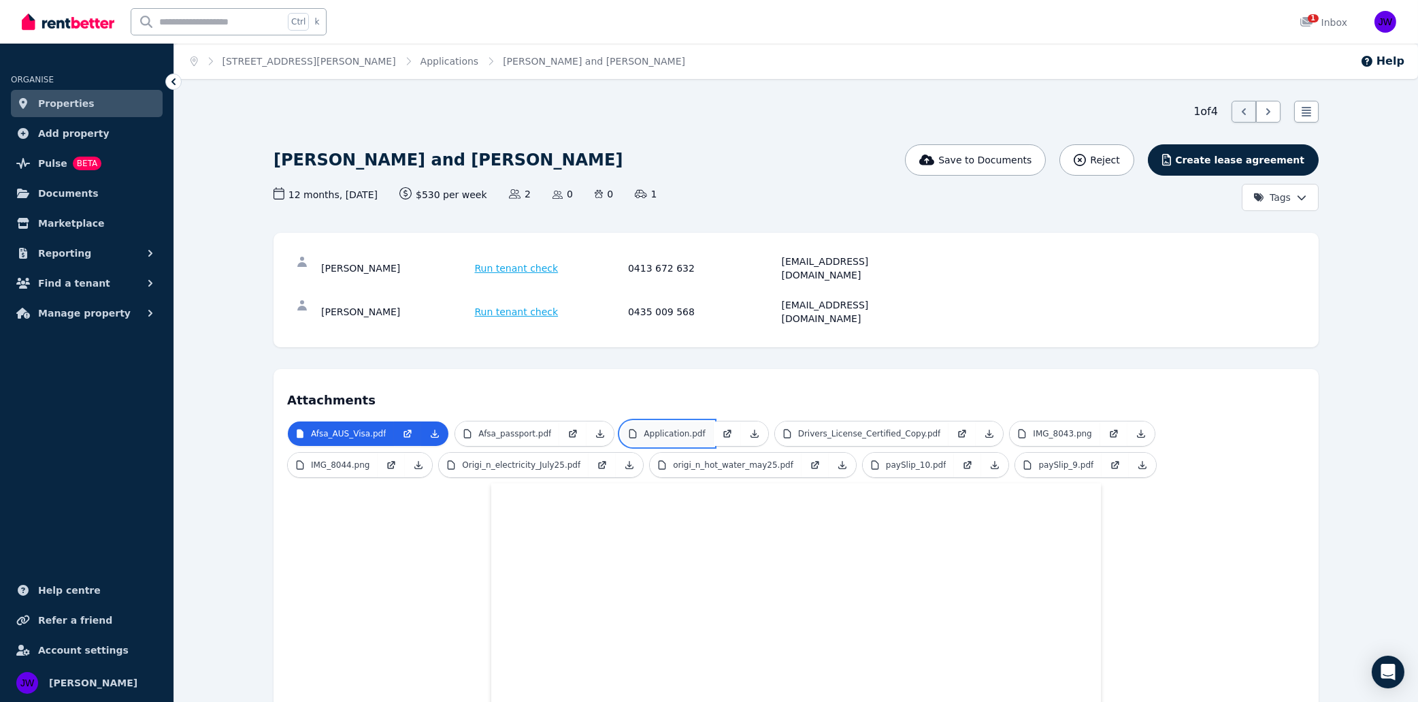
click at [676, 421] on link "Application.pdf" at bounding box center [667, 433] width 93 height 24
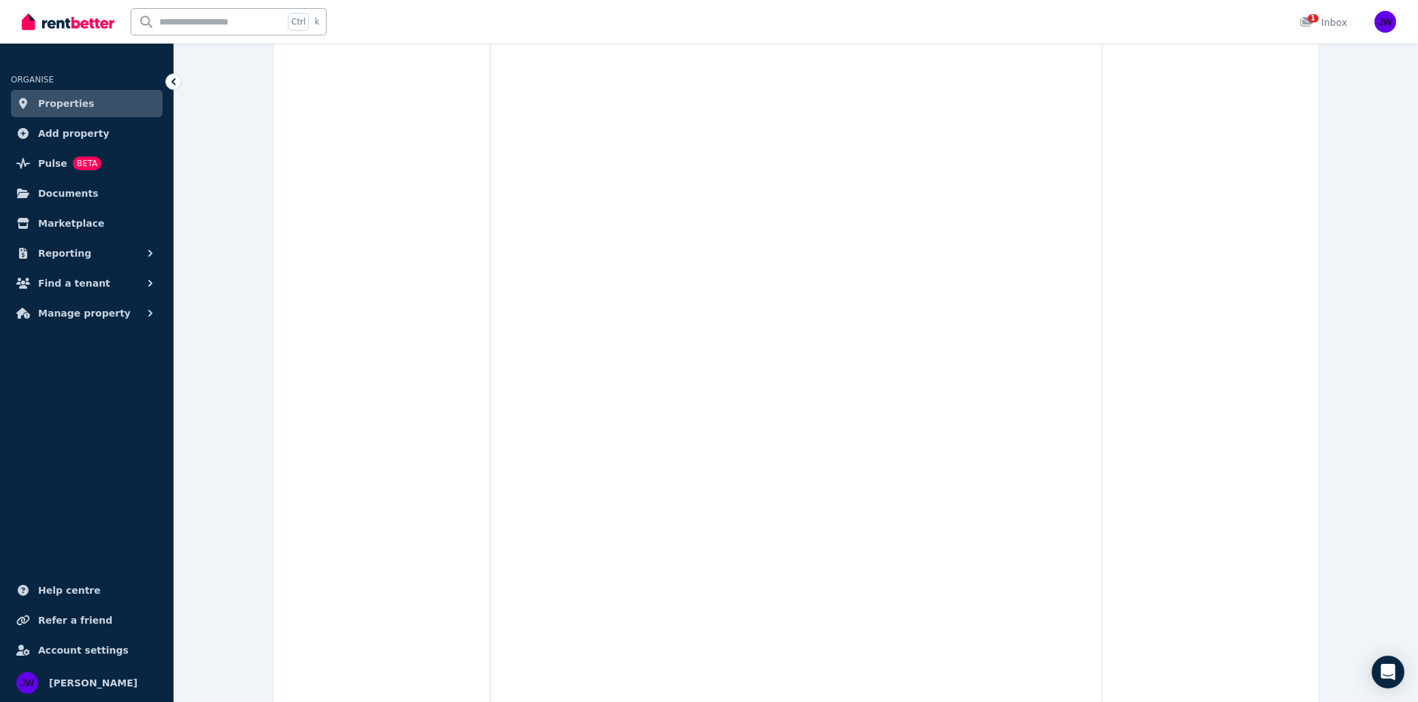
scroll to position [3464, 0]
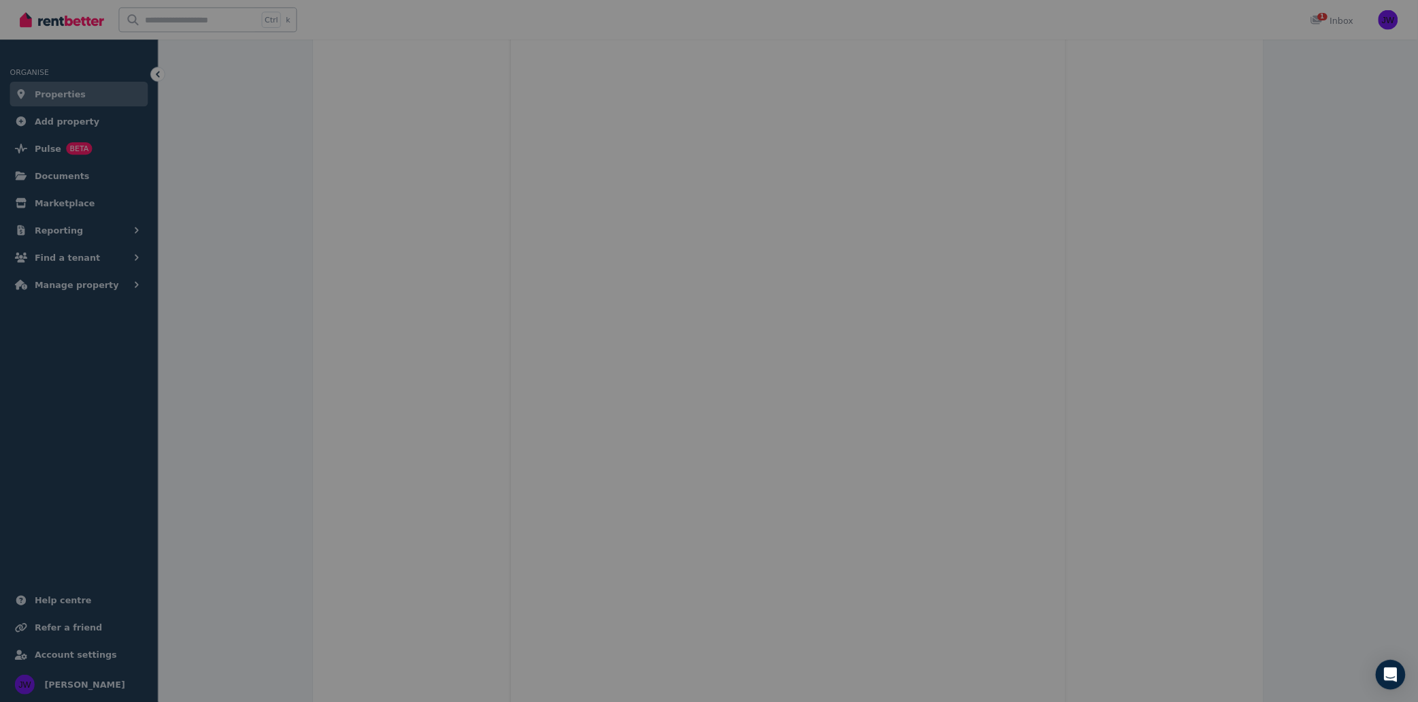
scroll to position [454, 0]
